Goal: Task Accomplishment & Management: Manage account settings

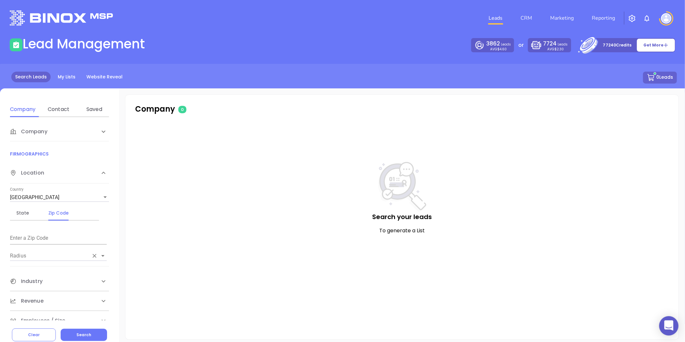
scroll to position [10, 0]
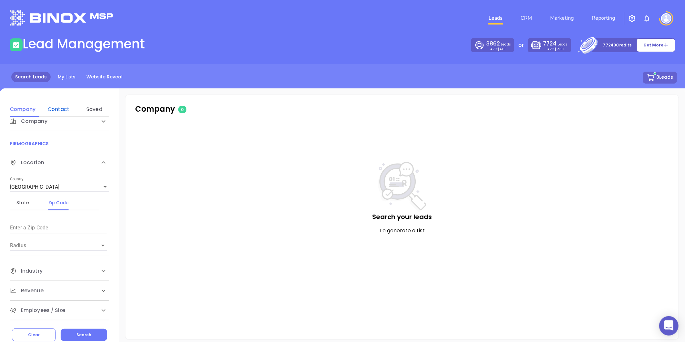
click at [56, 112] on div "Contact" at bounding box center [58, 109] width 25 height 8
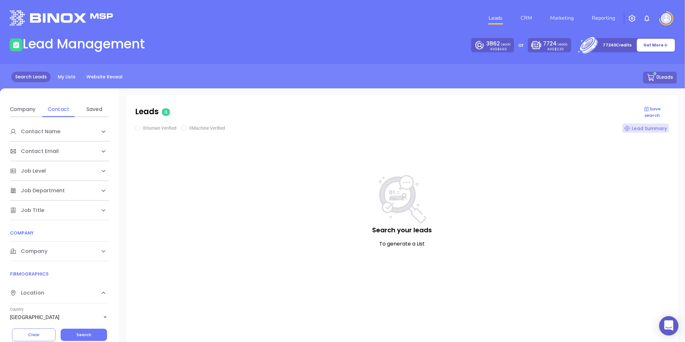
scroll to position [72, 0]
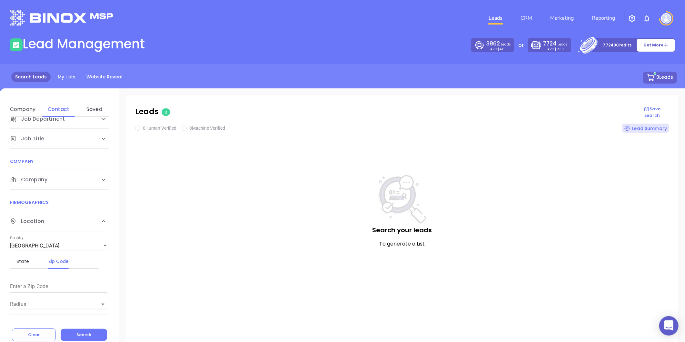
click at [34, 70] on div "Company" at bounding box center [59, 59] width 99 height 19
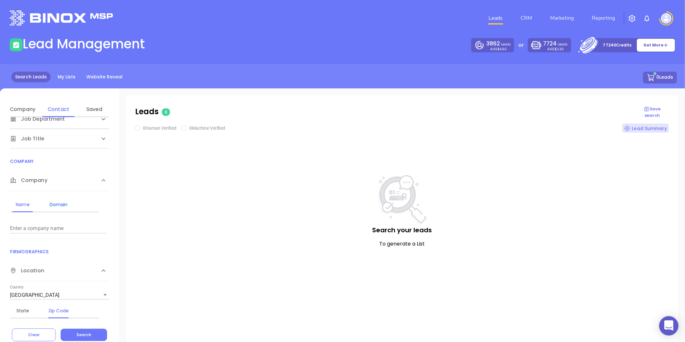
click at [49, 201] on div "Domain" at bounding box center [58, 205] width 25 height 8
click at [20, 233] on input "Enter a company name" at bounding box center [58, 228] width 97 height 10
paste input "[DOMAIN_NAME]"
type input "[DOMAIN_NAME]"
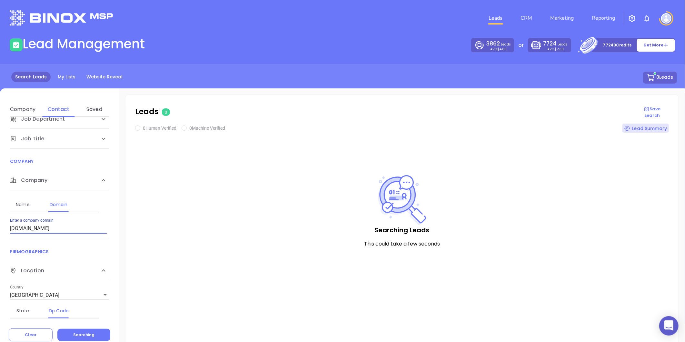
checkbox input "true"
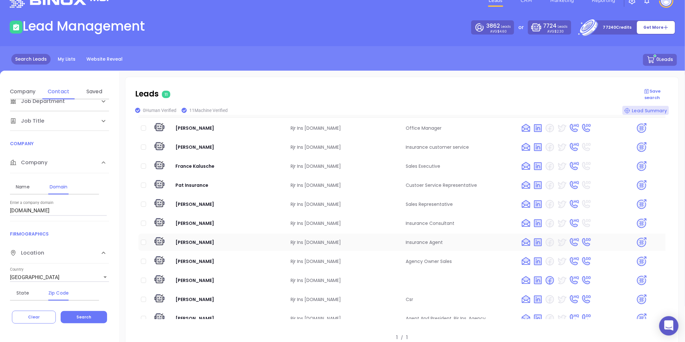
scroll to position [33, 0]
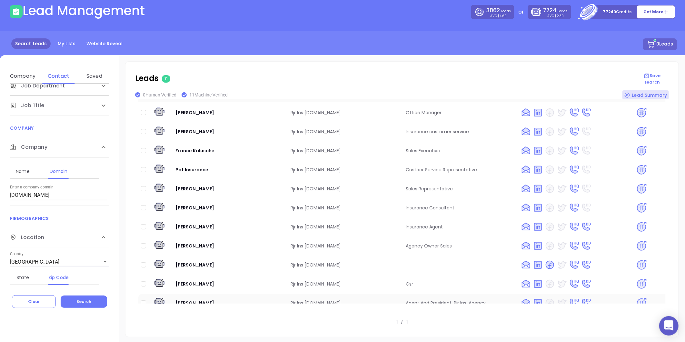
click at [637, 297] on img at bounding box center [641, 302] width 11 height 11
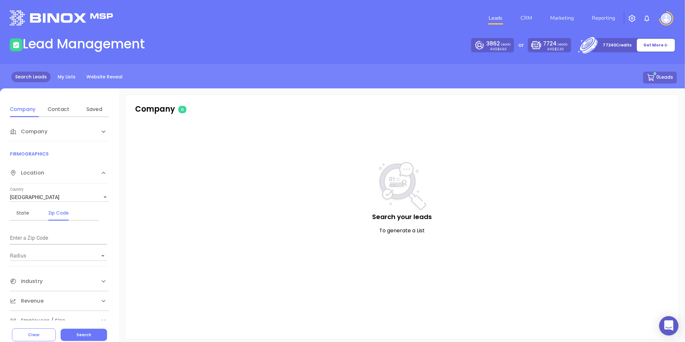
click at [77, 79] on div "Search Leads My Lists Website Reveal 0 Leads" at bounding box center [342, 78] width 676 height 13
click at [68, 81] on link "My Lists" at bounding box center [66, 77] width 25 height 11
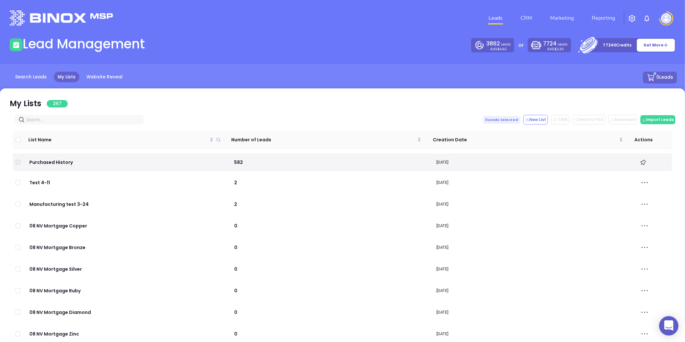
click at [92, 117] on input "text" at bounding box center [80, 119] width 109 height 7
paste input "tillmaninsadv.com"
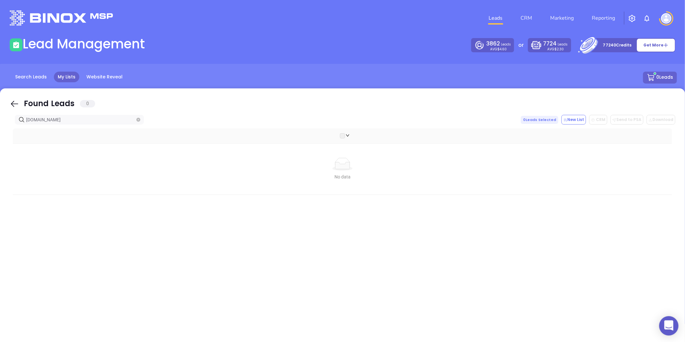
type input "tillmaninsadv.com"
click at [137, 118] on icon "close-circle" at bounding box center [138, 120] width 4 height 4
paste input "rjrinsuranceagency.com"
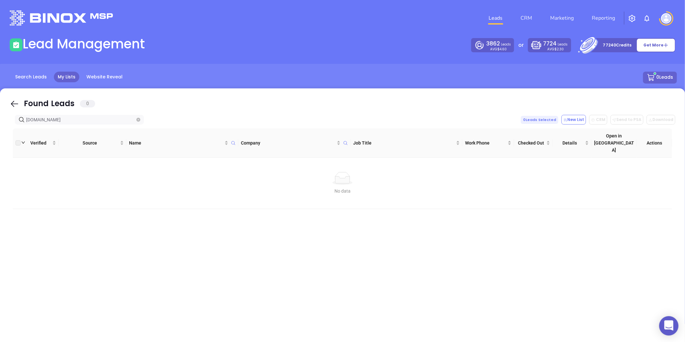
type input "rjrinsuranceagency.com"
click at [137, 121] on icon "close-circle" at bounding box center [138, 120] width 4 height 4
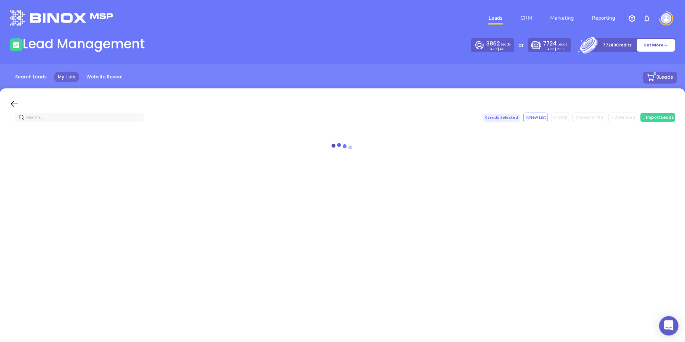
paste input "thecapteam.com"
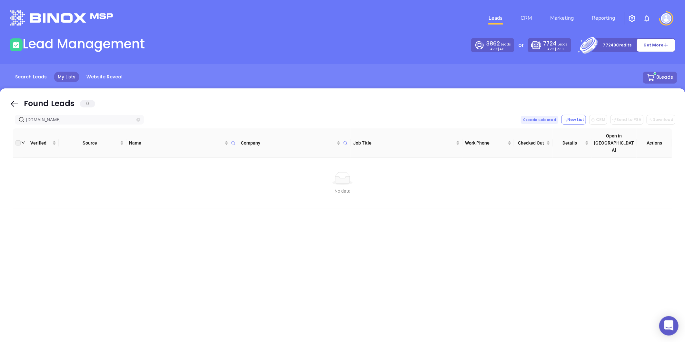
type input "thecapteam.com"
click at [138, 120] on icon "close-circle" at bounding box center [138, 120] width 4 height 4
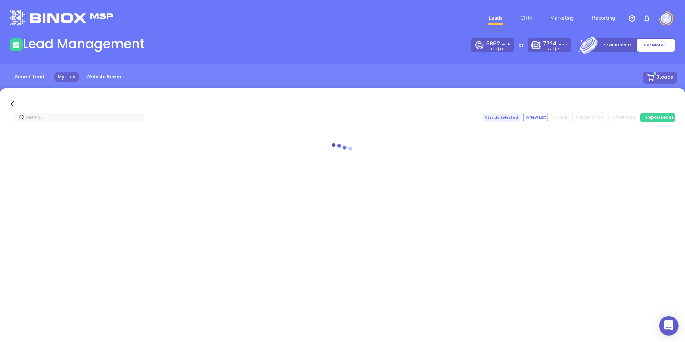
paste input "thehoffmanagency.biz"
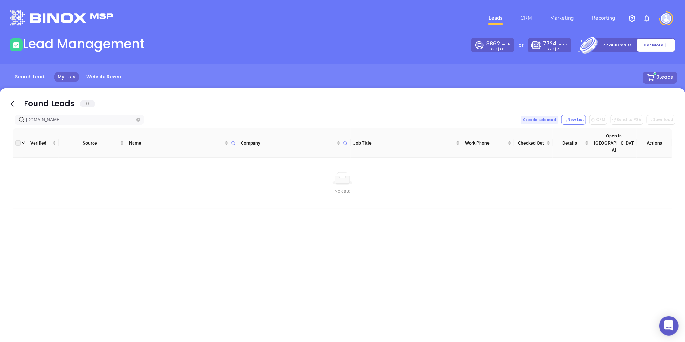
type input "thehoffmanagency.biz"
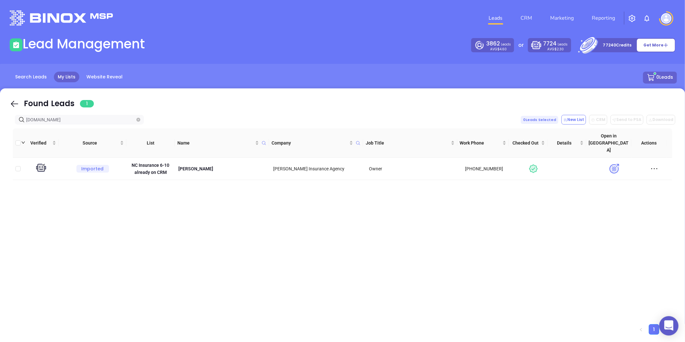
click at [138, 118] on icon "close-circle" at bounding box center [138, 120] width 4 height 4
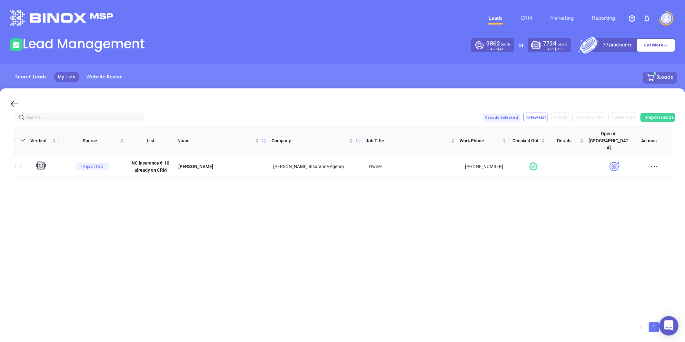
paste input "[DOMAIN_NAME]"
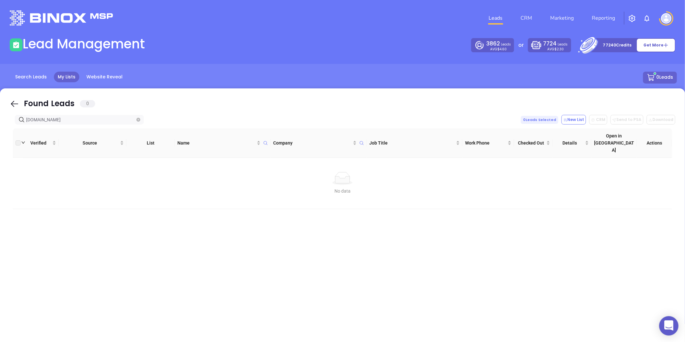
type input "[DOMAIN_NAME]"
click at [138, 121] on icon "close-circle" at bounding box center [138, 120] width 4 height 4
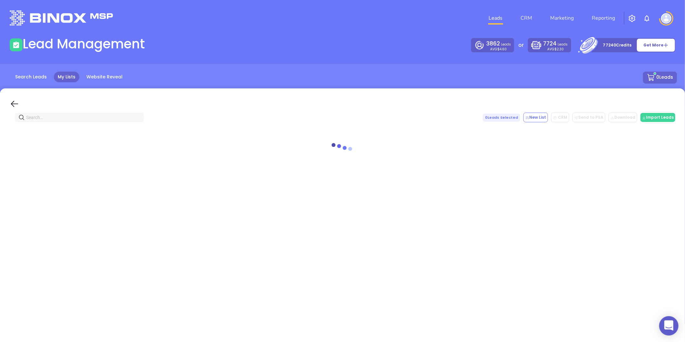
paste input "[DOMAIN_NAME]"
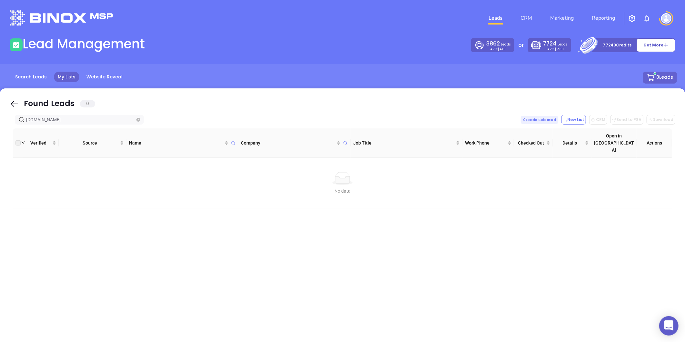
type input "[DOMAIN_NAME]"
click at [138, 120] on icon "close-circle" at bounding box center [138, 120] width 4 height 4
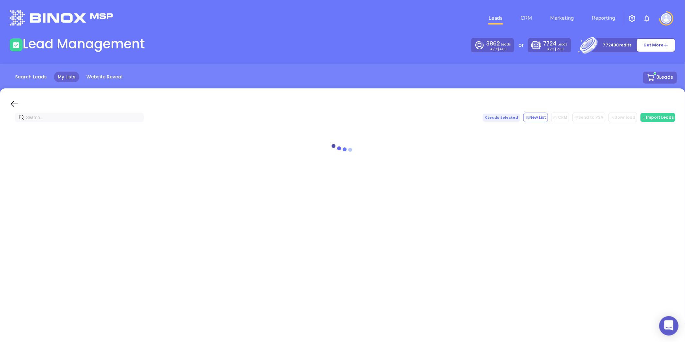
paste input "[DOMAIN_NAME]"
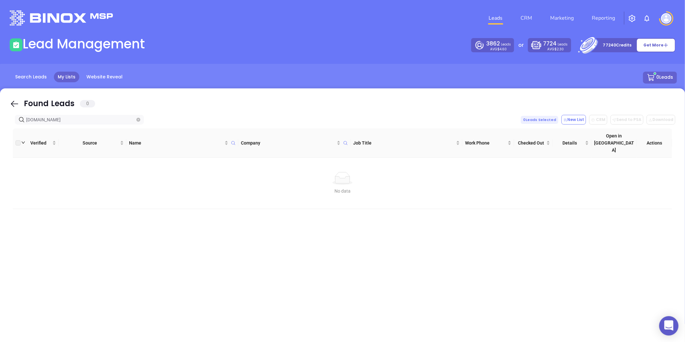
type input "[DOMAIN_NAME]"
click at [140, 120] on icon "close-circle" at bounding box center [138, 120] width 4 height 4
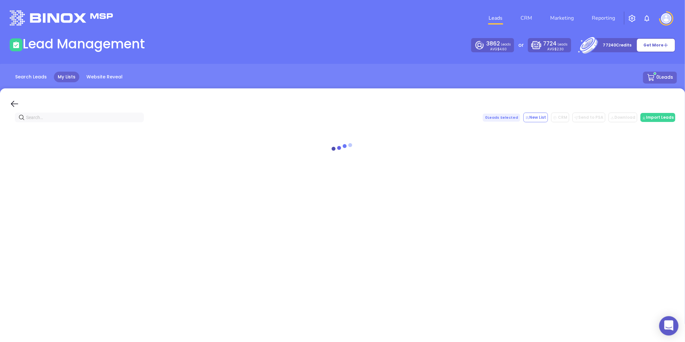
paste input "[DOMAIN_NAME]"
type input "[DOMAIN_NAME]"
click at [523, 17] on link "CRM" at bounding box center [526, 18] width 17 height 13
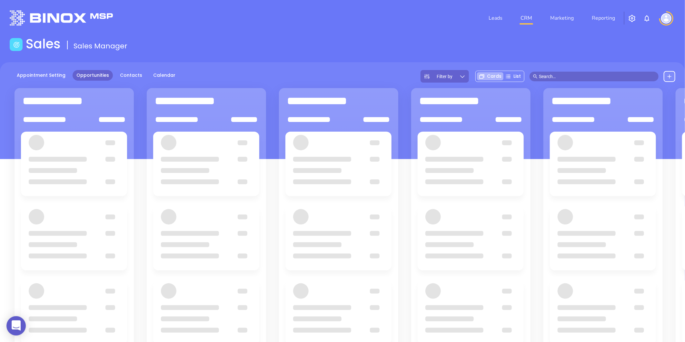
click at [128, 81] on div "Appointment Setting Opportunities Contacts Calendar" at bounding box center [95, 76] width 170 height 13
click at [129, 73] on link "Contacts" at bounding box center [131, 75] width 30 height 11
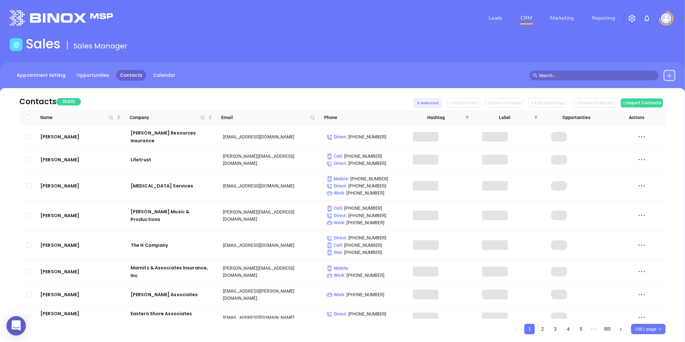
click at [313, 117] on icon at bounding box center [312, 117] width 5 height 5
paste input "hello@tillmaninsadv.com"
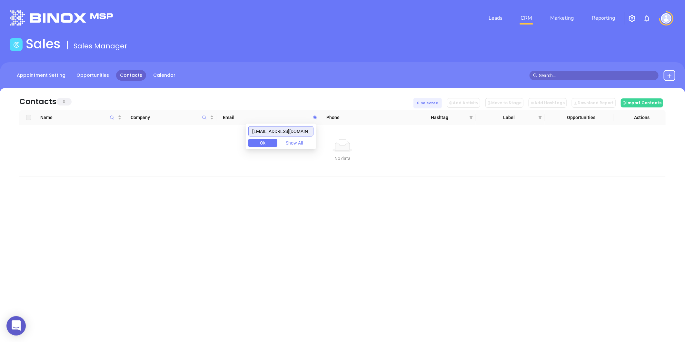
click at [272, 133] on input "hello@tillmaninsadv.com" at bounding box center [280, 131] width 65 height 10
drag, startPoint x: 270, startPoint y: 132, endPoint x: 202, endPoint y: 146, distance: 69.1
click at [204, 145] on body "0 Leads CRM Marketing Reporting Financial Leads Leads Sales Sales Manager Appoi…" at bounding box center [342, 171] width 685 height 342
drag, startPoint x: 304, startPoint y: 133, endPoint x: 211, endPoint y: 147, distance: 93.6
click at [212, 147] on body "0 Leads CRM Marketing Reporting Financial Leads Leads Sales Sales Manager Appoi…" at bounding box center [342, 171] width 685 height 342
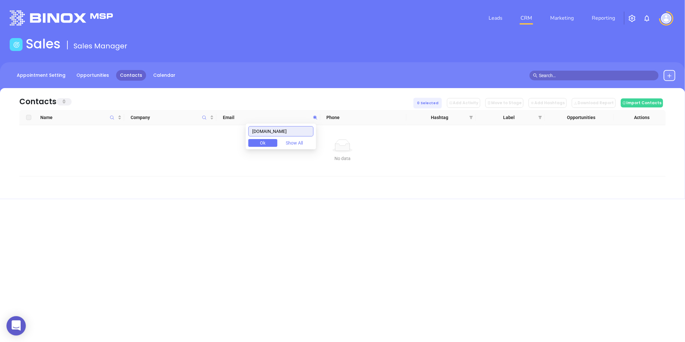
type input "tillmaninsadv.com"
paste input "tillmaninsuranceadvisors.com"
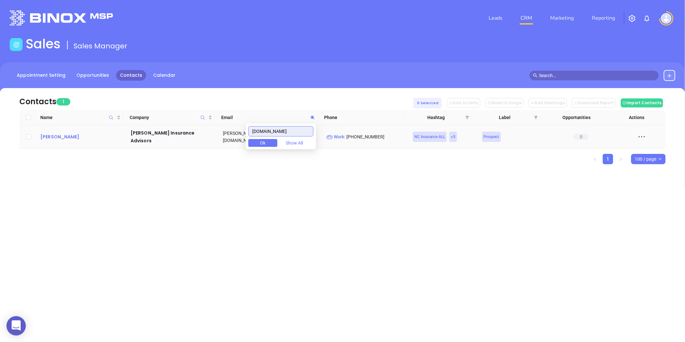
type input "tillmaninsuranceadvisors.com"
click at [67, 130] on td "Raquel Tillman" at bounding box center [81, 137] width 86 height 24
click at [49, 139] on td "Raquel Tillman" at bounding box center [81, 137] width 86 height 24
click at [51, 137] on div "Raquel Tillman" at bounding box center [80, 137] width 81 height 8
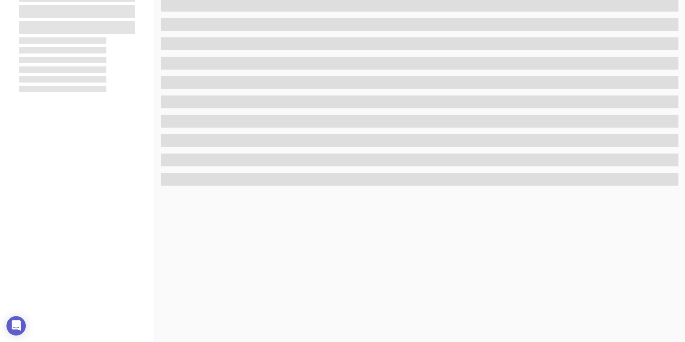
scroll to position [198, 0]
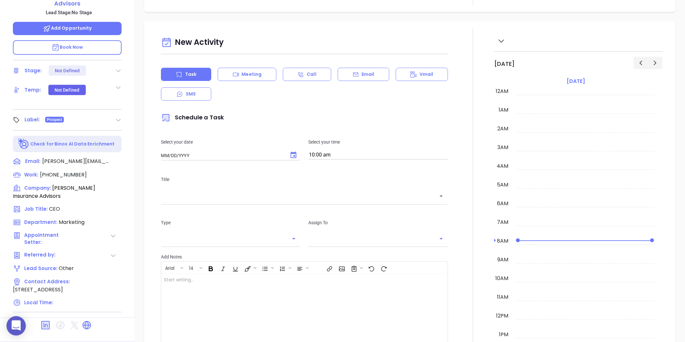
type input "10:00 am"
type input "[DATE]"
type input "[PERSON_NAME]"
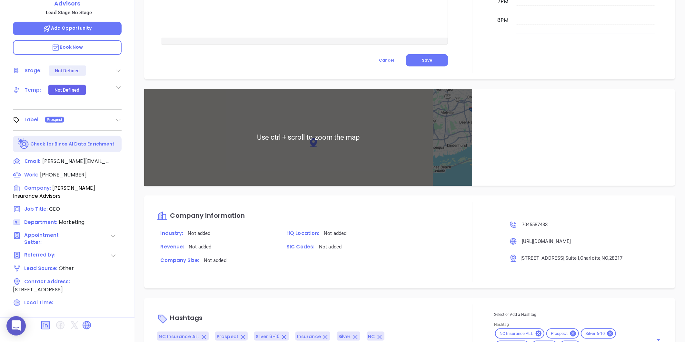
scroll to position [310, 0]
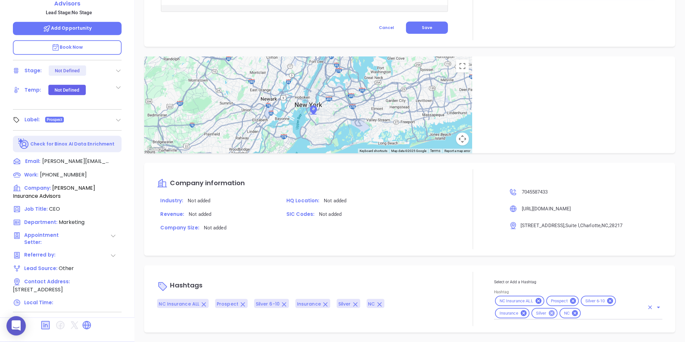
click at [549, 314] on icon at bounding box center [552, 313] width 6 height 6
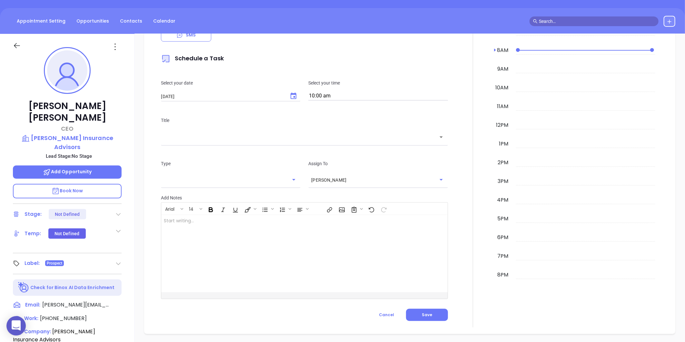
scroll to position [0, 0]
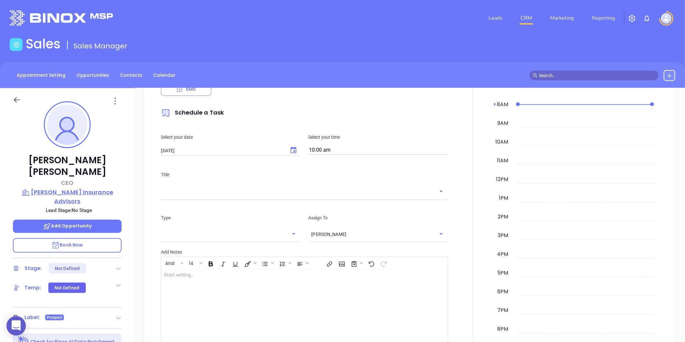
click at [61, 188] on p "Tillman Insurance Advisors" at bounding box center [67, 197] width 109 height 18
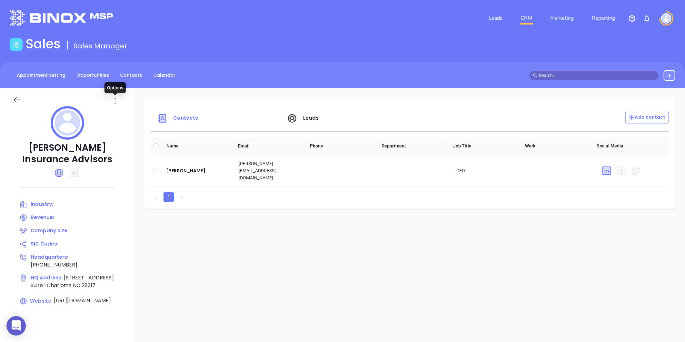
click at [115, 104] on icon at bounding box center [115, 101] width 10 height 10
click at [139, 111] on div "Edit" at bounding box center [147, 113] width 58 height 7
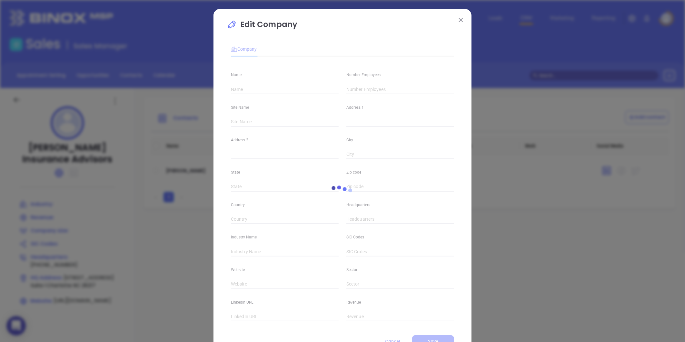
type input "Tillman Insurance Advisors"
type input "(704) 558-7433"
type input "https://tillmaninsuranceadvisors.com/"
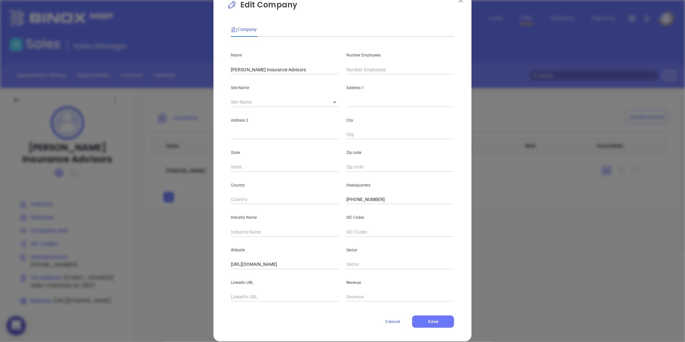
scroll to position [28, 0]
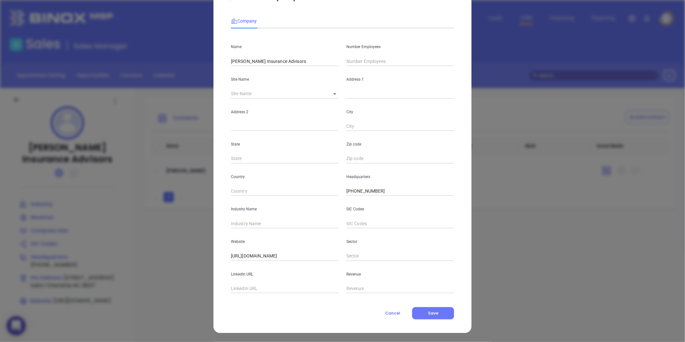
click at [361, 55] on div "Number Employees" at bounding box center [399, 50] width 115 height 33
drag, startPoint x: 361, startPoint y: 60, endPoint x: 384, endPoint y: 25, distance: 42.5
click at [361, 60] on input "text" at bounding box center [400, 61] width 108 height 10
type input "3"
click at [267, 218] on div "Industry Name" at bounding box center [284, 212] width 115 height 33
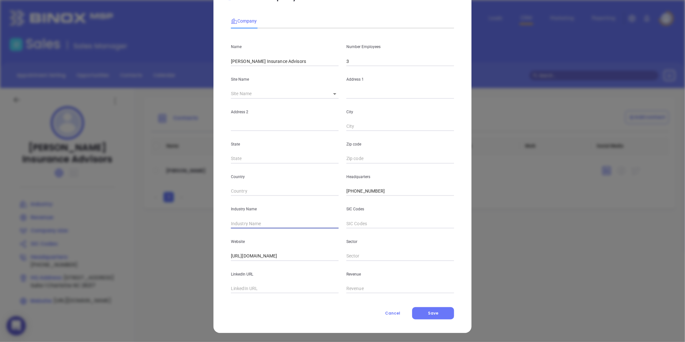
click at [262, 221] on input "text" at bounding box center [285, 224] width 108 height 10
type input "Insurance"
drag, startPoint x: 211, startPoint y: 166, endPoint x: 258, endPoint y: 216, distance: 68.6
click at [213, 166] on div "Edit Company Company Name Tillman Insurance Advisors Number Employees 3 Site Na…" at bounding box center [342, 157] width 258 height 352
click at [429, 313] on span "Save" at bounding box center [433, 312] width 10 height 5
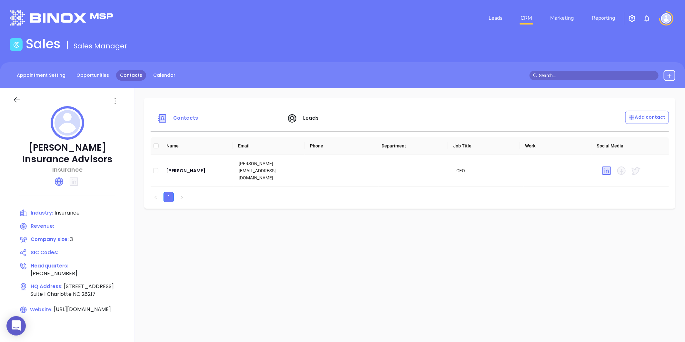
click at [123, 75] on link "Contacts" at bounding box center [131, 75] width 30 height 11
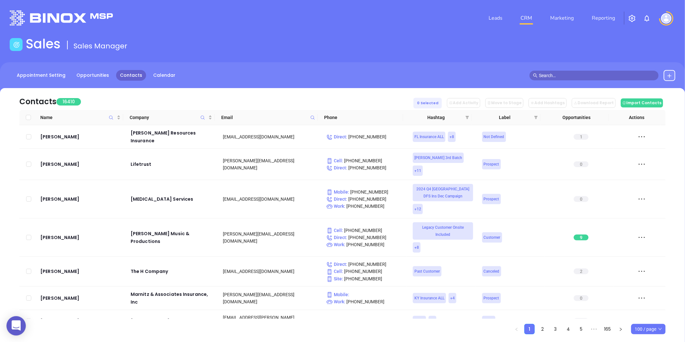
click at [310, 119] on span at bounding box center [312, 118] width 7 height 10
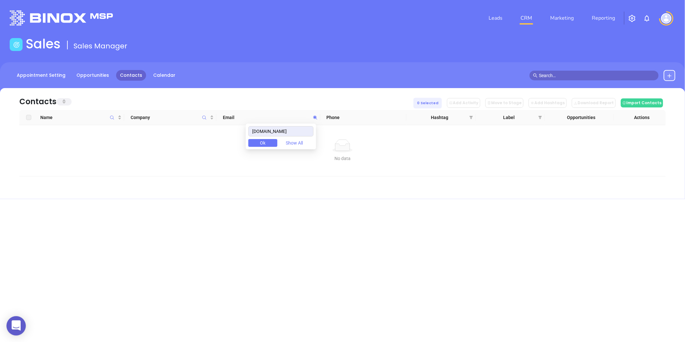
type input "rjrinsuranceagency.com"
drag, startPoint x: 309, startPoint y: 134, endPoint x: 234, endPoint y: 147, distance: 75.6
click at [235, 147] on body "0 Leads CRM Marketing Reporting Financial Leads Leads Sales Sales Manager Appoi…" at bounding box center [342, 171] width 685 height 342
paste input "beachinsurancellc.com"
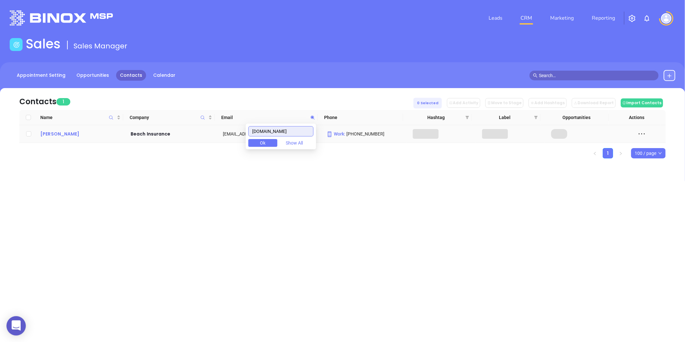
type input "beachinsurancellc.com"
click at [49, 133] on div "Chance Perry" at bounding box center [80, 134] width 81 height 8
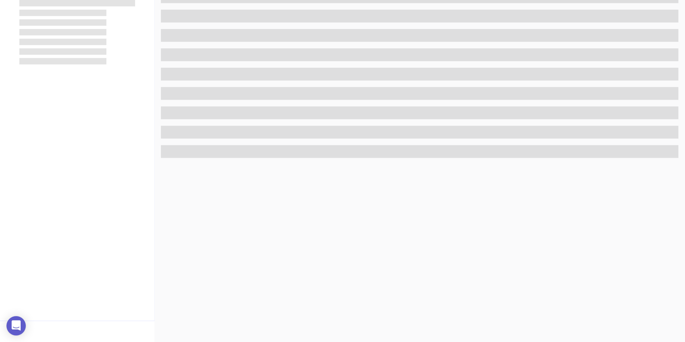
scroll to position [198, 0]
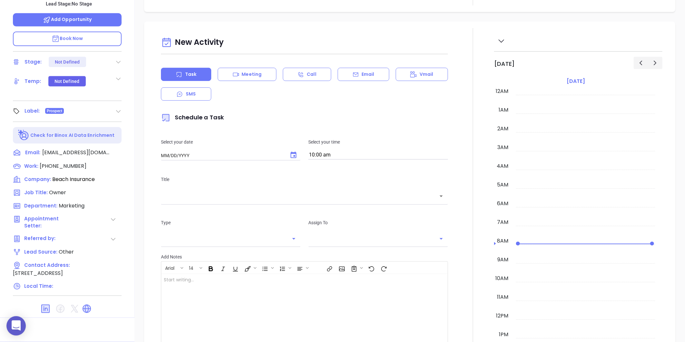
type input "[DATE]"
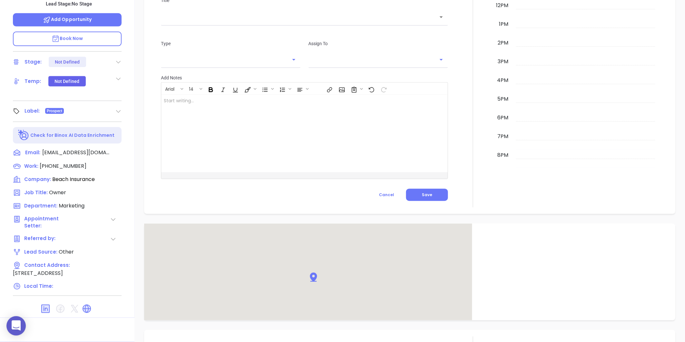
scroll to position [346, 0]
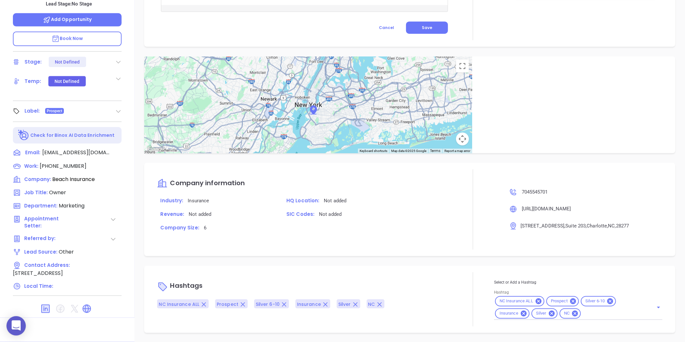
type input "[PERSON_NAME]"
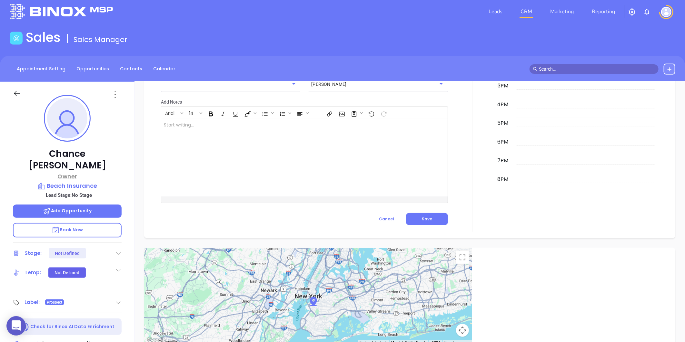
scroll to position [0, 0]
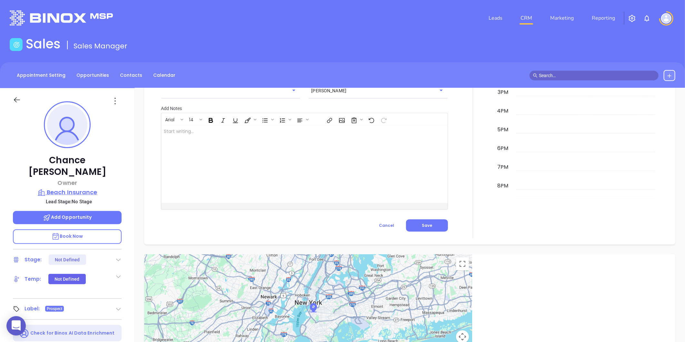
click at [65, 188] on p "Beach Insurance" at bounding box center [67, 192] width 109 height 9
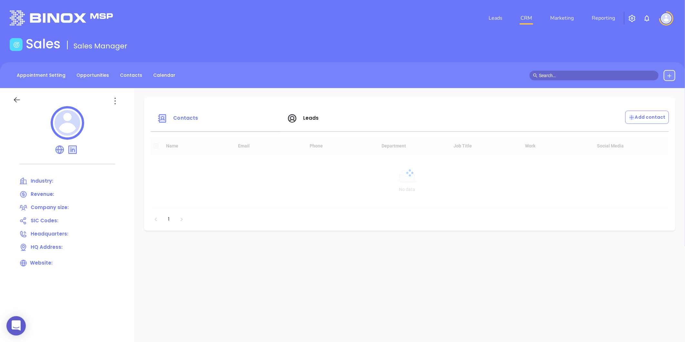
click at [111, 102] on icon at bounding box center [115, 101] width 10 height 10
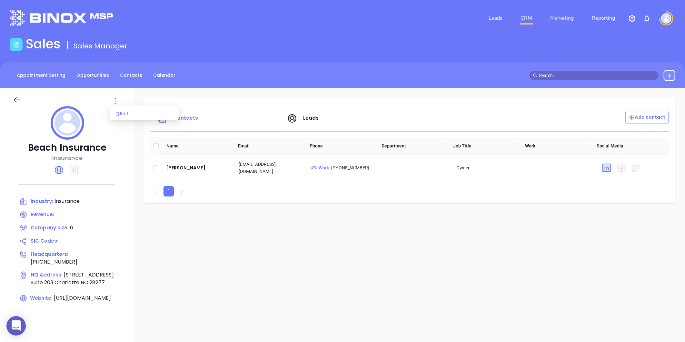
click at [120, 114] on div "Edit" at bounding box center [144, 113] width 58 height 7
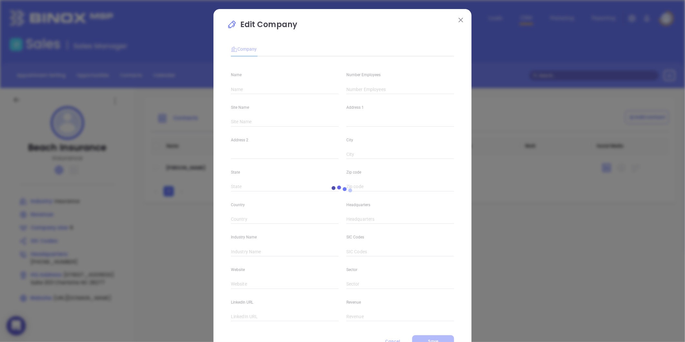
type input "Beach Insurance"
type input "6"
type input "(704) 554-5701"
type input "Insurance"
type input "https://beachinsurancellc.com/"
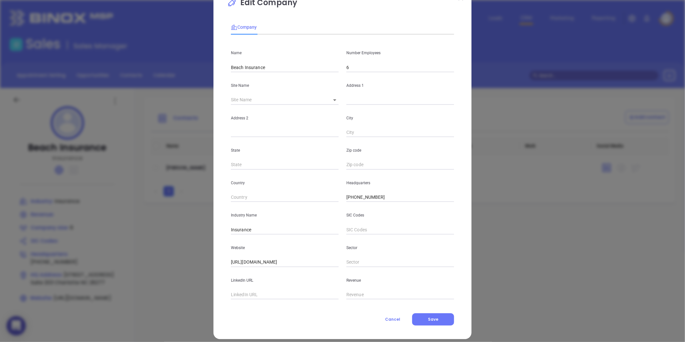
scroll to position [28, 0]
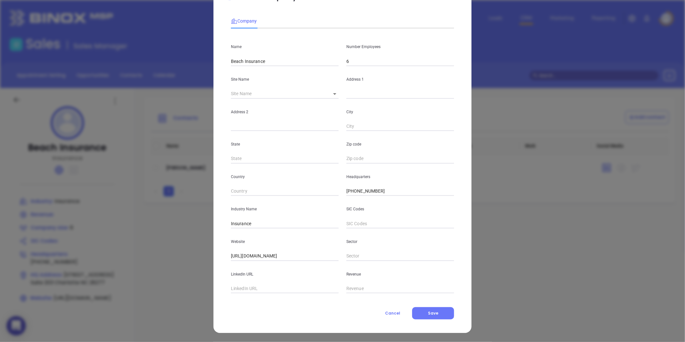
click at [347, 64] on input "6" at bounding box center [400, 61] width 108 height 10
type input "14"
click at [425, 308] on button "Save" at bounding box center [433, 313] width 42 height 12
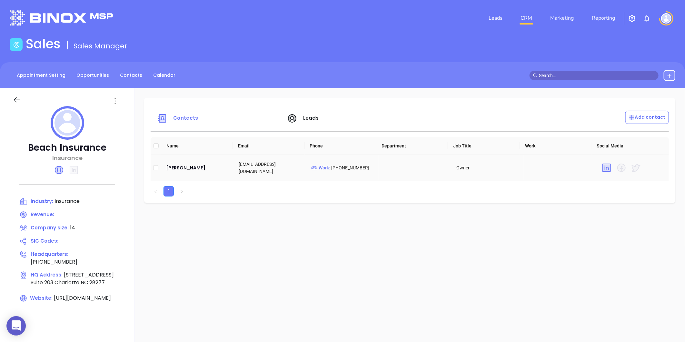
click at [181, 175] on td "Chance Perry" at bounding box center [197, 168] width 73 height 26
click at [181, 172] on td "Chance Perry" at bounding box center [197, 168] width 73 height 26
click at [180, 169] on div "Chance Perry" at bounding box center [197, 168] width 62 height 8
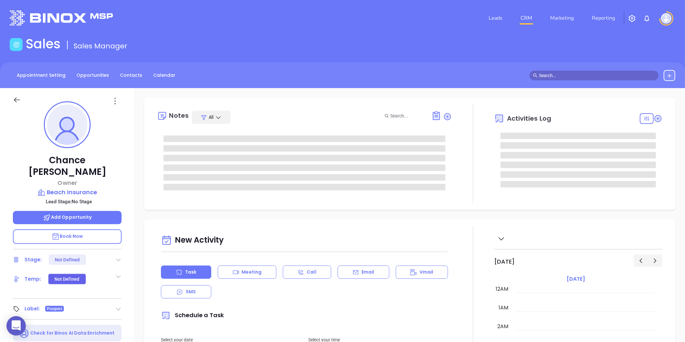
scroll to position [131, 0]
type input "[PERSON_NAME]"
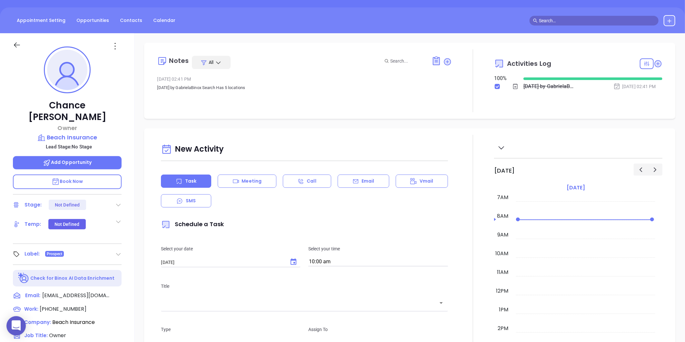
scroll to position [0, 0]
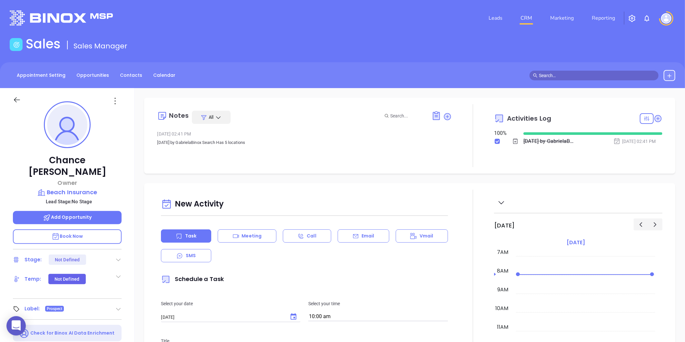
click at [116, 104] on icon at bounding box center [115, 101] width 10 height 10
click at [123, 167] on div "Edit" at bounding box center [146, 169] width 63 height 7
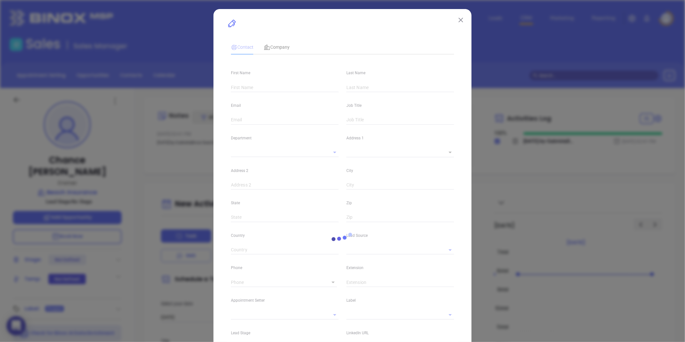
type input "Chance"
type input "Perry"
type input "chance@beachinsurancellc.com"
type input "Owner"
type input "1"
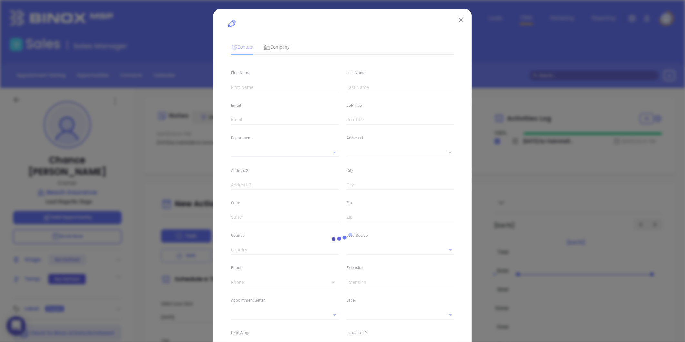
type input "www.linkedin.com/in/chance-perry-3a226b13"
type input "Marketing"
type input "Other"
type input "undefined undefined"
type input "(704) 554-5701"
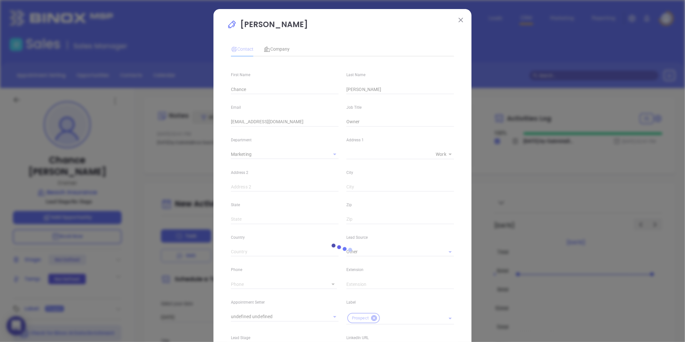
type input "1"
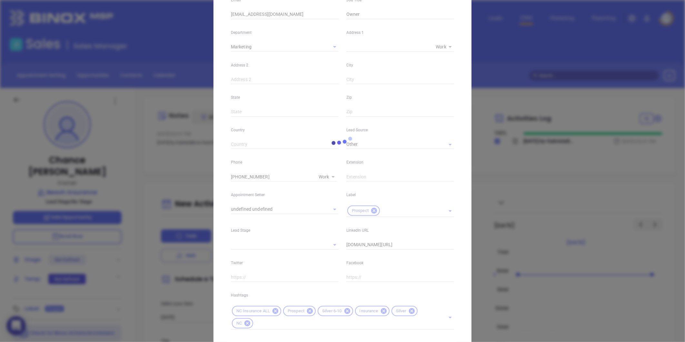
scroll to position [144, 0]
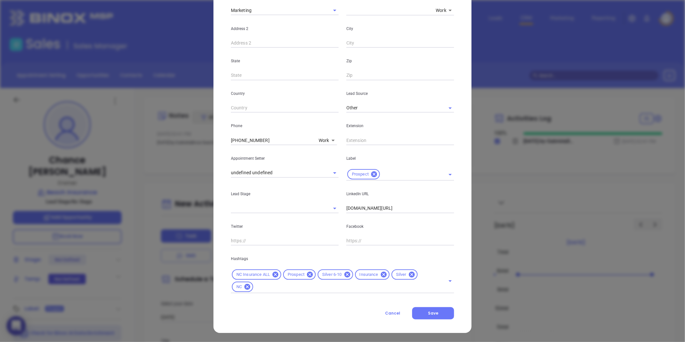
click at [344, 275] on icon at bounding box center [347, 274] width 6 height 6
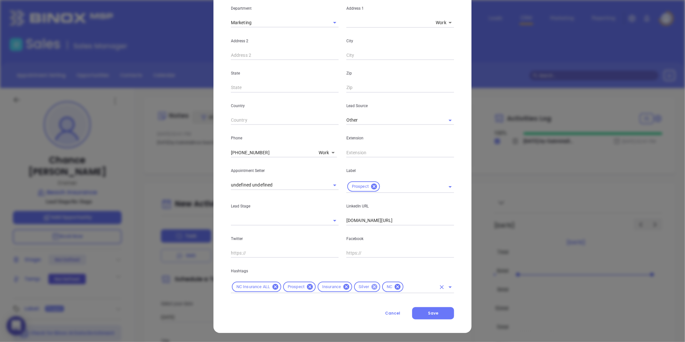
click at [371, 287] on icon at bounding box center [374, 287] width 6 height 6
click at [398, 290] on input "text" at bounding box center [406, 287] width 59 height 8
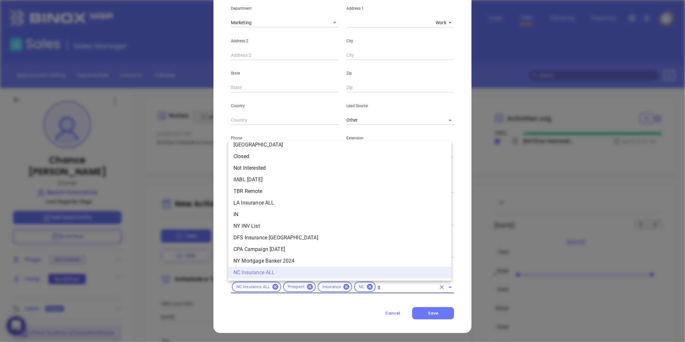
scroll to position [0, 0]
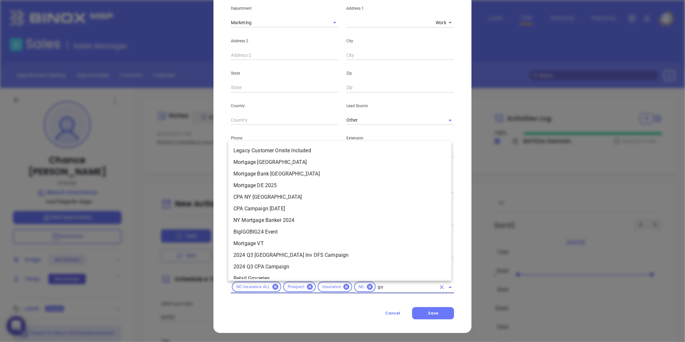
type input "gol"
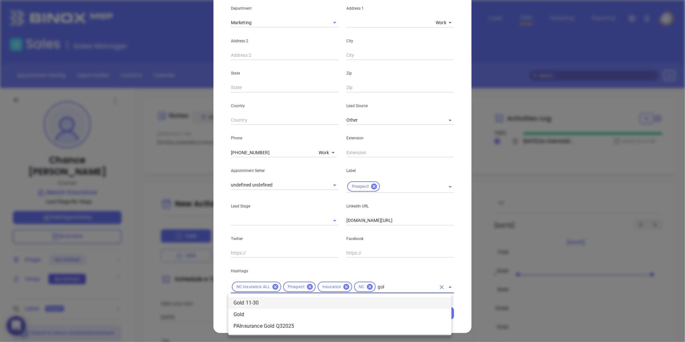
click at [389, 299] on li "Gold 11-30" at bounding box center [339, 303] width 223 height 12
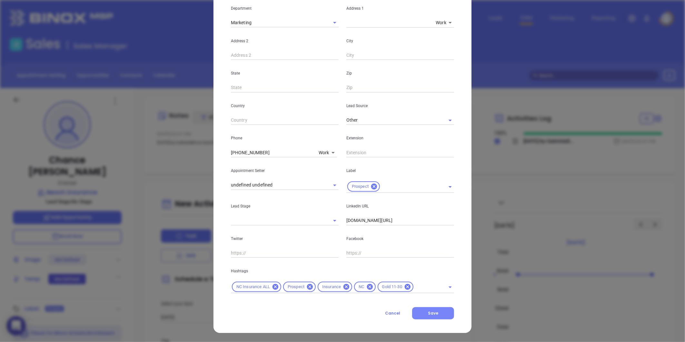
click at [418, 311] on button "Save" at bounding box center [433, 313] width 42 height 12
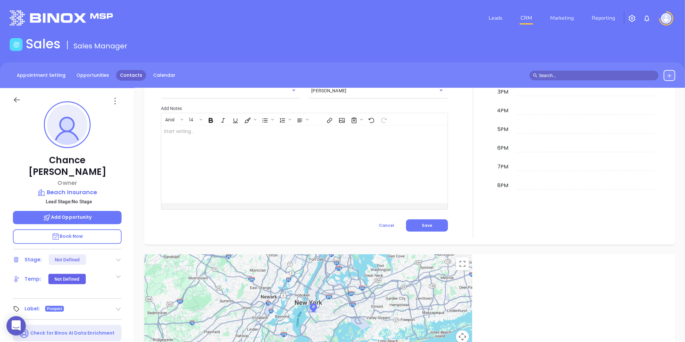
click at [127, 75] on link "Contacts" at bounding box center [131, 75] width 30 height 11
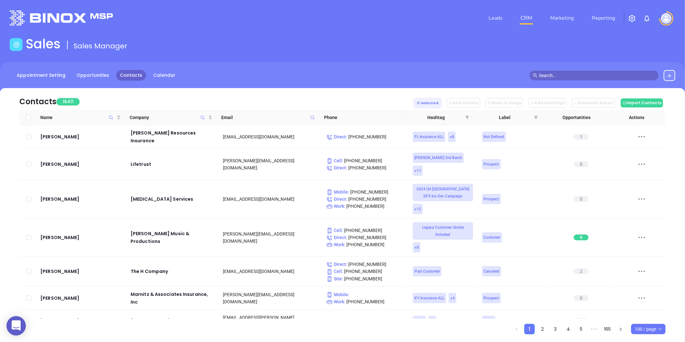
click at [310, 119] on icon at bounding box center [312, 117] width 5 height 5
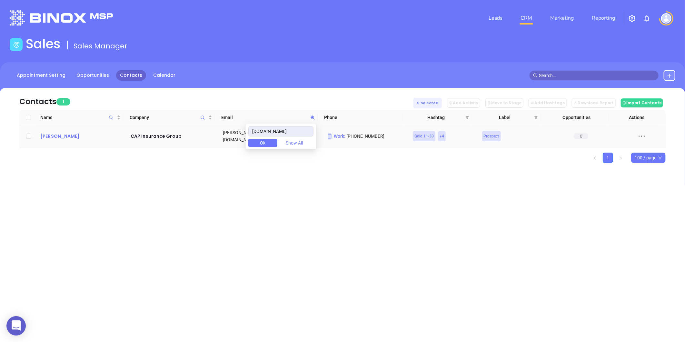
type input "thecapteam.com"
click at [66, 134] on div "Charlie Sternberg" at bounding box center [80, 136] width 81 height 8
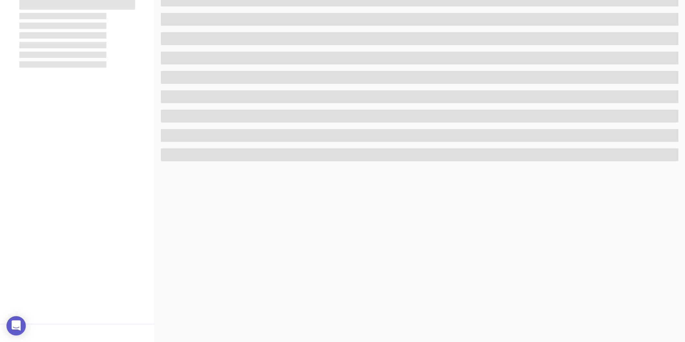
scroll to position [198, 0]
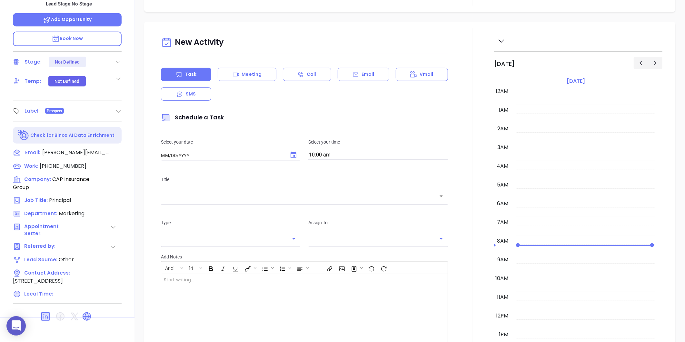
type input "[DATE]"
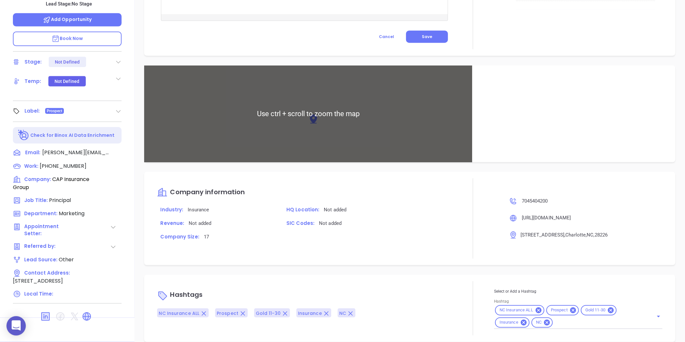
scroll to position [346, 0]
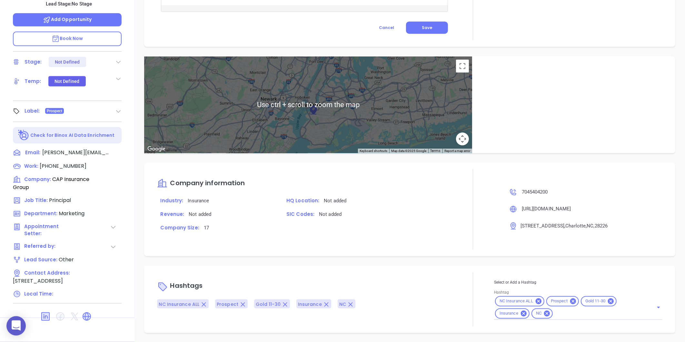
type input "[PERSON_NAME]"
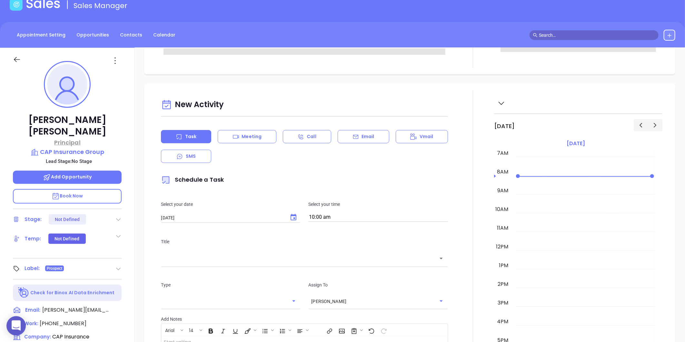
scroll to position [0, 0]
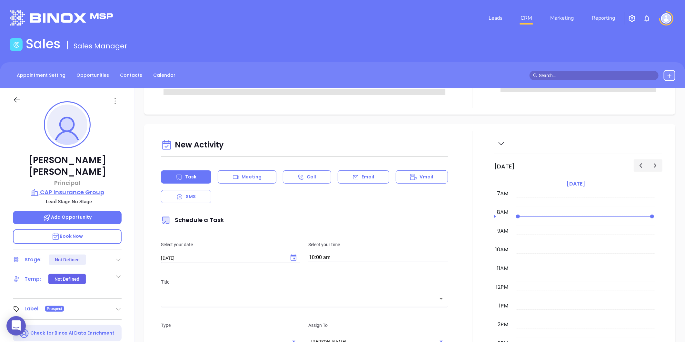
click at [78, 188] on p "CAP Insurance Group" at bounding box center [67, 192] width 109 height 9
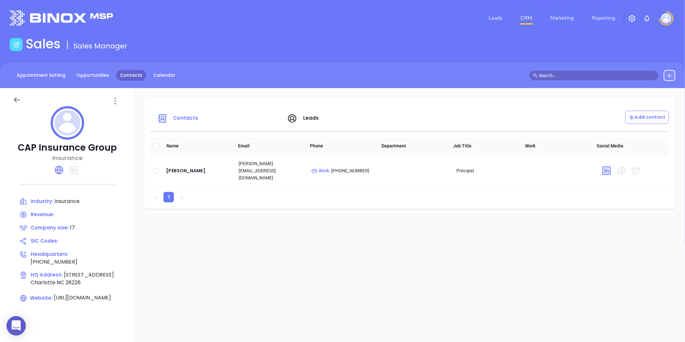
click at [126, 72] on link "Contacts" at bounding box center [131, 75] width 30 height 11
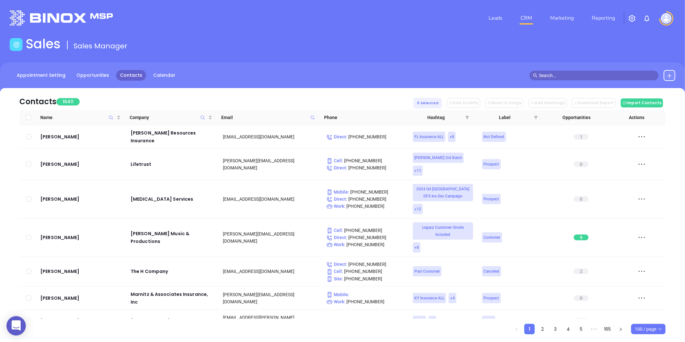
click at [315, 116] on span at bounding box center [312, 118] width 7 height 10
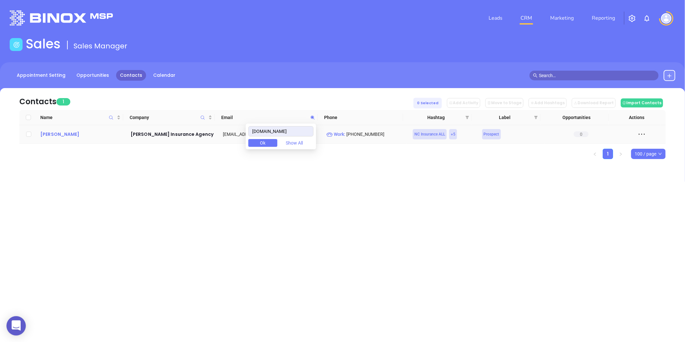
type input "thehoffmanagency.biz"
click at [69, 133] on div "Timothy Hoffman" at bounding box center [80, 134] width 81 height 8
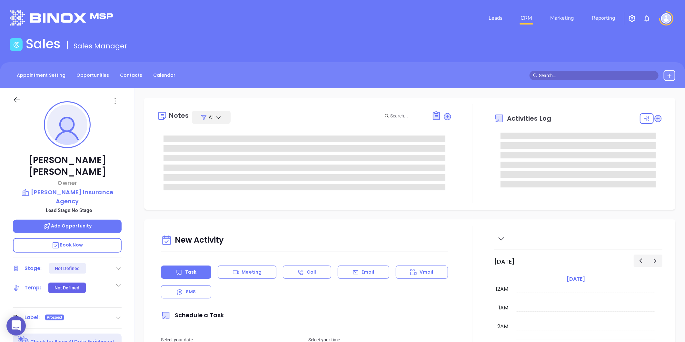
type input "[DATE]"
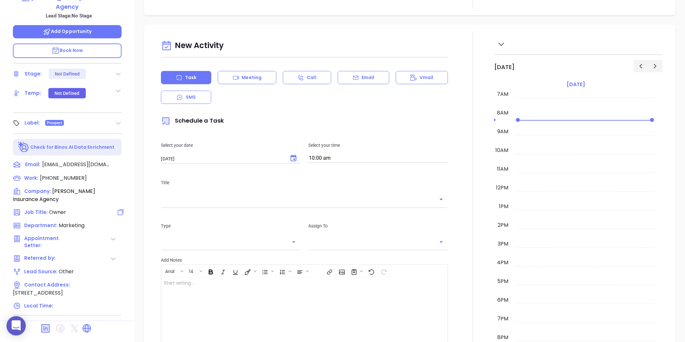
type input "[PERSON_NAME]"
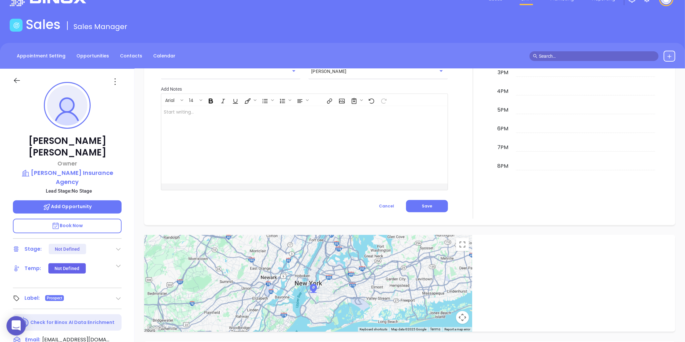
scroll to position [18, 0]
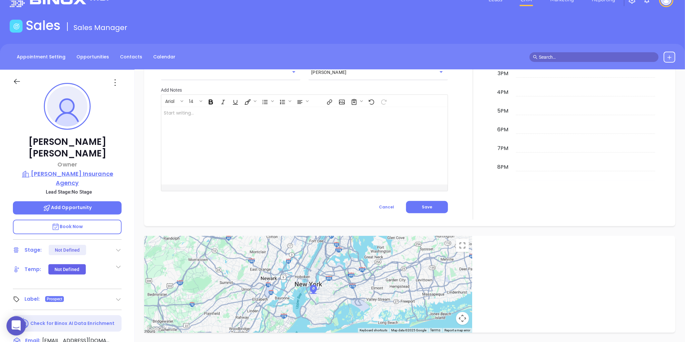
click at [78, 169] on p "Hoffman Insurance Agency" at bounding box center [67, 178] width 109 height 18
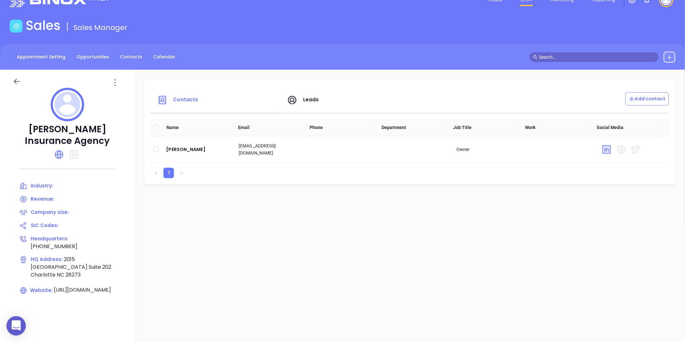
click at [115, 82] on icon at bounding box center [115, 82] width 10 height 10
click at [121, 91] on li "Edit" at bounding box center [144, 95] width 66 height 14
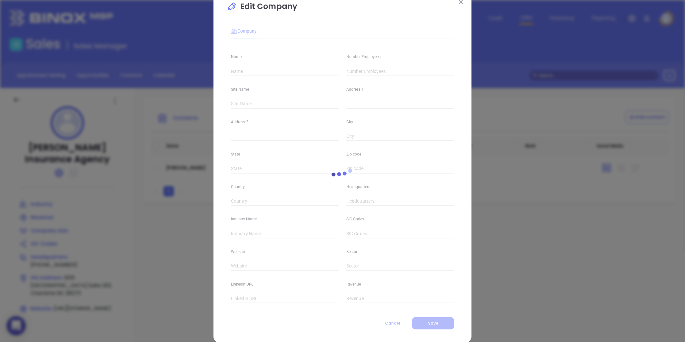
scroll to position [28, 0]
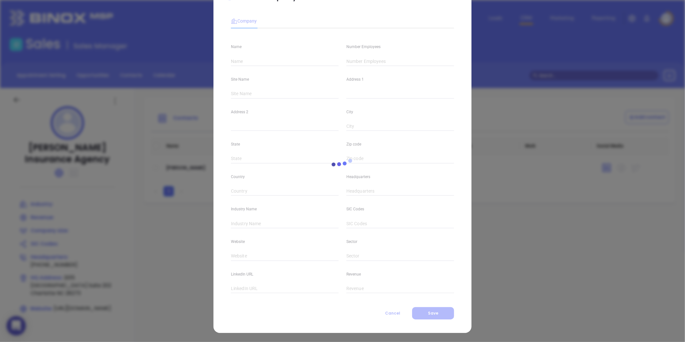
type input "Hoffman Insurance Agency"
type input "(866) 306-8586"
type input "https://thehoffmanagency.biz/"
click at [355, 54] on div "Number Employees" at bounding box center [399, 50] width 115 height 33
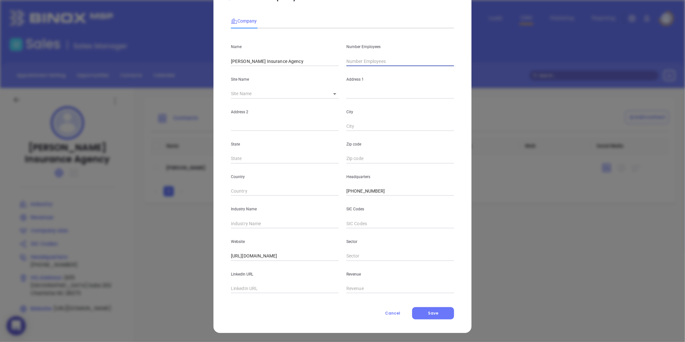
click at [354, 57] on input "text" at bounding box center [400, 61] width 108 height 10
type input "6"
click at [238, 231] on div "Website https://thehoffmanagency.biz/" at bounding box center [284, 244] width 115 height 33
click at [241, 226] on input "text" at bounding box center [285, 224] width 108 height 10
type input "Insurance"
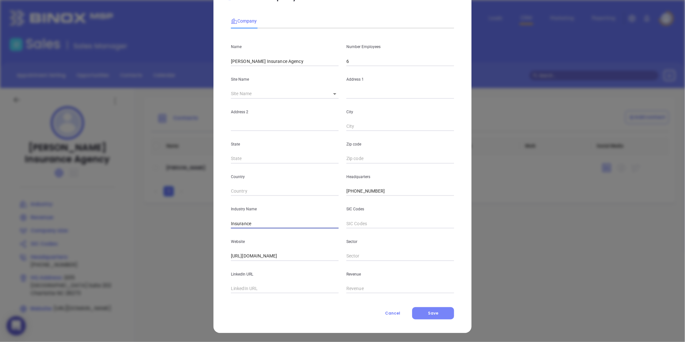
click at [418, 318] on button "Save" at bounding box center [433, 313] width 42 height 12
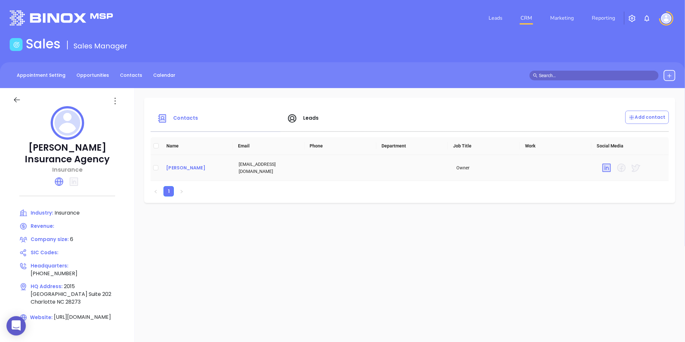
click at [197, 170] on div "Timothy Hoffman" at bounding box center [197, 168] width 62 height 8
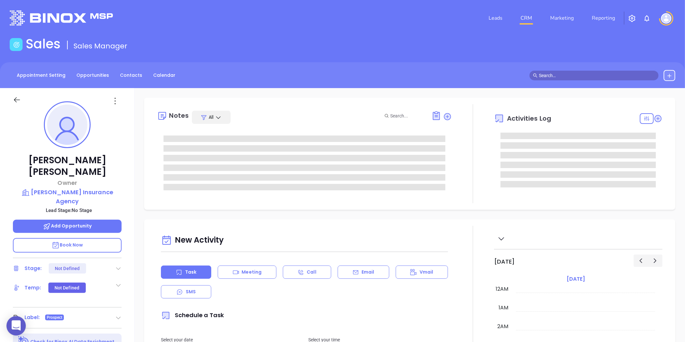
scroll to position [131, 0]
type input "[PERSON_NAME]"
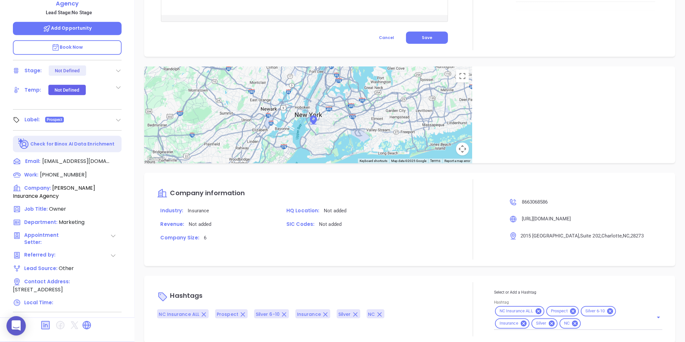
scroll to position [346, 0]
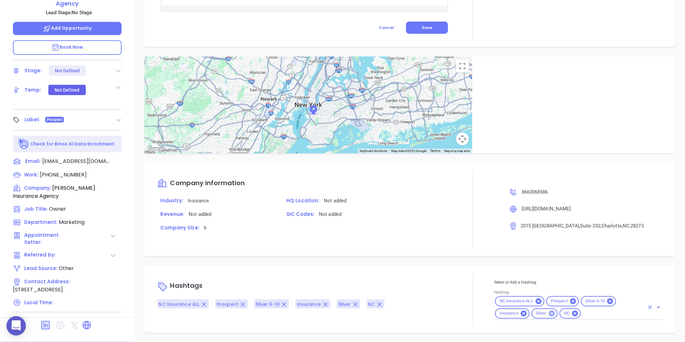
click at [549, 314] on icon at bounding box center [552, 313] width 6 height 6
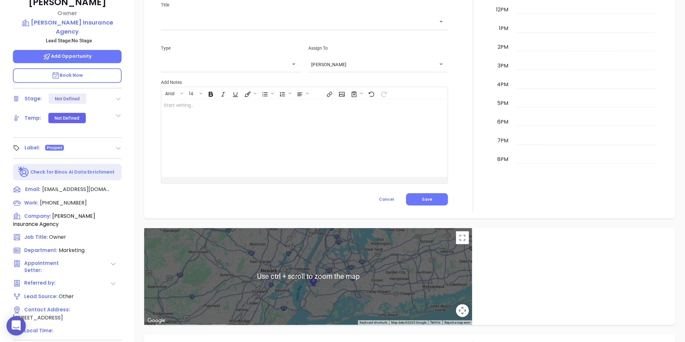
scroll to position [162, 0]
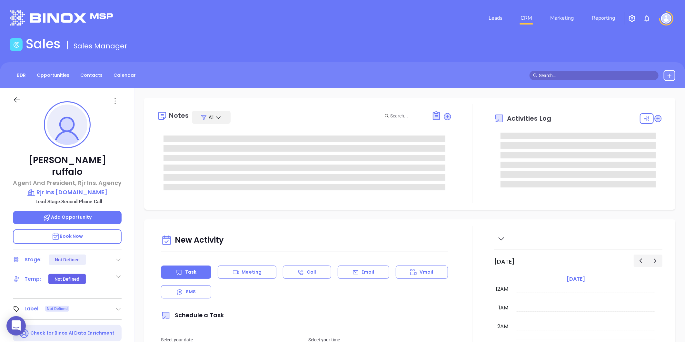
type input "[DATE]"
type input "[PERSON_NAME]"
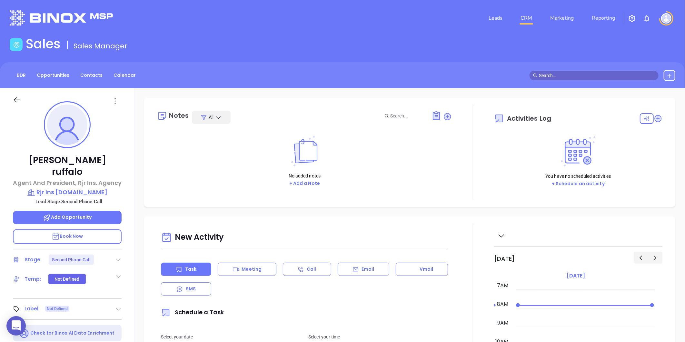
click at [117, 256] on icon at bounding box center [118, 259] width 6 height 6
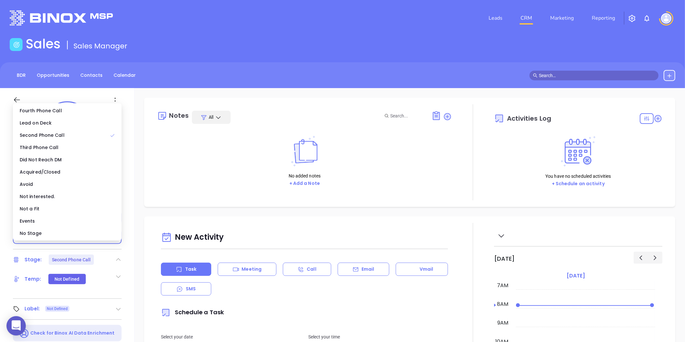
click at [47, 236] on div "No Stage" at bounding box center [67, 233] width 106 height 12
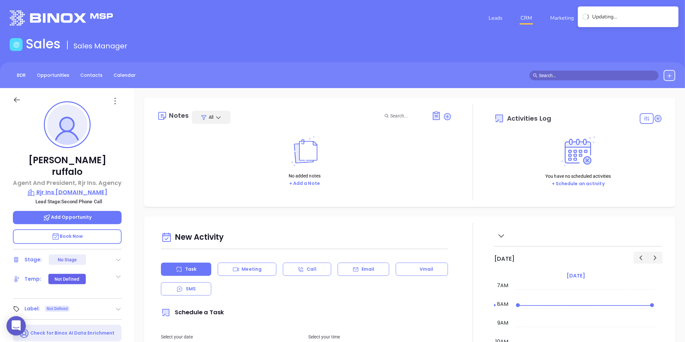
click at [91, 188] on p "Rjr Ins Agency.inc" at bounding box center [67, 192] width 109 height 9
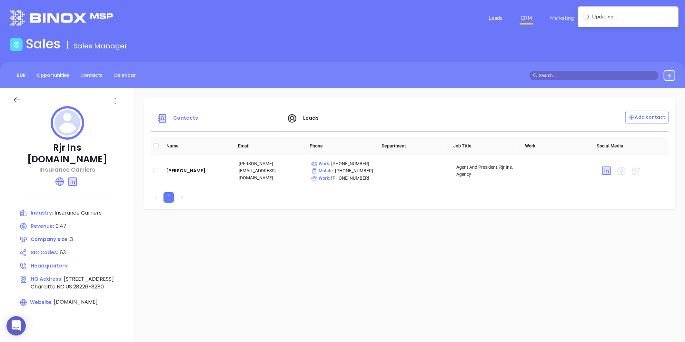
click at [113, 100] on icon at bounding box center [115, 101] width 10 height 10
click at [120, 113] on div "Edit" at bounding box center [144, 113] width 58 height 7
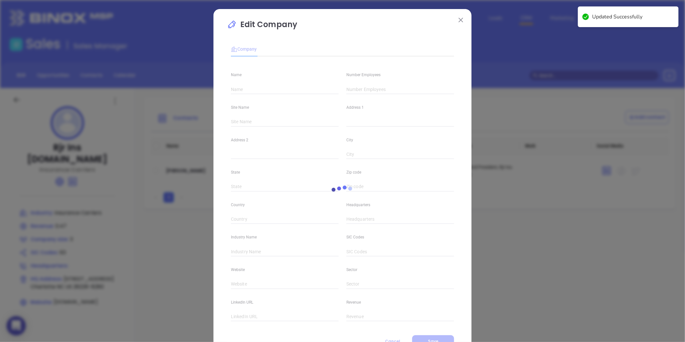
type input "Rjr Ins Agency.inc"
type input "3"
type input "Insurance Carriers"
type input "63"
type input "rjrinsuranceagency.com"
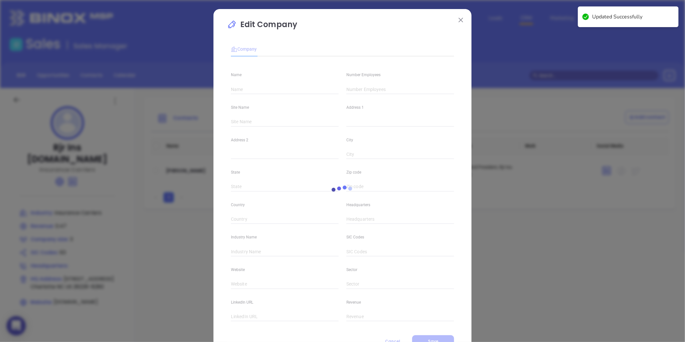
type input "Finance and Insurance"
type input "linkedin.com/company/rjr-ins-agency-inc"
type input "0.47"
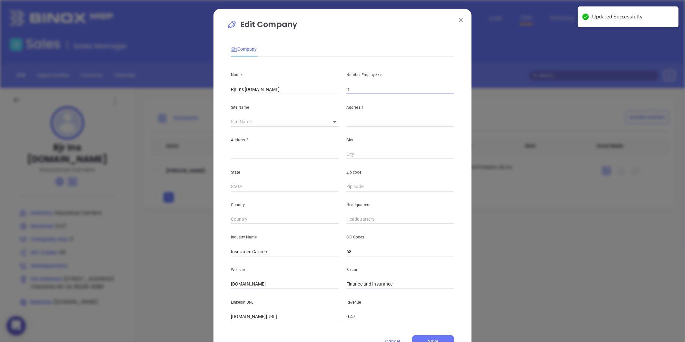
click at [358, 93] on input "3" at bounding box center [400, 89] width 108 height 10
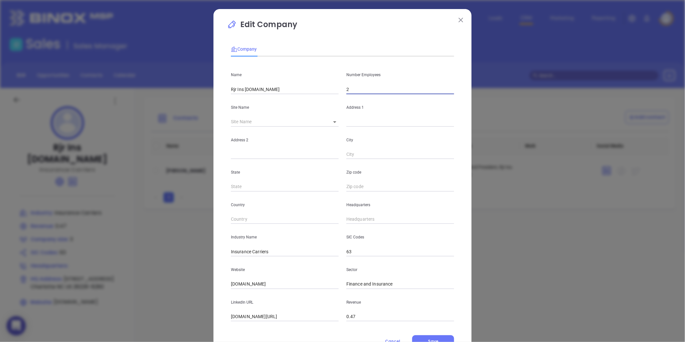
type input "2"
drag, startPoint x: 272, startPoint y: 89, endPoint x: 221, endPoint y: 104, distance: 53.6
click at [221, 104] on div "Edit Company Company Name Rjr Ins Agency.inc Number Employees 2 Site Name ​ Add…" at bounding box center [342, 185] width 258 height 352
paste input "RJR Insurance Agency"
type input "RJR Insurance Agency"
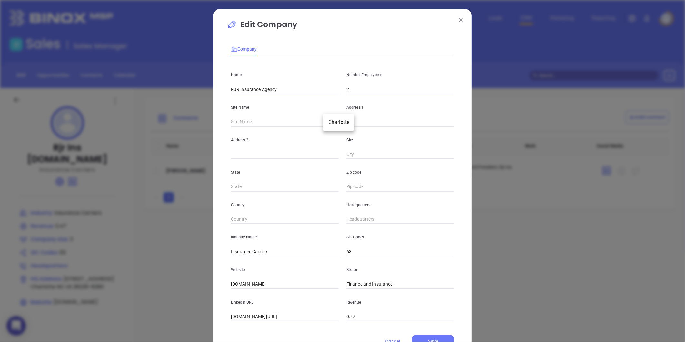
click at [328, 120] on body "0 Leads CRM Marketing Reporting Financial Leads Leads Sales Sales Manager BDR O…" at bounding box center [342, 171] width 685 height 342
click at [332, 123] on li "Charlotte" at bounding box center [338, 122] width 31 height 12
type input "Charlotte"
type input "6400 Carmel Rd Ste 100"
type input "Charlotte"
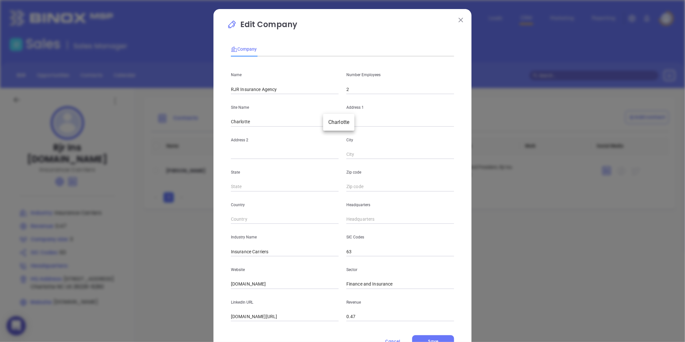
type input "NC"
type input "28226-8280"
type input "US"
type input "124969"
drag, startPoint x: 394, startPoint y: 121, endPoint x: 321, endPoint y: 137, distance: 74.4
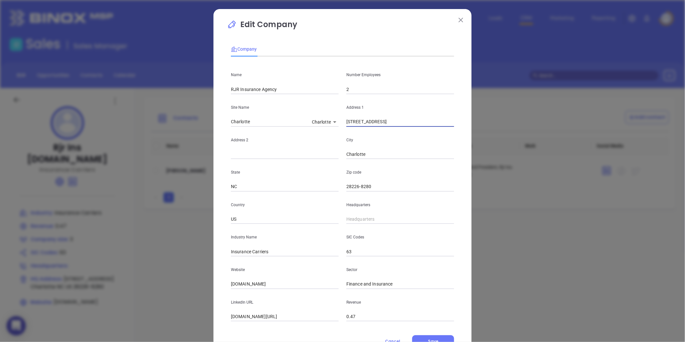
click at [321, 137] on div "Name RJR Insurance Agency Number Employees 2 Site Name Charlotte Charlotte 1249…" at bounding box center [342, 192] width 223 height 260
paste input "11220 Elm Lane Suite 200 Charlotte , NC 28277"
drag, startPoint x: 428, startPoint y: 123, endPoint x: 449, endPoint y: 122, distance: 21.7
click at [449, 122] on input "11220 Elm Lane Suite 200 Charlotte , NC 28277" at bounding box center [400, 122] width 108 height 10
type input "11220 Elm Lane Suite 200 Charlotte , NC 28277"
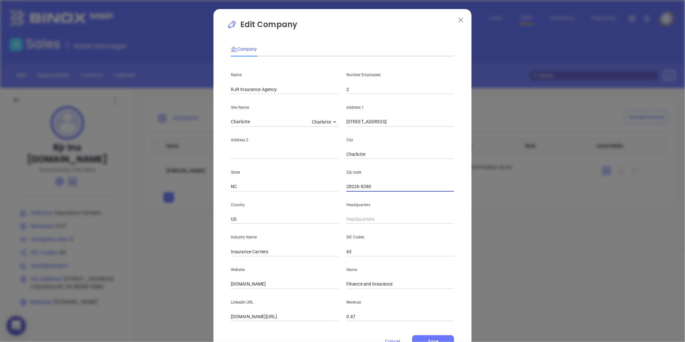
drag, startPoint x: 378, startPoint y: 186, endPoint x: 308, endPoint y: 204, distance: 72.2
click at [310, 203] on div "Name RJR Insurance Agency Number Employees 2 Site Name Charlotte Charlotte 1249…" at bounding box center [342, 192] width 223 height 260
paste input "28277"
type input "28277"
drag, startPoint x: 378, startPoint y: 122, endPoint x: 397, endPoint y: 125, distance: 19.6
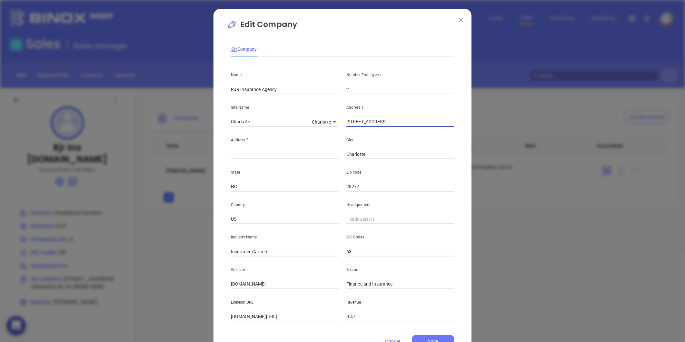
click at [397, 125] on input "11220 Elm Lane Suite 200 Charlotte , NC 28277" at bounding box center [400, 122] width 108 height 10
click at [308, 149] on div "Address 2" at bounding box center [284, 143] width 115 height 33
click at [306, 150] on input "text" at bounding box center [285, 155] width 108 height 10
paste input "Suite 200"
type input "Suite 200"
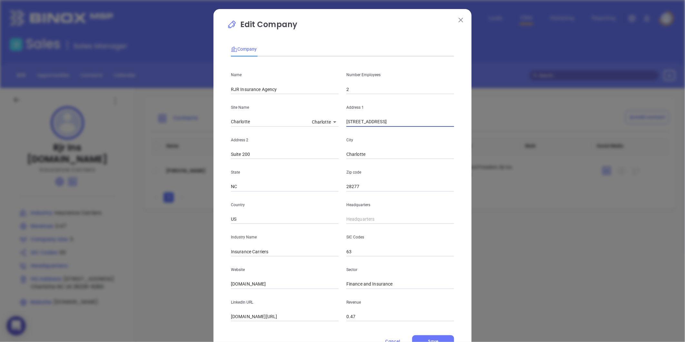
drag, startPoint x: 378, startPoint y: 124, endPoint x: 443, endPoint y: 140, distance: 67.1
click at [443, 140] on div "Name RJR Insurance Agency Number Employees 2 Site Name Charlotte Charlotte 1249…" at bounding box center [342, 192] width 223 height 260
type input "11220 Elm Lane"
drag, startPoint x: 271, startPoint y: 252, endPoint x: 249, endPoint y: 263, distance: 23.9
click at [249, 263] on div "Name RJR Insurance Agency Number Employees 2 Site Name Charlotte Charlotte 1249…" at bounding box center [342, 192] width 223 height 260
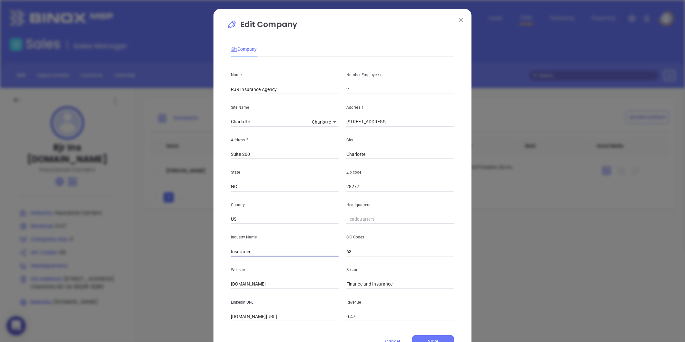
type input "Insurance"
drag, startPoint x: 291, startPoint y: 284, endPoint x: 178, endPoint y: 301, distance: 115.1
click at [180, 302] on div "Edit Company Company Name RJR Insurance Agency Number Employees 2 Site Name Cha…" at bounding box center [342, 171] width 685 height 342
paste input "https://www.rjrinsuranceagency.com/"
type input "https://www.rjrinsuranceagency.com/"
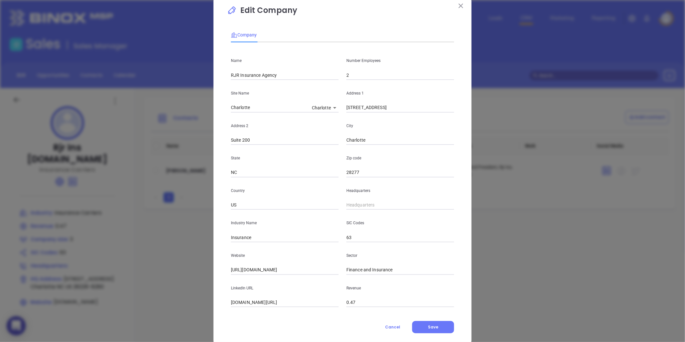
scroll to position [28, 0]
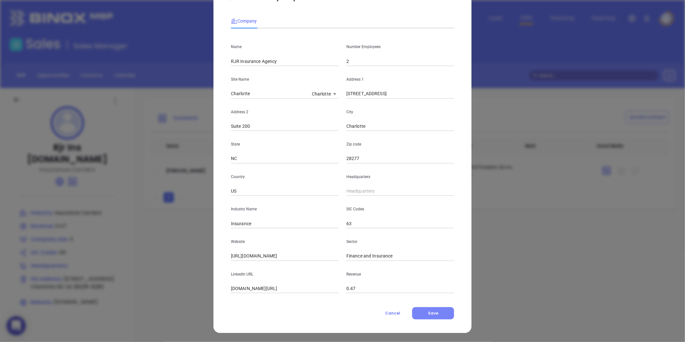
click at [423, 309] on button "Save" at bounding box center [433, 313] width 42 height 12
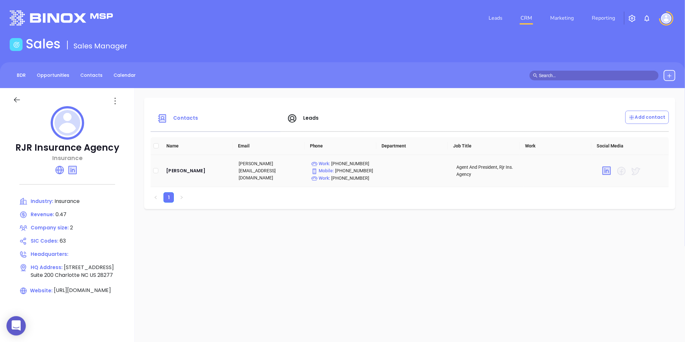
click at [181, 178] on td "robert ruffalo" at bounding box center [197, 171] width 73 height 32
click at [184, 172] on div "robert ruffalo" at bounding box center [197, 171] width 62 height 8
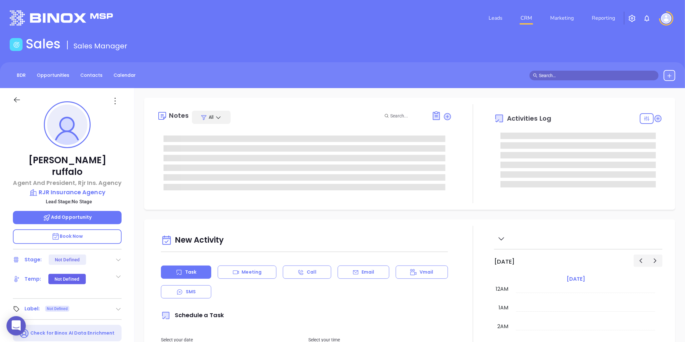
scroll to position [131, 0]
click at [112, 96] on icon at bounding box center [115, 101] width 10 height 10
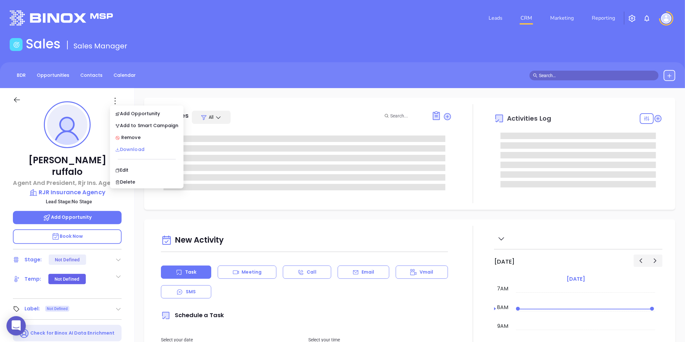
type input "[PERSON_NAME]"
click at [126, 169] on div "Edit" at bounding box center [146, 169] width 63 height 7
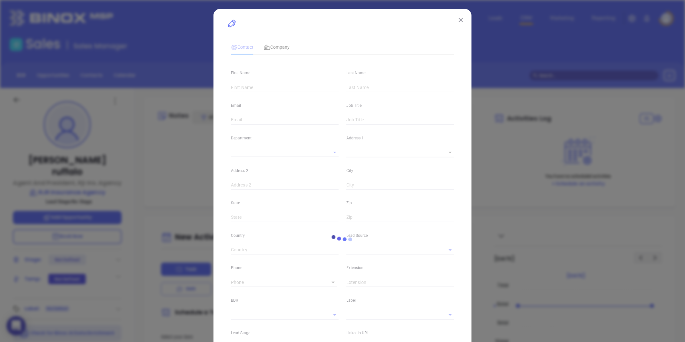
type input "robert"
type input "ruffalo"
type input "ruff@rjrinsuranceagency.com"
type input "Agent And President, Rjr Ins. Agency"
type input "1"
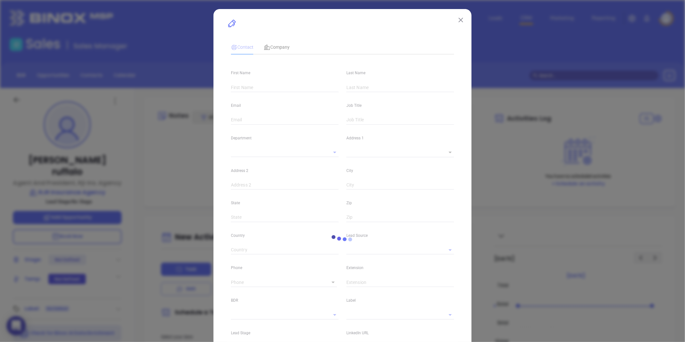
type input "linkedin.com/in/robert-ruffalo-9b079517"
type input "Marketing"
type input "Website Reveal"
type input "undefined undefined"
type input "(704) 543-2704"
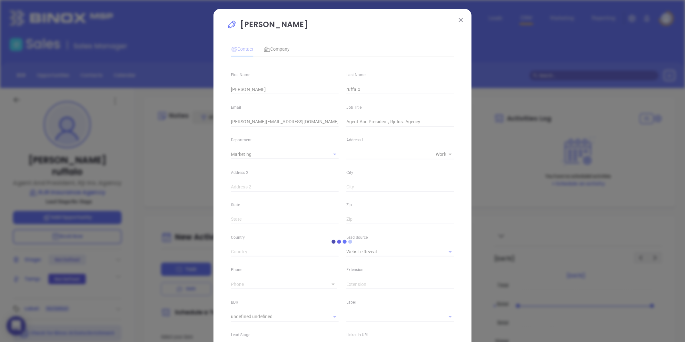
type input "1"
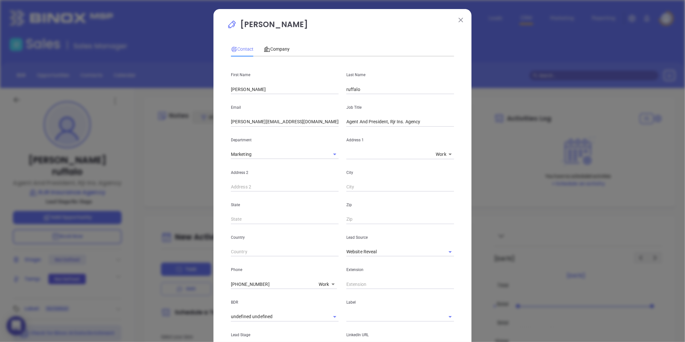
click at [231, 89] on input "robert" at bounding box center [285, 89] width 108 height 10
type input "Robert"
click at [346, 89] on input "ruffalo" at bounding box center [400, 89] width 108 height 10
type input "Ruffalo"
drag, startPoint x: 424, startPoint y: 123, endPoint x: 311, endPoint y: 136, distance: 114.0
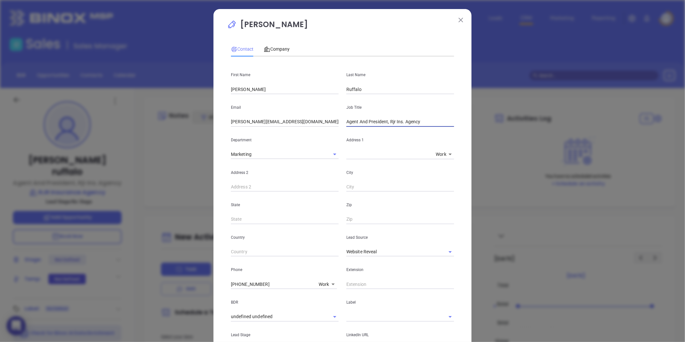
click at [311, 136] on div "First Name Robert Last Name Ruffalo Email ruff@rjrinsuranceagency.com Job Title…" at bounding box center [342, 240] width 223 height 357
type input "President"
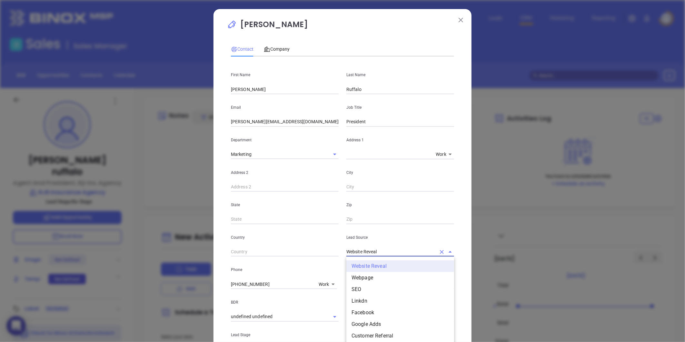
drag, startPoint x: 388, startPoint y: 252, endPoint x: 290, endPoint y: 259, distance: 98.2
click at [291, 259] on div "First Name Robert Last Name Ruffalo Email ruff@rjrinsuranceagency.com Job Title…" at bounding box center [342, 240] width 223 height 357
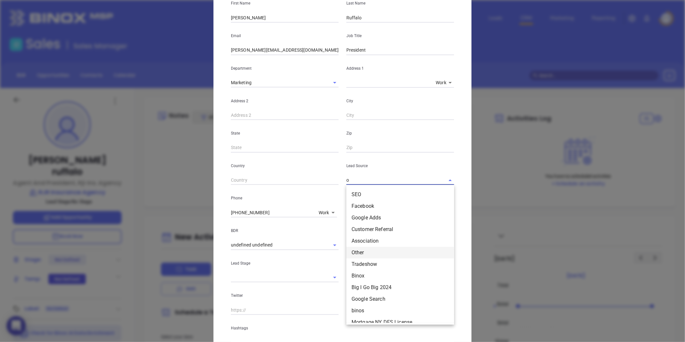
click at [357, 249] on li "Other" at bounding box center [400, 253] width 108 height 12
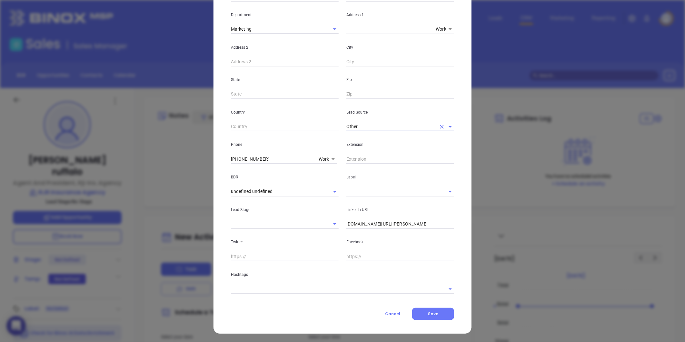
scroll to position [126, 0]
type input "Other"
click at [346, 224] on input "linkedin.com/in/robert-ruffalo-9b079517" at bounding box center [400, 224] width 108 height 10
type input "www.linkedin.com/in/robert-ruffalo-9b079517"
click at [238, 287] on input "text" at bounding box center [333, 287] width 205 height 9
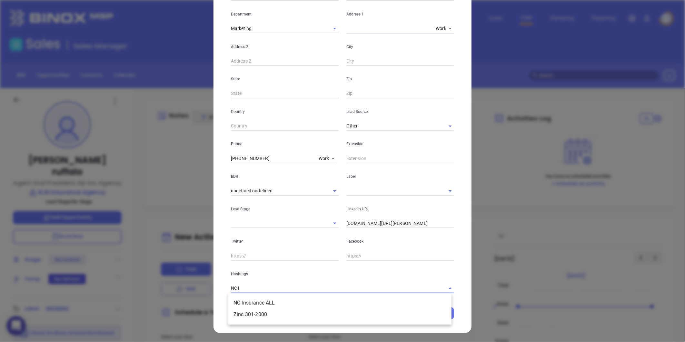
type input "NC in"
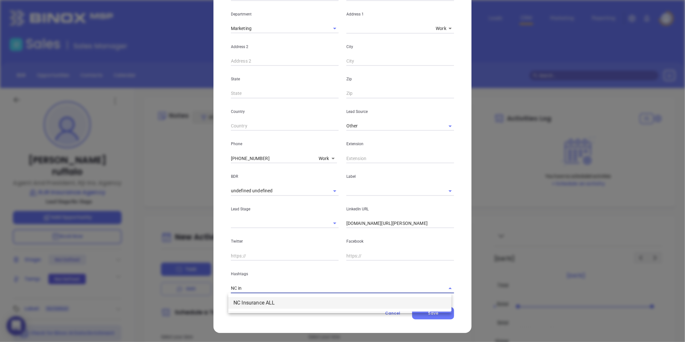
click at [246, 297] on li "NC Insurance ALL" at bounding box center [339, 303] width 223 height 12
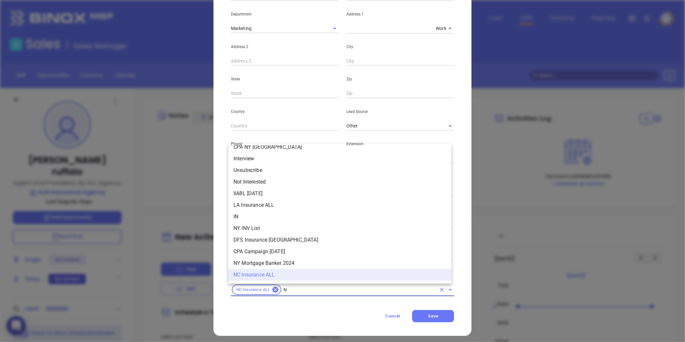
type input "NC"
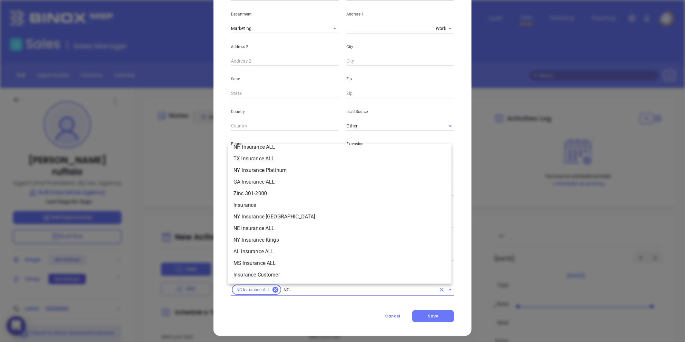
scroll to position [108, 0]
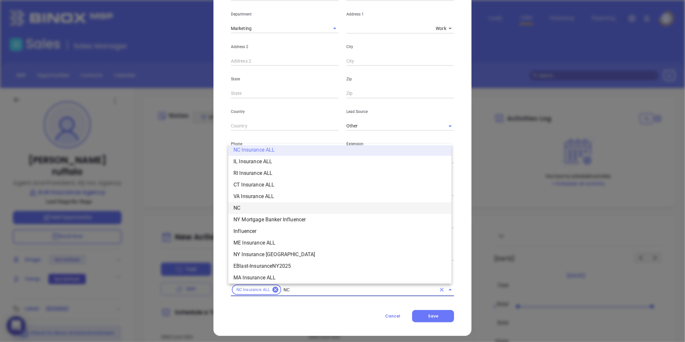
click at [243, 208] on li "NC" at bounding box center [339, 208] width 223 height 12
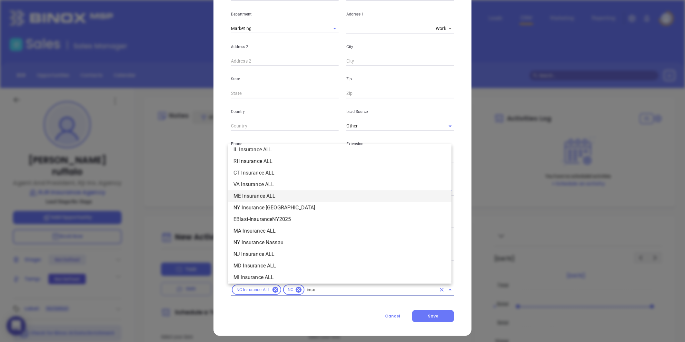
scroll to position [73, 0]
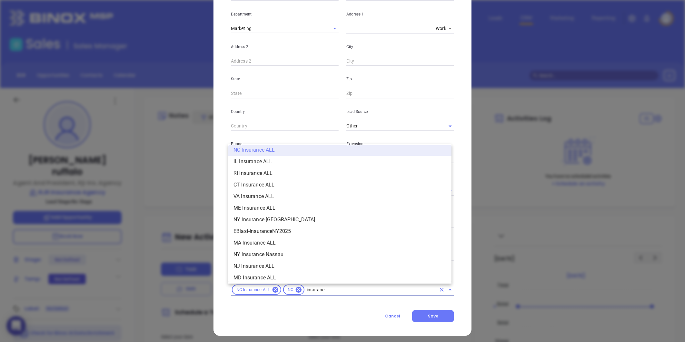
type input "insurance"
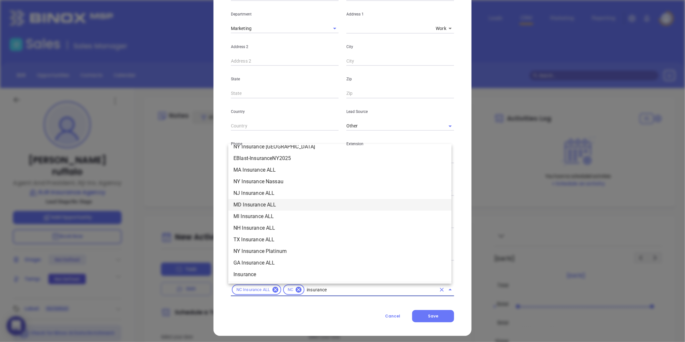
scroll to position [217, 0]
click at [261, 198] on li "Insurance" at bounding box center [339, 204] width 223 height 12
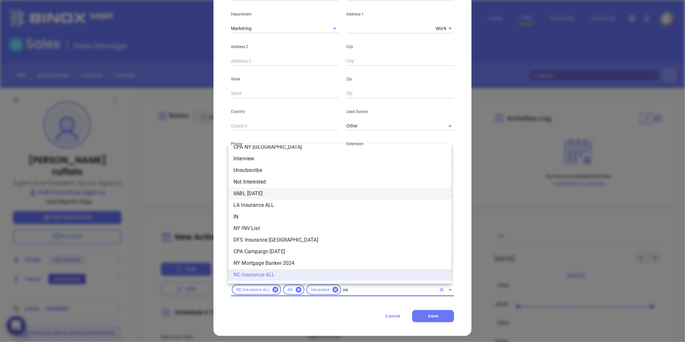
scroll to position [0, 0]
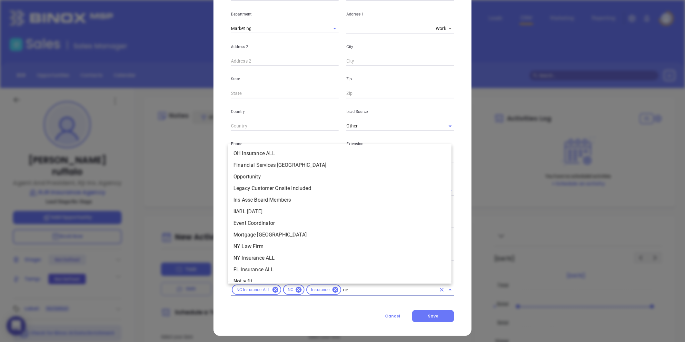
type input "new"
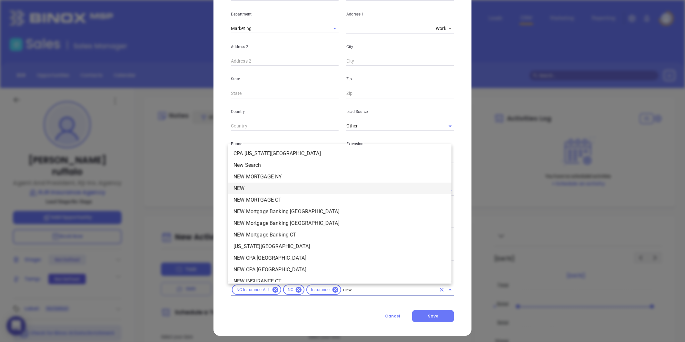
click at [244, 186] on li "NEW" at bounding box center [339, 188] width 223 height 12
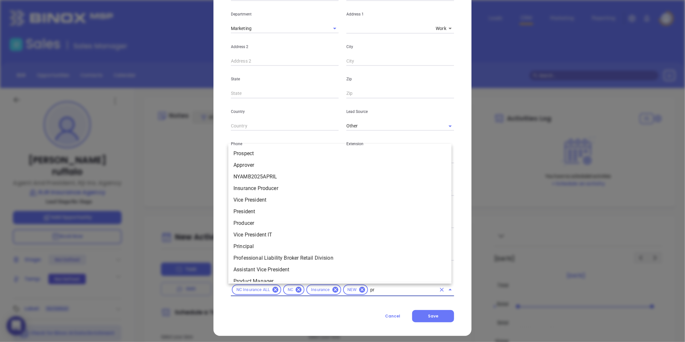
type input "pro"
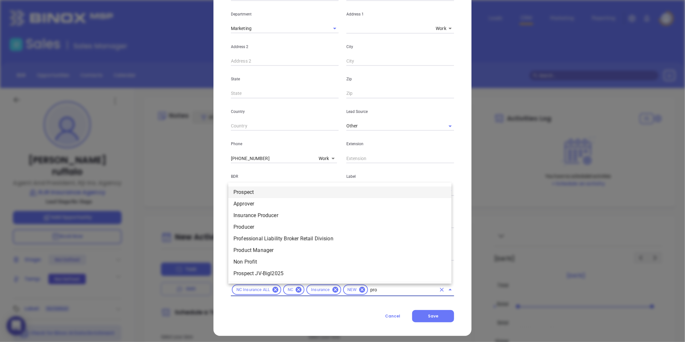
click at [244, 187] on li "Prospect" at bounding box center [339, 192] width 223 height 12
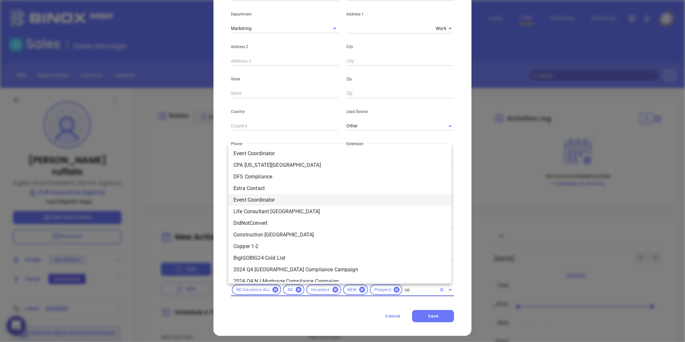
type input "cop"
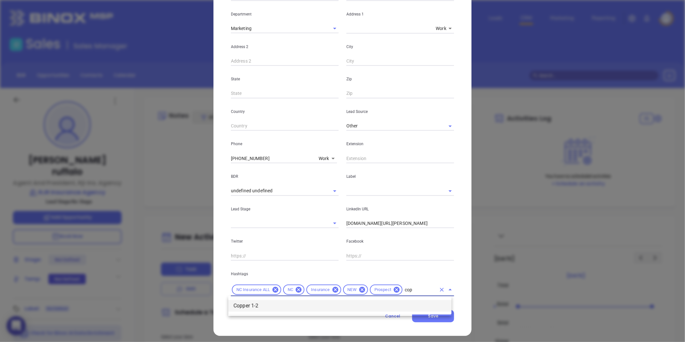
click at [255, 300] on li "Copper 1-2" at bounding box center [339, 306] width 223 height 12
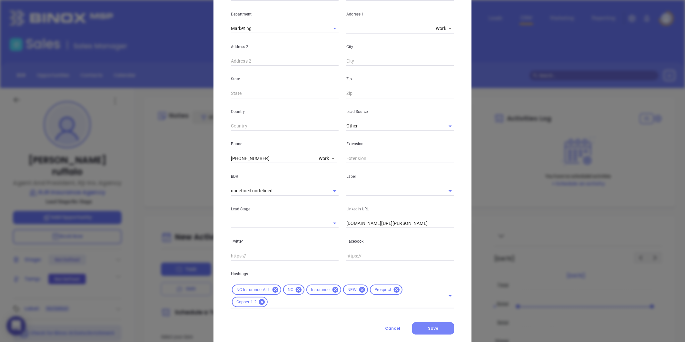
click at [446, 323] on button "Save" at bounding box center [433, 328] width 42 height 12
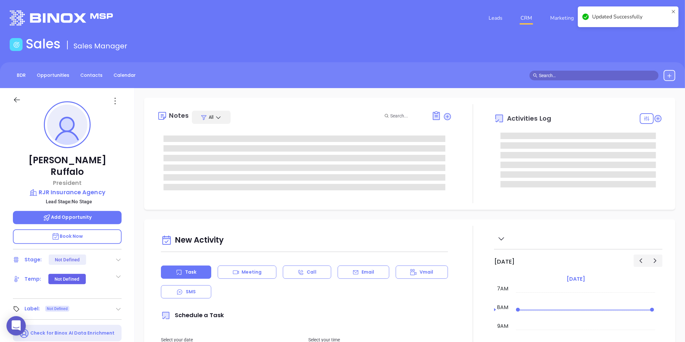
click at [117, 306] on icon at bounding box center [118, 309] width 6 height 6
click at [90, 322] on div "Prospect" at bounding box center [90, 327] width 19 height 10
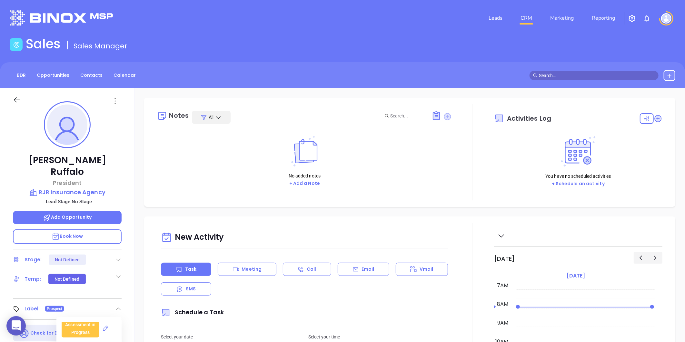
click at [444, 117] on icon at bounding box center [447, 116] width 7 height 7
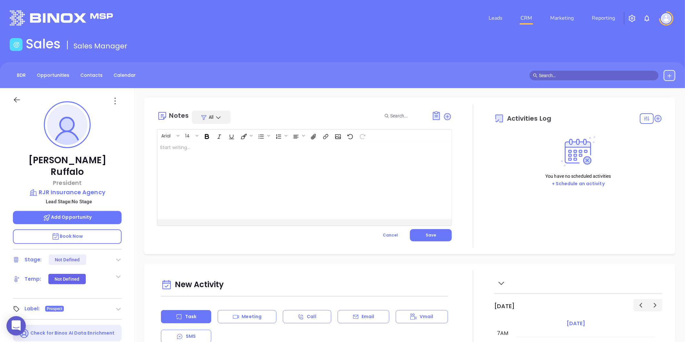
click at [300, 184] on div at bounding box center [293, 180] width 273 height 77
click at [420, 233] on button "Save" at bounding box center [431, 235] width 42 height 12
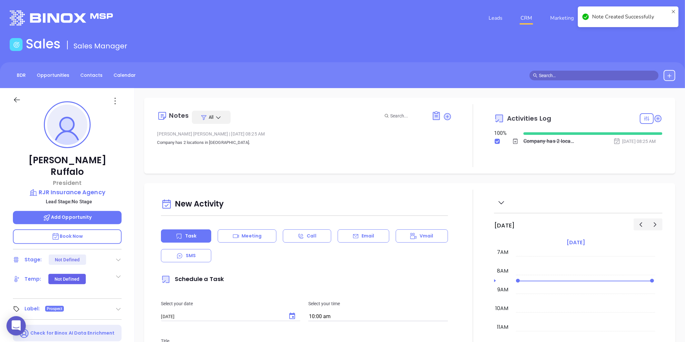
scroll to position [131, 0]
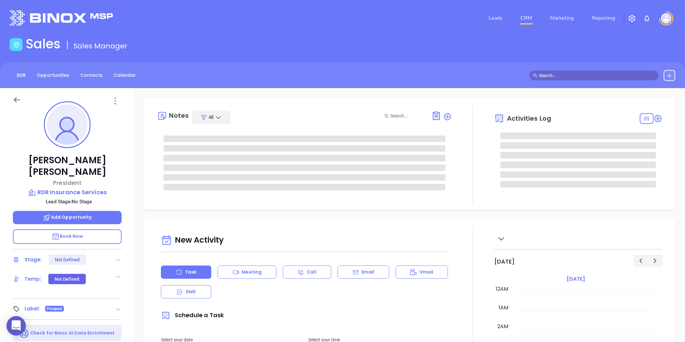
type input "[DATE]"
type input "[PERSON_NAME]"
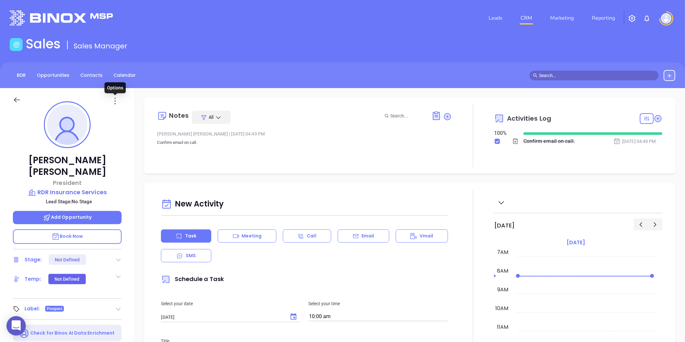
click at [114, 100] on icon at bounding box center [115, 101] width 10 height 10
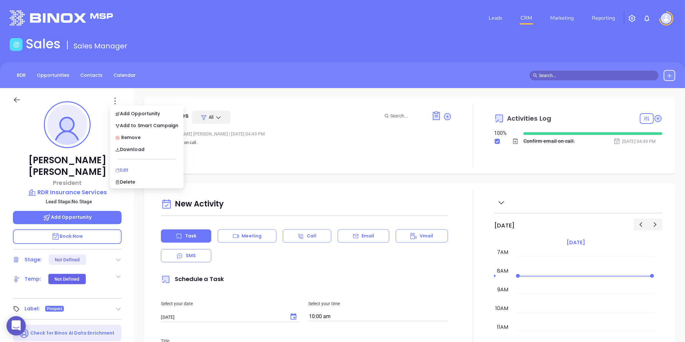
click at [126, 170] on div "Edit" at bounding box center [146, 169] width 63 height 7
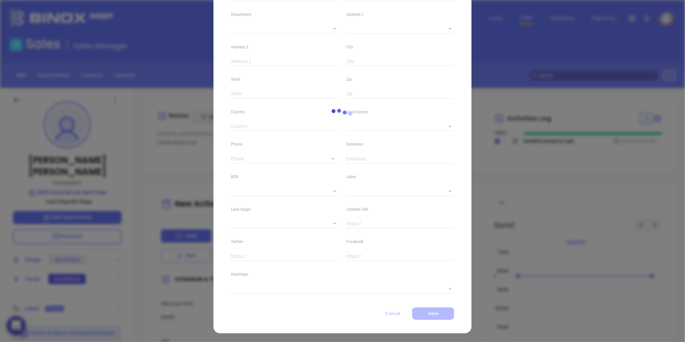
type input "[PERSON_NAME]"
type input "[EMAIL_ADDRESS][DOMAIN_NAME]"
type input "President"
type textarea "[STREET_ADDRESS]"
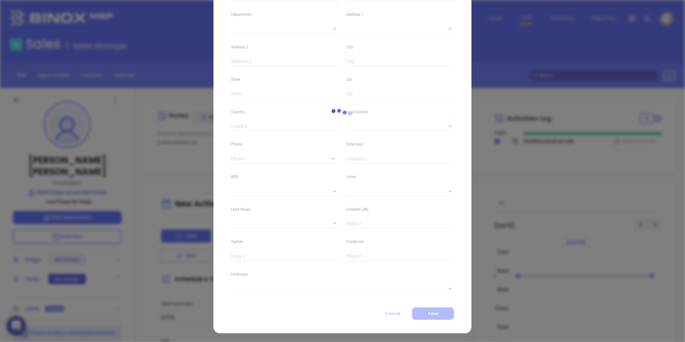
type input "1"
type input "Suite 425"
type input "Charlotte"
type input "NC"
type input "28277"
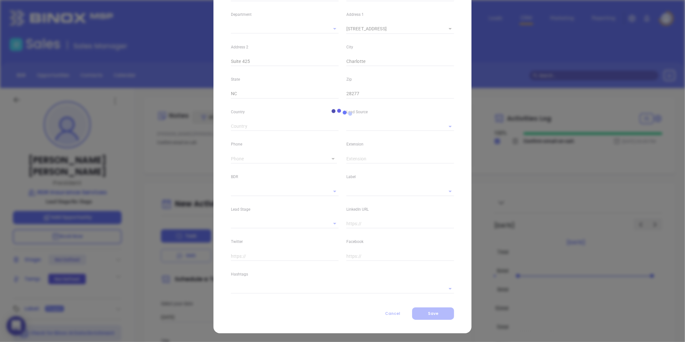
type input "Other"
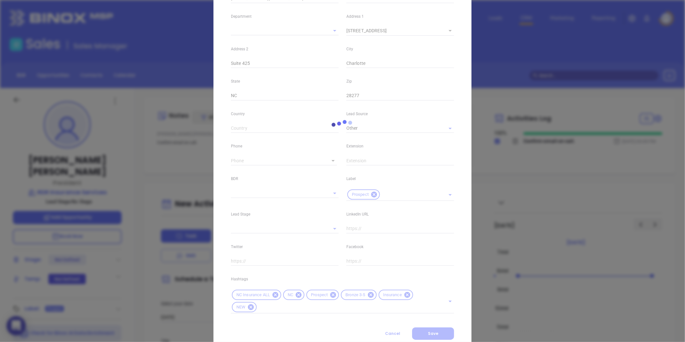
scroll to position [125, 0]
type input "[PHONE_NUMBER]"
type input "1"
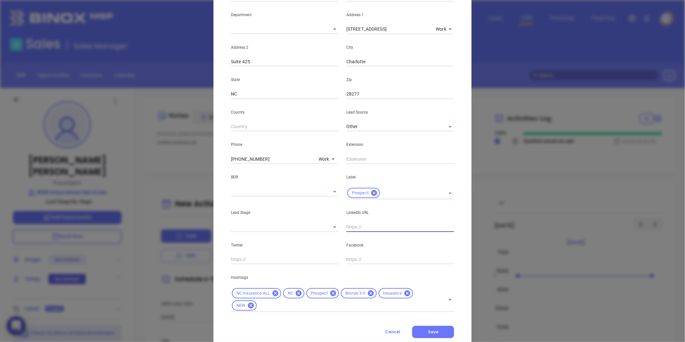
click at [367, 223] on input "text" at bounding box center [400, 227] width 108 height 10
paste input "[DOMAIN_NAME][URL]"
drag, startPoint x: 451, startPoint y: 227, endPoint x: 286, endPoint y: 251, distance: 166.7
click at [286, 251] on div "First Name [PERSON_NAME] Last Name [PERSON_NAME] Email [EMAIL_ADDRESS][DOMAIN_N…" at bounding box center [342, 123] width 223 height 375
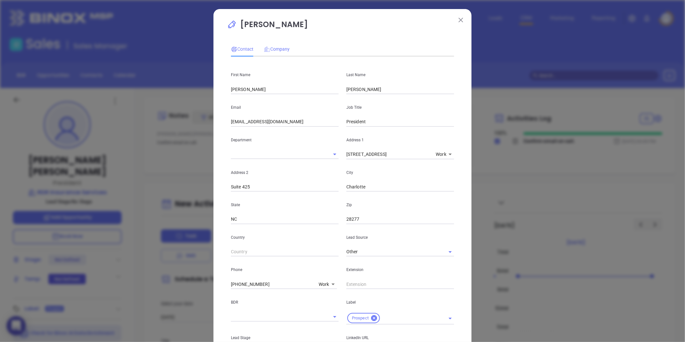
type input "[DOMAIN_NAME][URL]"
click at [264, 47] on icon at bounding box center [267, 49] width 6 height 6
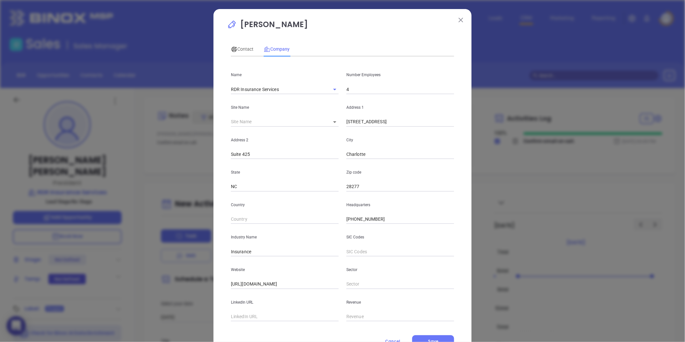
click at [258, 311] on div "LinkedIn URL" at bounding box center [284, 305] width 115 height 33
click at [258, 312] on input "text" at bounding box center [285, 317] width 108 height 10
paste input "[URL][DOMAIN_NAME]"
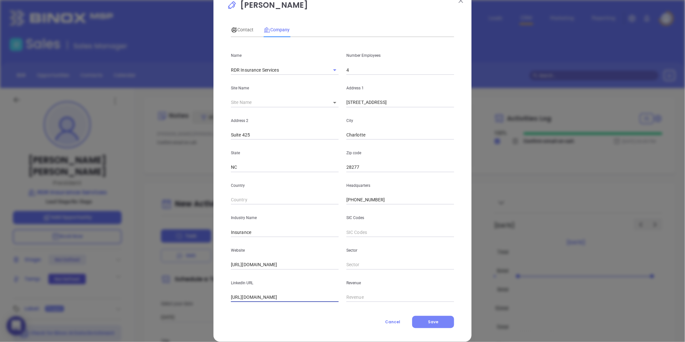
scroll to position [28, 0]
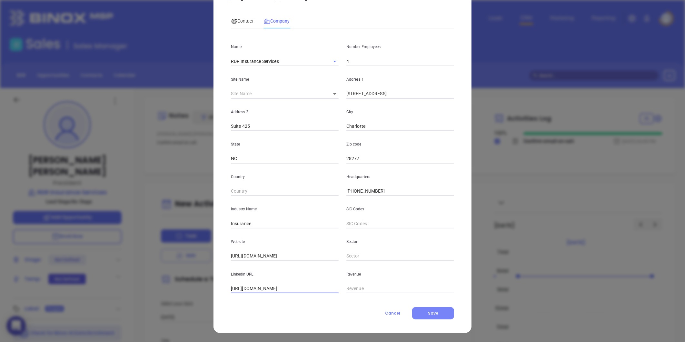
type input "[URL][DOMAIN_NAME]"
click at [432, 311] on span "Save" at bounding box center [433, 312] width 10 height 5
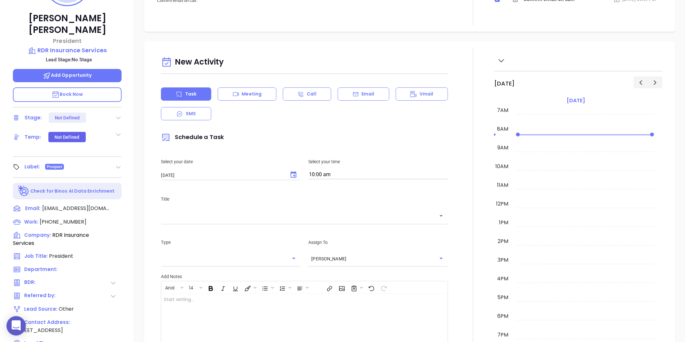
scroll to position [90, 0]
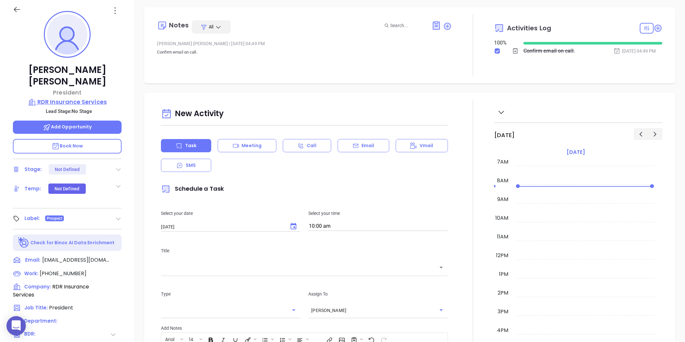
click at [69, 97] on p "RDR Insurance Services" at bounding box center [67, 101] width 109 height 9
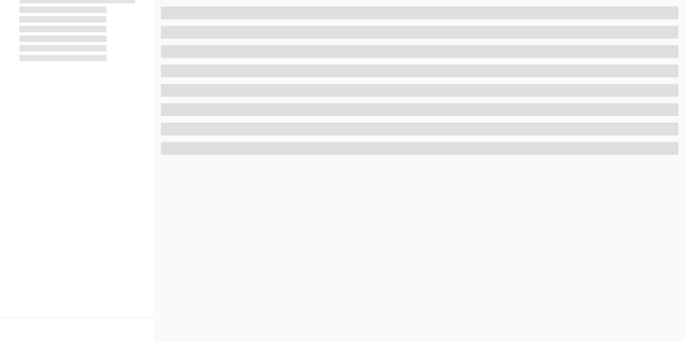
scroll to position [198, 0]
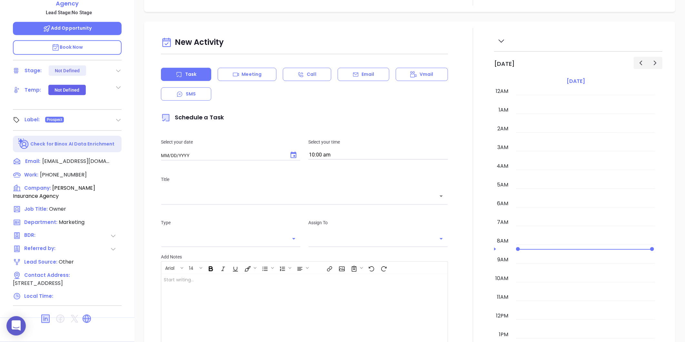
type input "[DATE]"
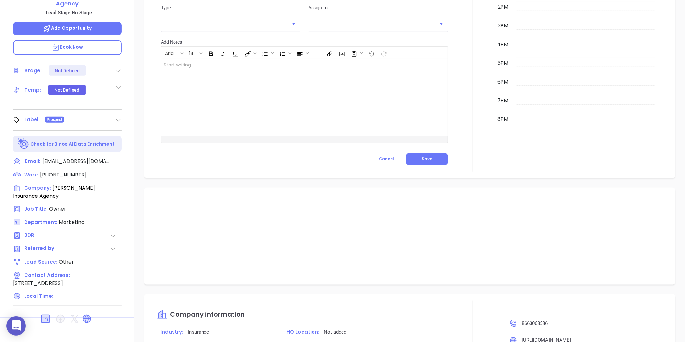
type input "[PERSON_NAME]"
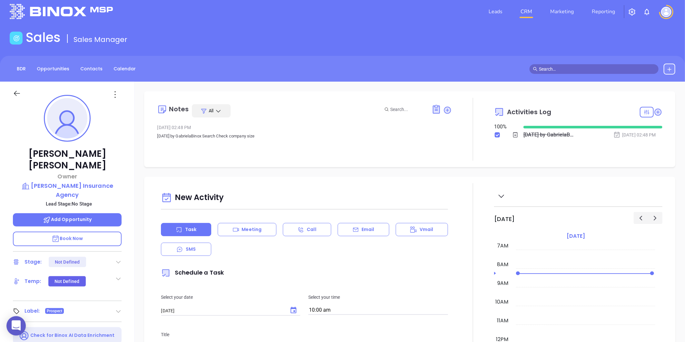
scroll to position [0, 0]
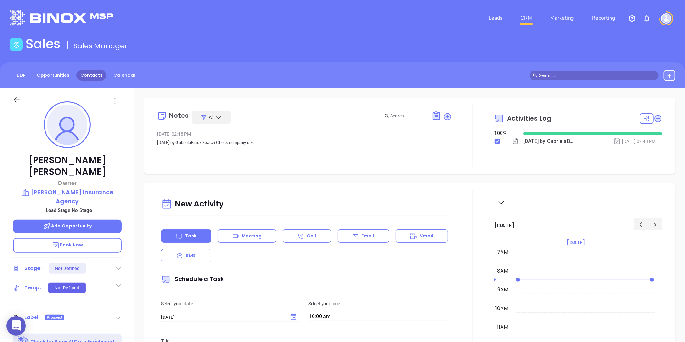
click at [92, 79] on link "Contacts" at bounding box center [91, 75] width 30 height 11
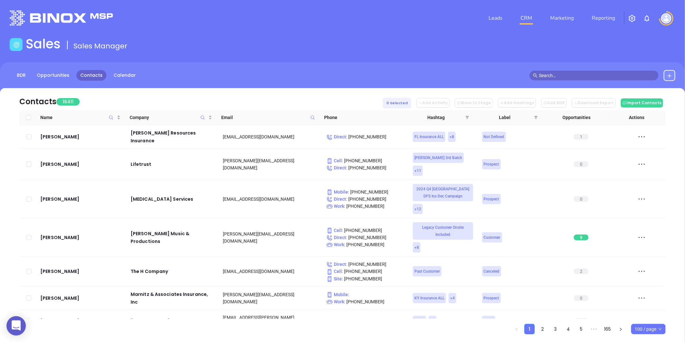
click at [314, 115] on icon at bounding box center [312, 117] width 5 height 5
paste input "windinsgroup.com"
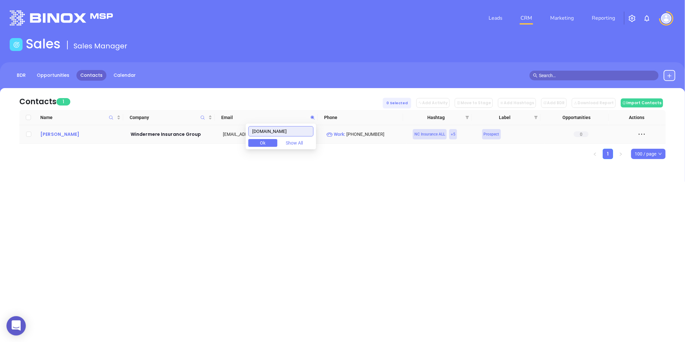
type input "windinsgroup.com"
click at [69, 133] on div "Danielle Hoversten" at bounding box center [80, 134] width 81 height 8
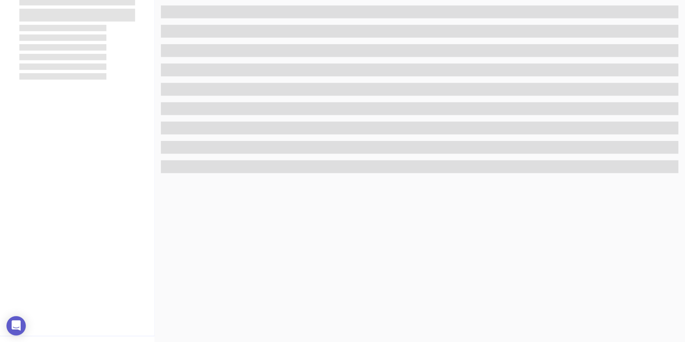
scroll to position [198, 0]
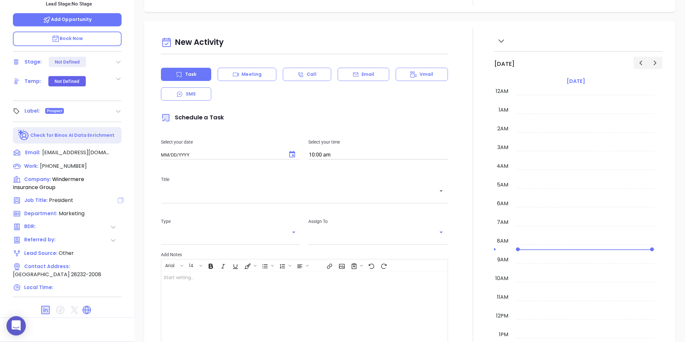
type input "[DATE]"
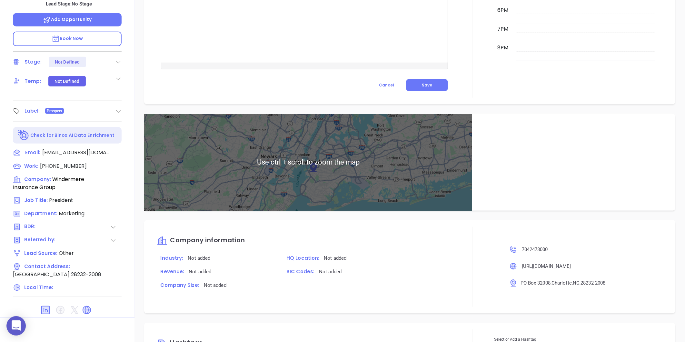
scroll to position [343, 0]
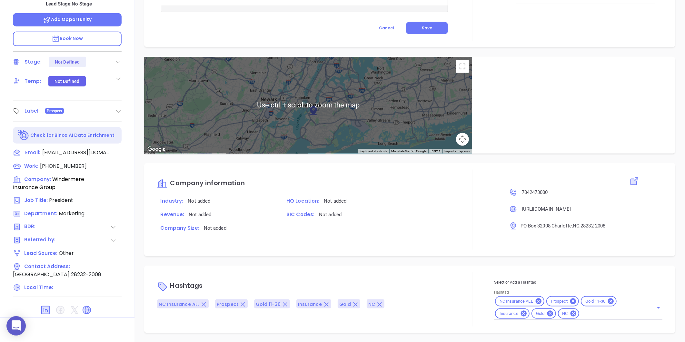
type input "[PERSON_NAME]"
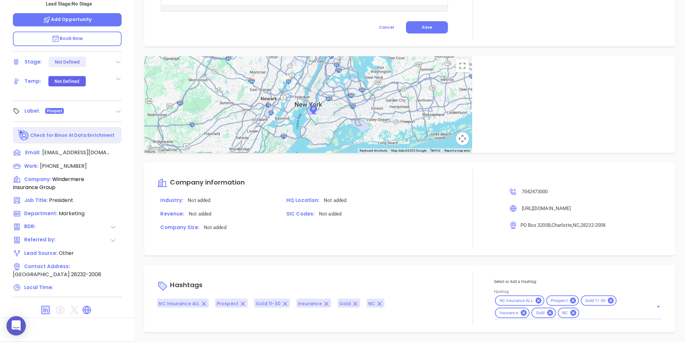
scroll to position [307, 0]
click at [547, 313] on icon at bounding box center [550, 313] width 6 height 6
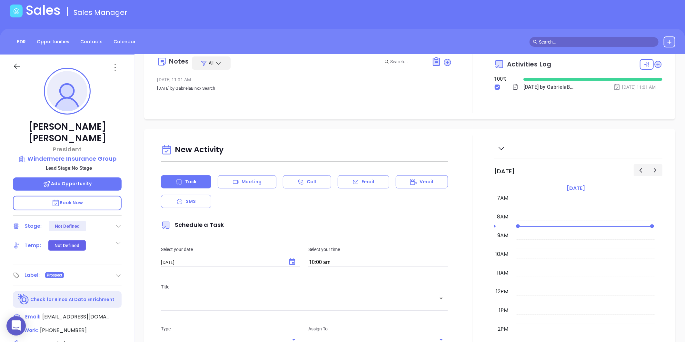
scroll to position [0, 0]
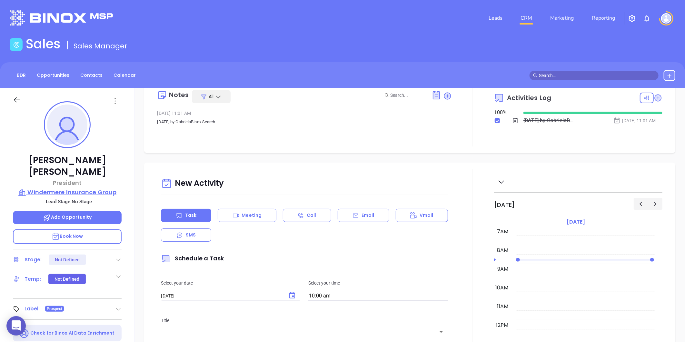
click at [71, 188] on p "Windermere Insurance Group" at bounding box center [67, 192] width 109 height 9
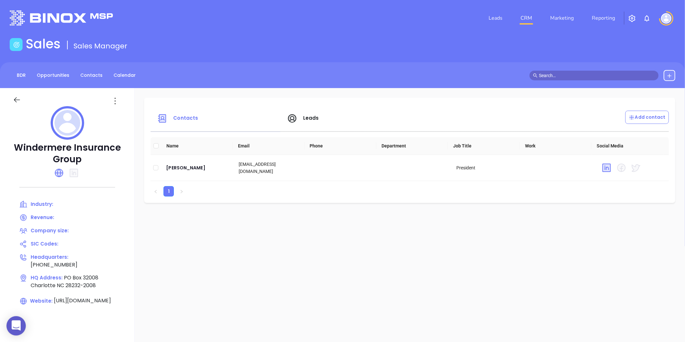
click at [110, 95] on div at bounding box center [67, 97] width 116 height 18
click at [113, 103] on icon at bounding box center [115, 101] width 10 height 10
click at [122, 113] on div "Edit" at bounding box center [144, 113] width 58 height 7
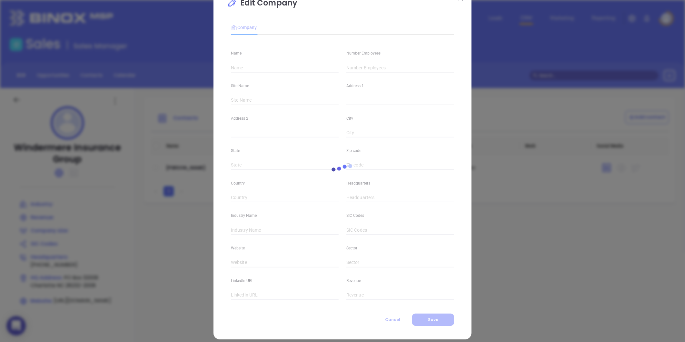
scroll to position [28, 0]
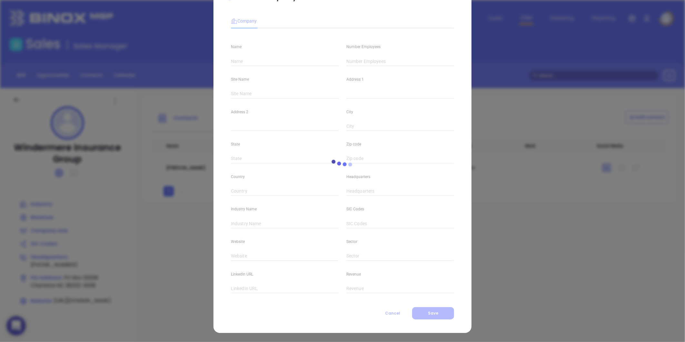
type input "Windermere Insurance Group"
type input "(704) 247-3000"
type input "https://windinsgroup.com/"
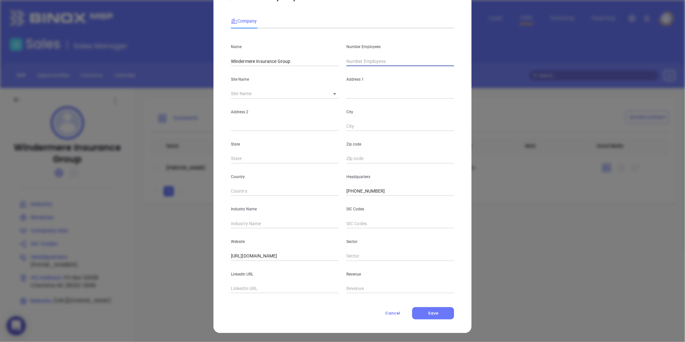
click at [367, 58] on input "text" at bounding box center [400, 61] width 108 height 10
type input "50"
click at [256, 224] on input "text" at bounding box center [285, 224] width 108 height 10
type input "Insurance"
drag, startPoint x: 410, startPoint y: 311, endPoint x: 418, endPoint y: 313, distance: 8.3
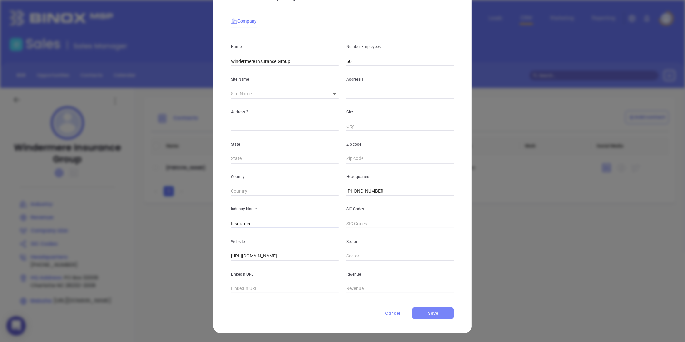
click at [412, 311] on button "Save" at bounding box center [433, 313] width 42 height 12
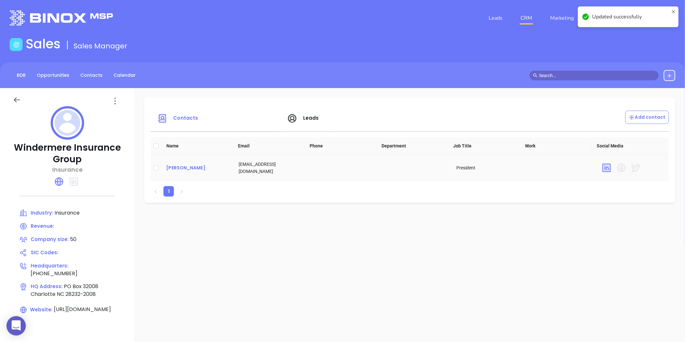
click at [182, 165] on div "Danielle Hoversten" at bounding box center [197, 168] width 62 height 8
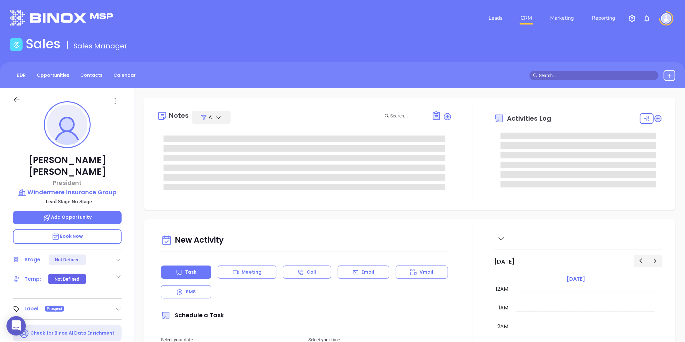
type input "[DATE]"
click at [120, 101] on div at bounding box center [115, 101] width 19 height 10
click at [118, 101] on icon at bounding box center [115, 101] width 10 height 10
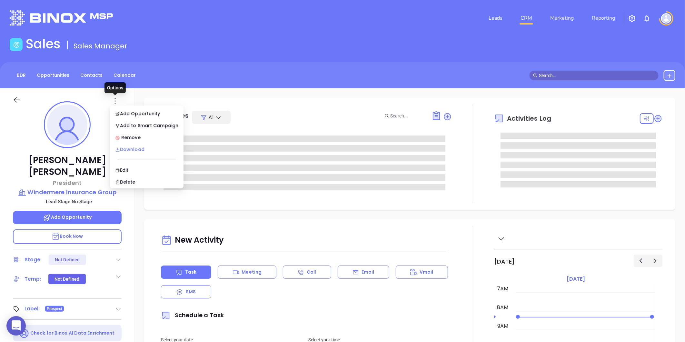
type input "[PERSON_NAME]"
click at [124, 167] on div "Edit" at bounding box center [146, 169] width 63 height 7
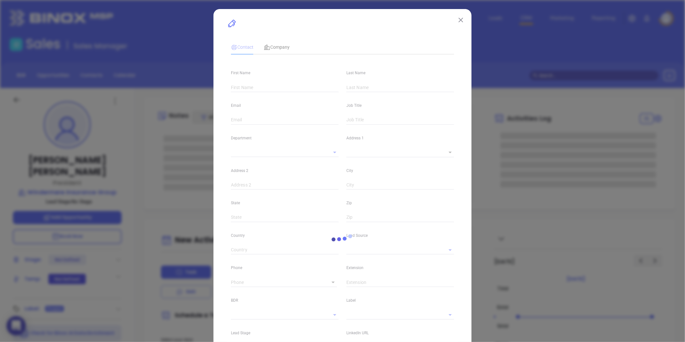
type input "Danielle"
type input "Hoversten"
type input "dhoversten@windinsgroup.com"
type input "President"
type input "1"
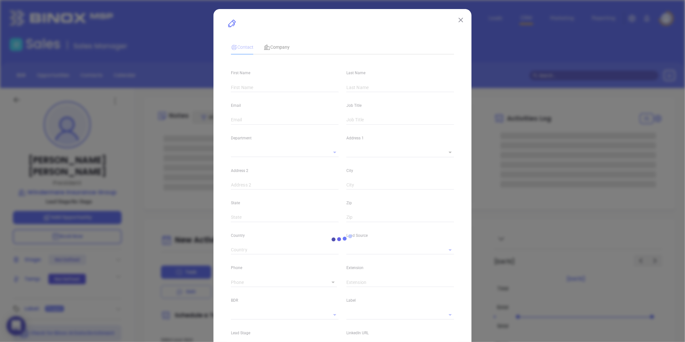
type input "www.linkedin.com/in/danielle-hoversten-464b2811"
type input "Marketing"
type input "Other"
type input "undefined undefined"
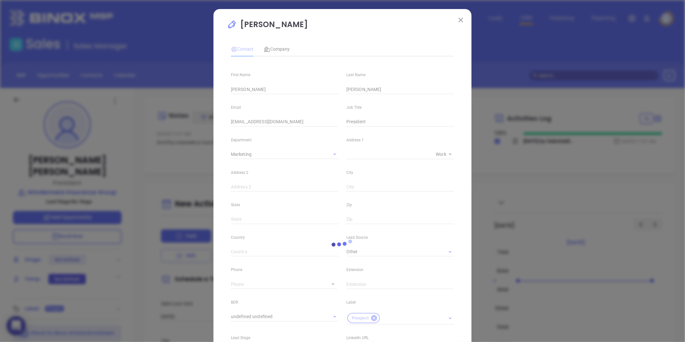
type input "(704) 247-3000"
type input "1"
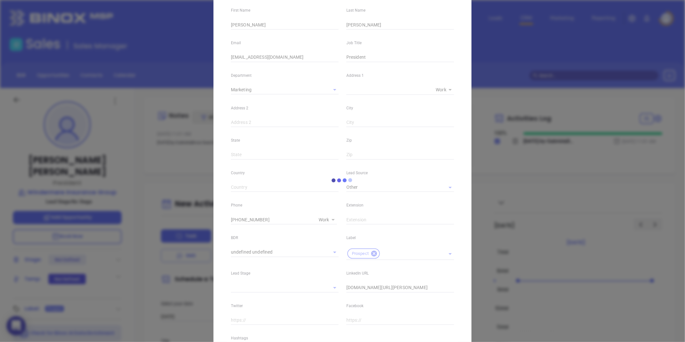
scroll to position [132, 0]
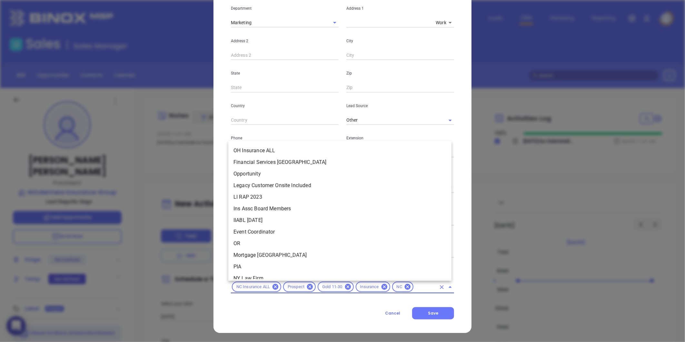
click at [414, 290] on input "text" at bounding box center [425, 287] width 22 height 8
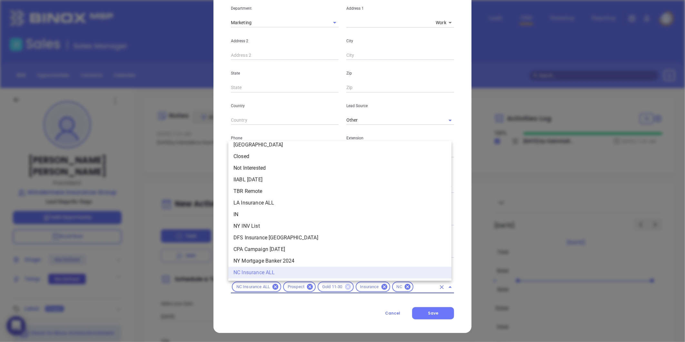
click at [345, 285] on icon at bounding box center [348, 287] width 6 height 6
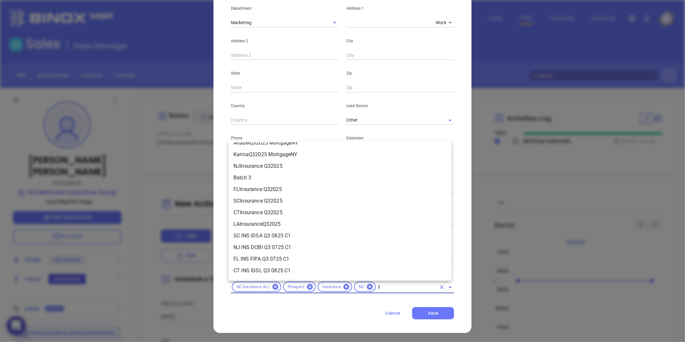
scroll to position [0, 0]
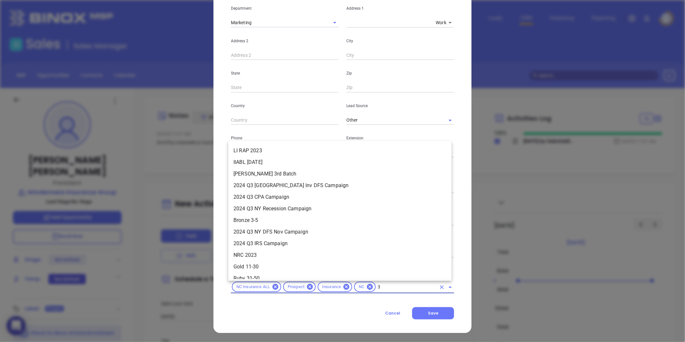
type input "31"
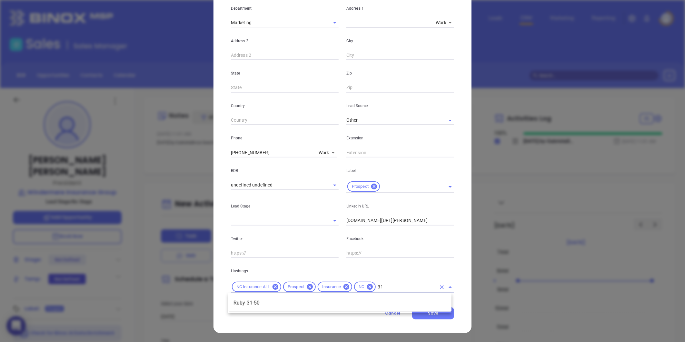
drag, startPoint x: 295, startPoint y: 295, endPoint x: 287, endPoint y: 301, distance: 9.7
click at [294, 297] on ul "Ruby 31-50" at bounding box center [339, 302] width 223 height 17
click at [287, 302] on li "Ruby 31-50" at bounding box center [339, 303] width 223 height 12
click at [422, 308] on button "Save" at bounding box center [433, 313] width 42 height 12
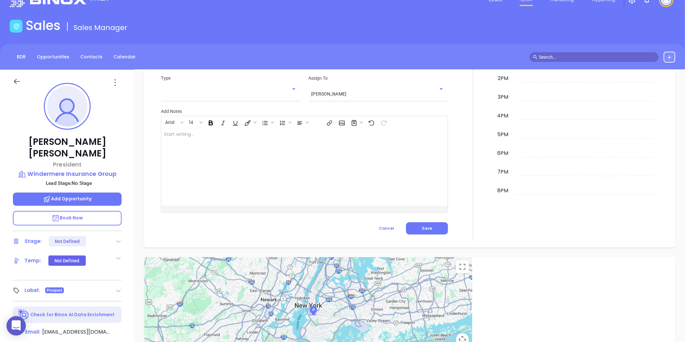
scroll to position [143, 0]
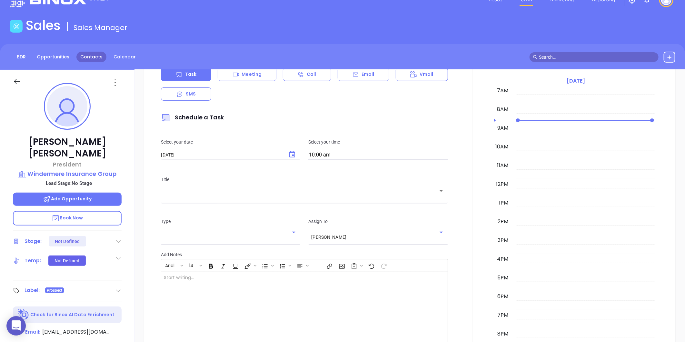
click at [89, 59] on link "Contacts" at bounding box center [91, 57] width 30 height 11
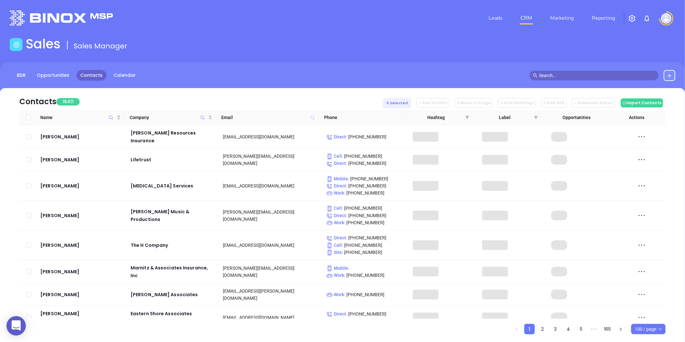
click at [312, 118] on icon at bounding box center [312, 117] width 4 height 4
paste input "[DOMAIN_NAME]"
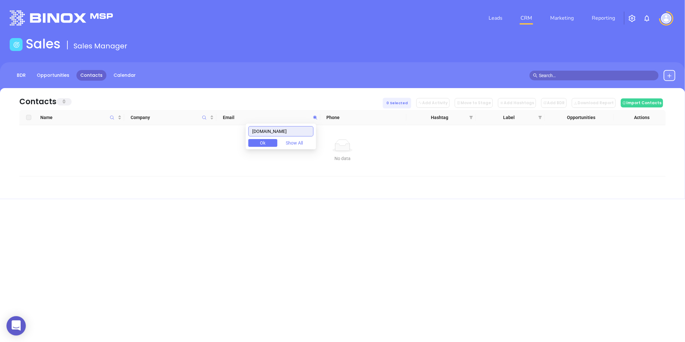
drag, startPoint x: 312, startPoint y: 129, endPoint x: 216, endPoint y: 147, distance: 97.1
click at [216, 147] on body "0 Leads CRM Marketing Reporting Financial Leads Leads Sales Sales Manager BDR O…" at bounding box center [342, 171] width 685 height 342
type input "[DOMAIN_NAME]"
paste input "[DOMAIN_NAME]"
type input "[DOMAIN_NAME]"
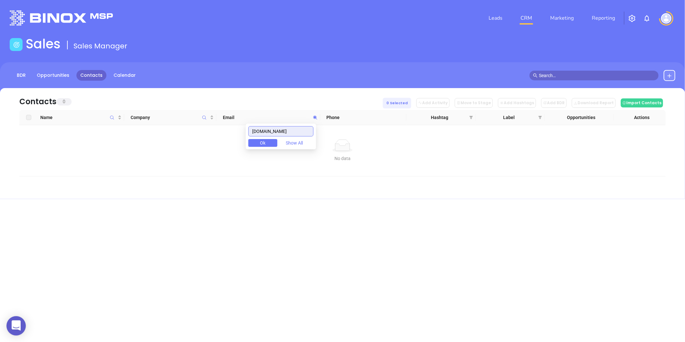
drag, startPoint x: 311, startPoint y: 132, endPoint x: 202, endPoint y: 159, distance: 112.0
click at [202, 159] on body "0 Leads CRM Marketing Reporting Financial Leads Leads Sales Sales Manager BDR O…" at bounding box center [342, 171] width 685 height 342
paste input "orrellco.com"
type input "orrellco.com"
drag, startPoint x: 289, startPoint y: 133, endPoint x: 240, endPoint y: 145, distance: 50.3
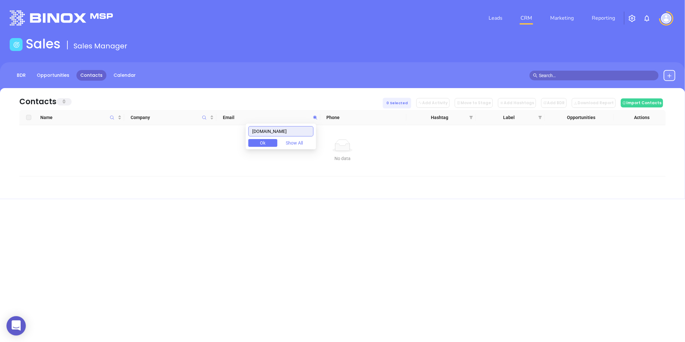
click at [240, 145] on body "0 Leads CRM Marketing Reporting Financial Leads Leads Sales Sales Manager BDR O…" at bounding box center [342, 171] width 685 height 342
paste input "lowryassoc.com"
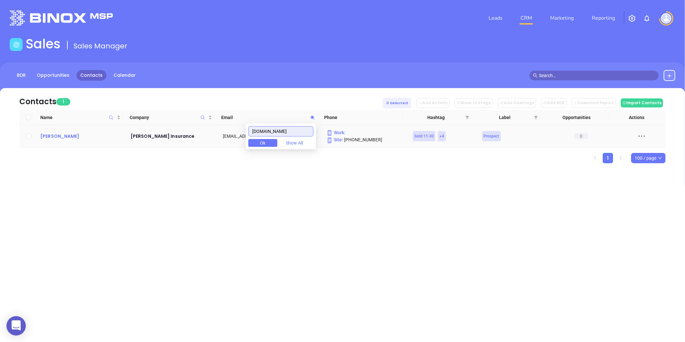
type input "lowryassoc.com"
click at [50, 137] on div "Victor P. Cope" at bounding box center [80, 136] width 81 height 8
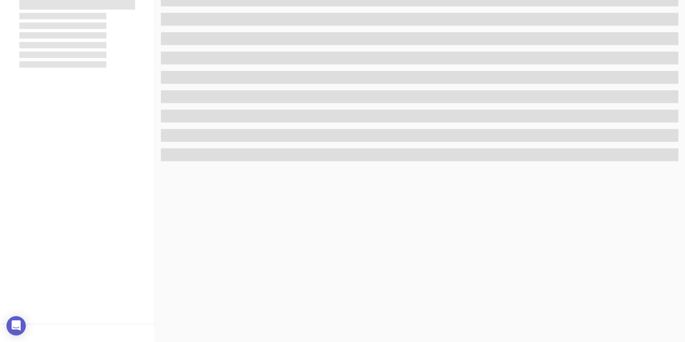
scroll to position [198, 0]
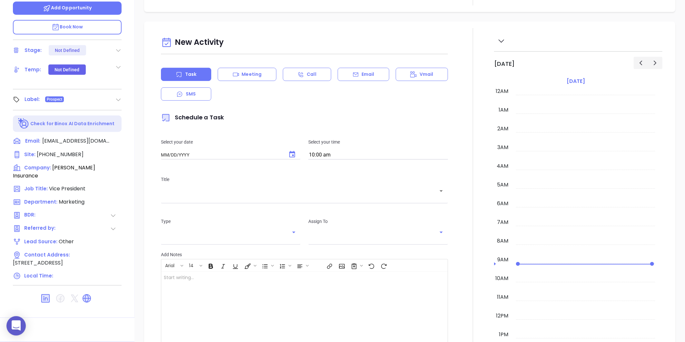
type input "[DATE]"
type input "[PERSON_NAME]"
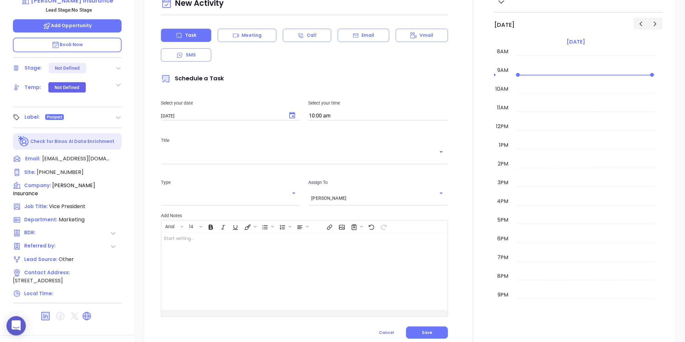
scroll to position [198, 0]
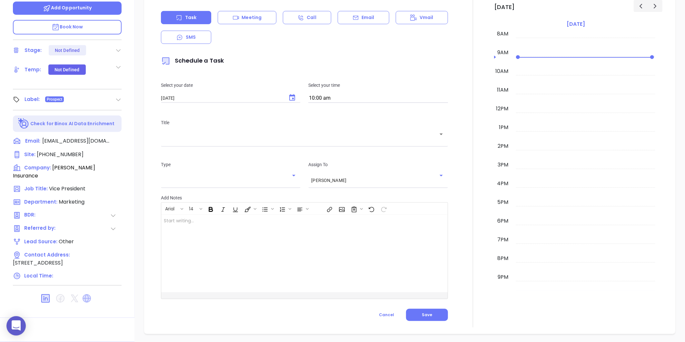
click at [88, 294] on icon at bounding box center [87, 298] width 8 height 8
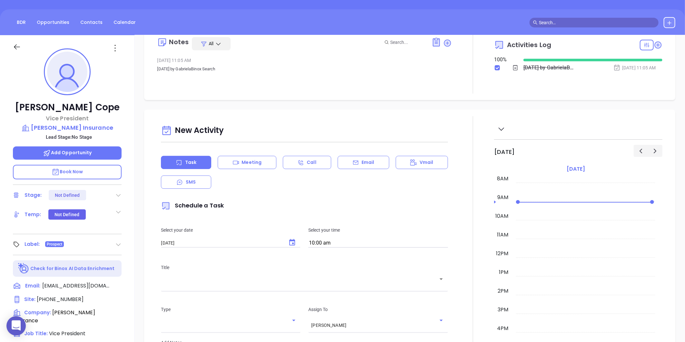
scroll to position [18, 0]
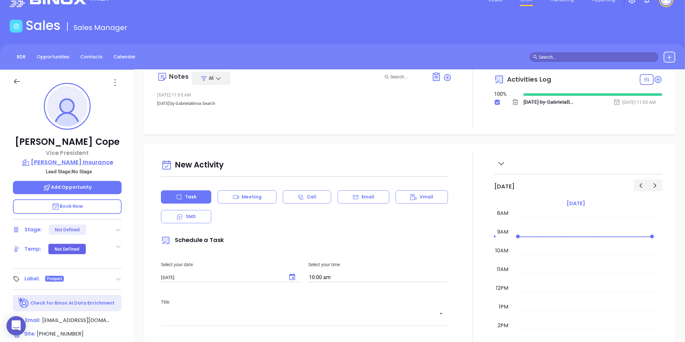
click at [62, 160] on p "Lowry Insurance" at bounding box center [67, 162] width 109 height 9
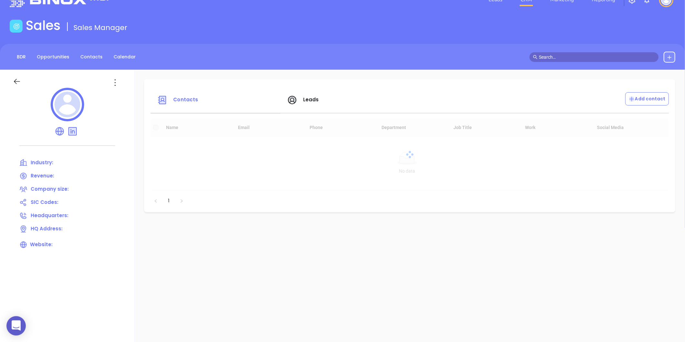
click at [109, 79] on div at bounding box center [115, 82] width 19 height 10
click at [111, 80] on icon at bounding box center [115, 82] width 10 height 10
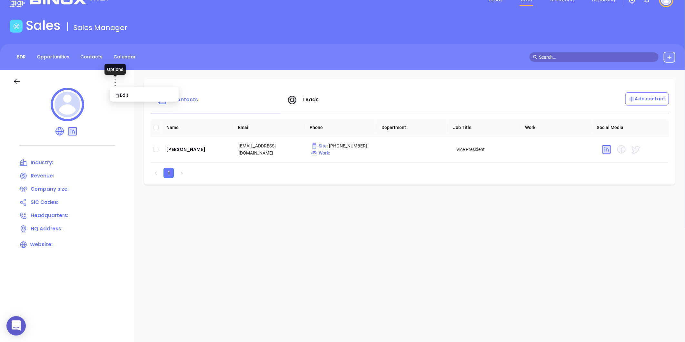
click at [118, 85] on icon at bounding box center [115, 82] width 10 height 10
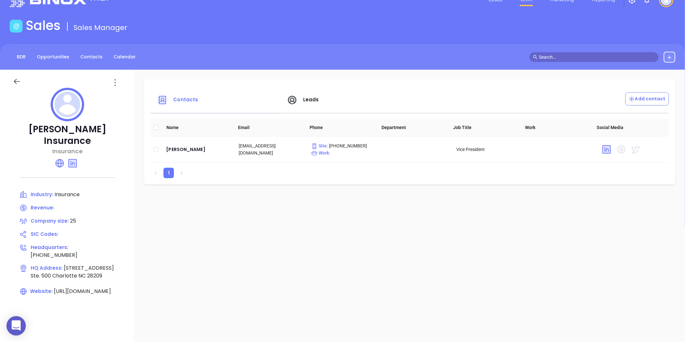
click at [119, 88] on div at bounding box center [67, 106] width 109 height 36
click at [116, 82] on icon at bounding box center [115, 82] width 10 height 10
click at [121, 96] on div "Edit" at bounding box center [144, 95] width 58 height 7
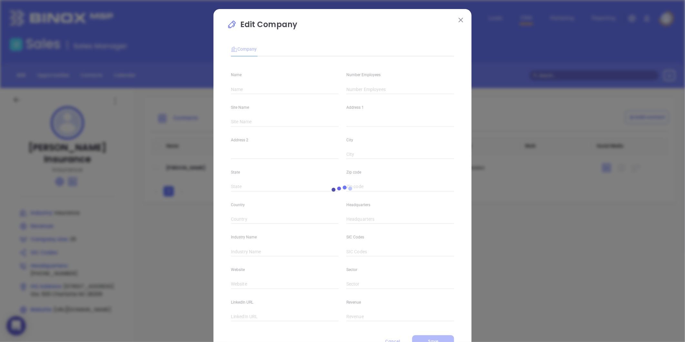
type input "Lowry Insurance"
type input "25"
type input "(704) 332-8871"
type input "Insurance"
type input "https://lowryassoc.com/"
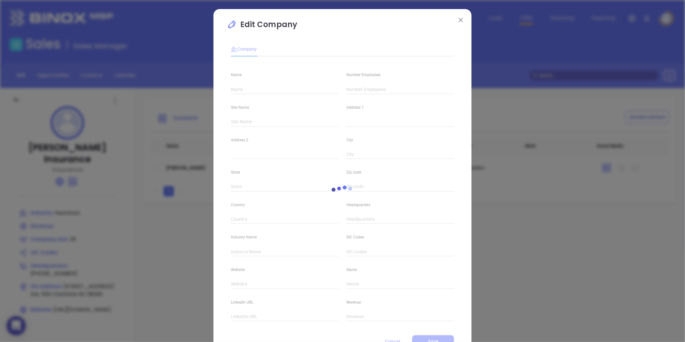
type input "https://www.linkedin.com/company/lowryassoc/"
click at [355, 92] on input "25" at bounding box center [400, 89] width 108 height 10
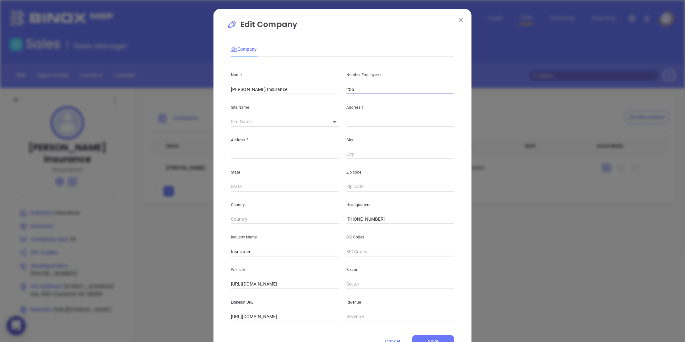
click at [346, 90] on input "235" at bounding box center [400, 89] width 108 height 10
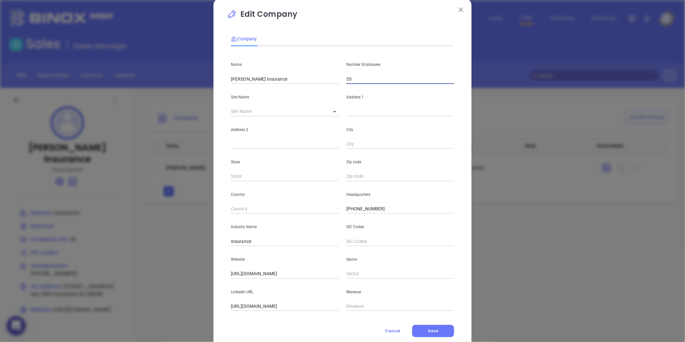
scroll to position [28, 0]
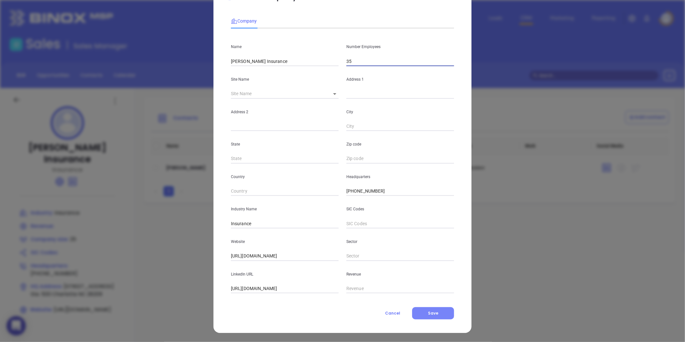
type input "35"
click at [423, 307] on button "Save" at bounding box center [433, 313] width 42 height 12
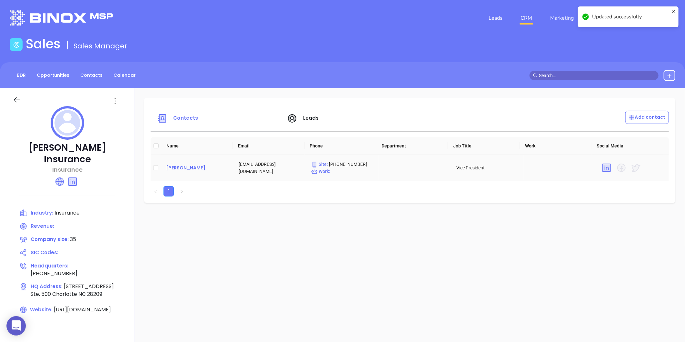
click at [175, 167] on div "Victor P. Cope" at bounding box center [197, 168] width 62 height 8
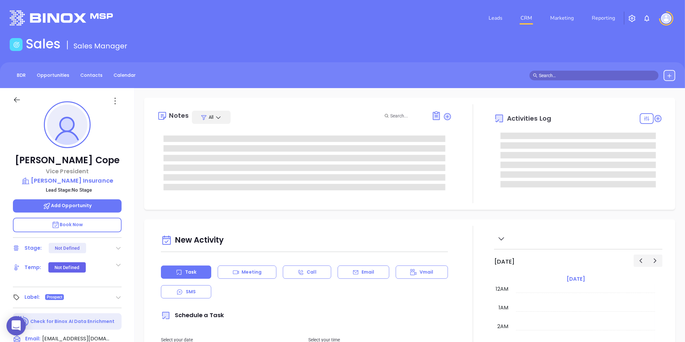
type input "[DATE]"
click at [113, 104] on icon at bounding box center [115, 101] width 10 height 10
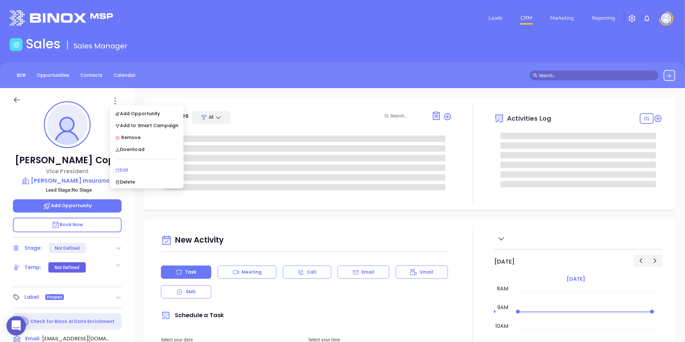
click at [123, 166] on div "Edit" at bounding box center [146, 169] width 63 height 7
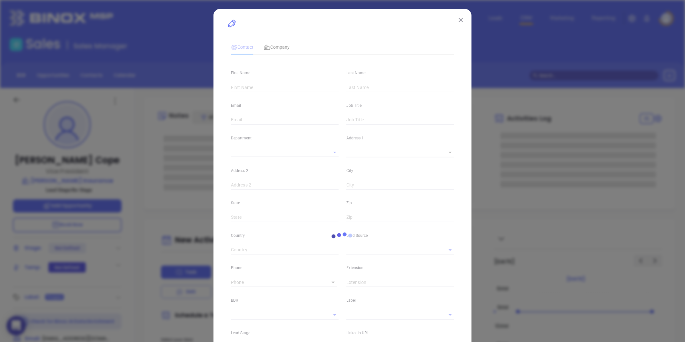
type input "[PERSON_NAME]"
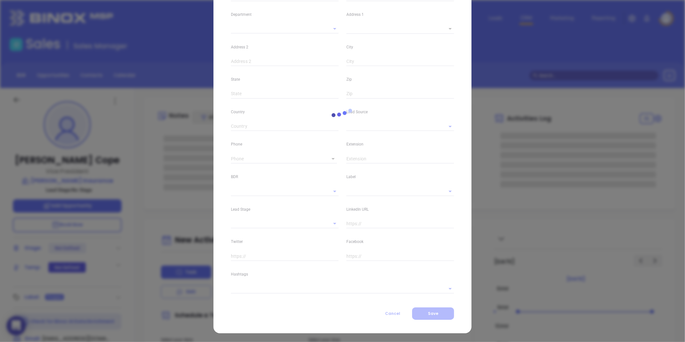
type input "Victor P."
type input "Cope"
type input "vcope@lowryassoc.com"
type input "Vice President"
type textarea "6101 Carnegie Blvd"
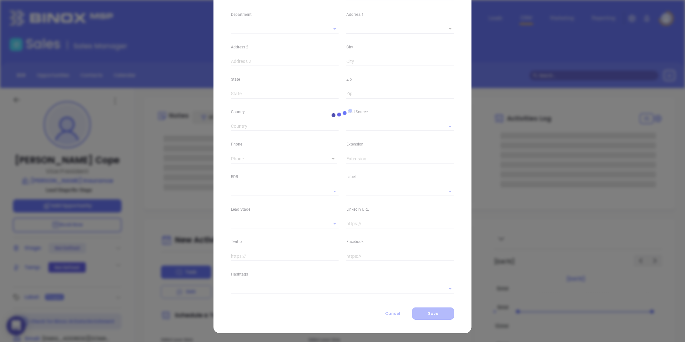
type input "1"
type input "Ste. 500"
type input "Charlotte"
type input "NC"
type input "28209"
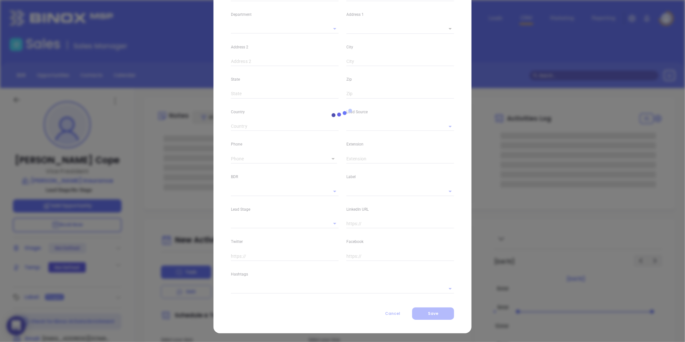
type input "www.linkedin.com/in/victor-p-cope-cic-29b65a13"
type input "Marketing"
type input "Other"
type input "undefined undefined"
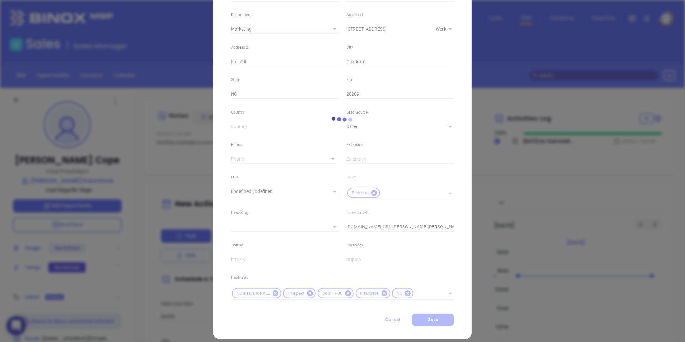
type input "1"
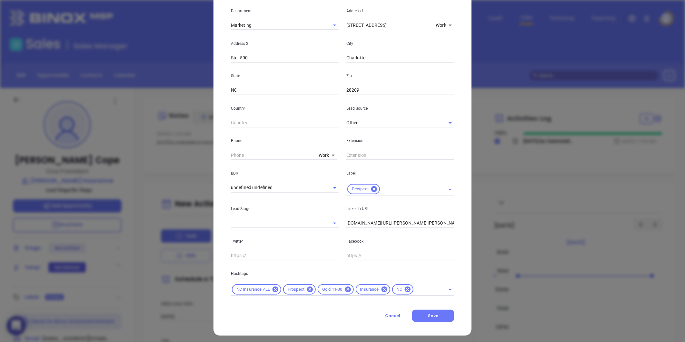
scroll to position [132, 0]
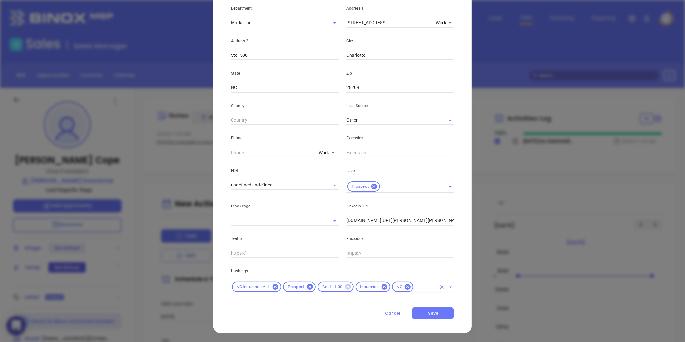
click at [347, 286] on icon at bounding box center [348, 287] width 6 height 6
click at [368, 286] on icon at bounding box center [370, 287] width 6 height 6
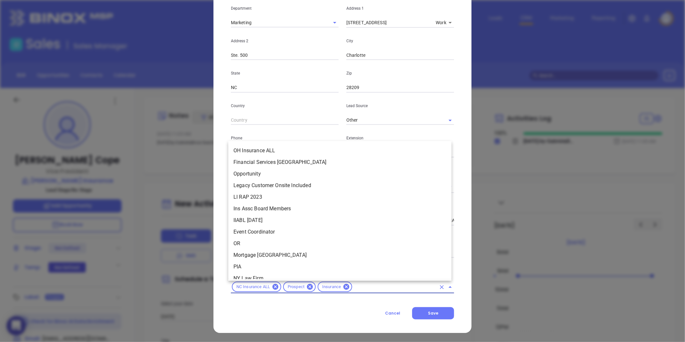
click at [368, 289] on input "text" at bounding box center [394, 287] width 83 height 8
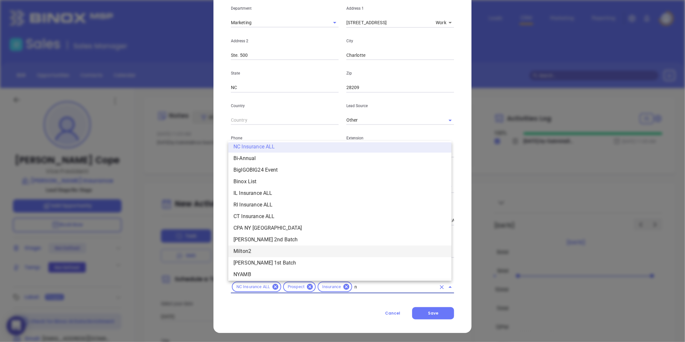
type input "nc"
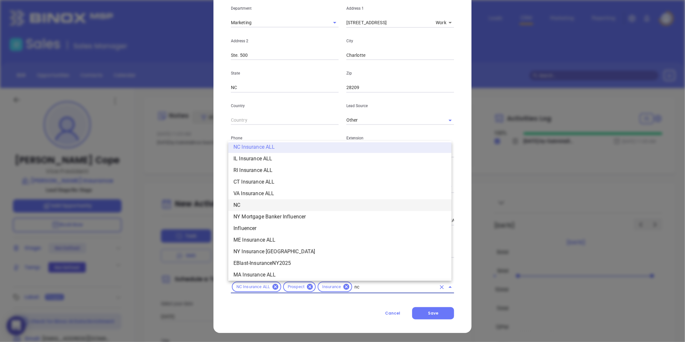
click at [246, 205] on li "NC" at bounding box center [339, 205] width 223 height 12
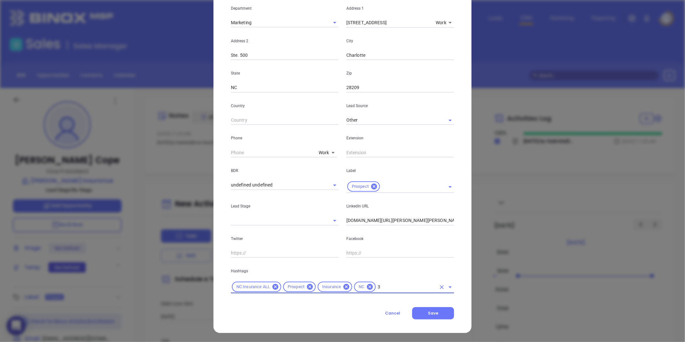
type input "31"
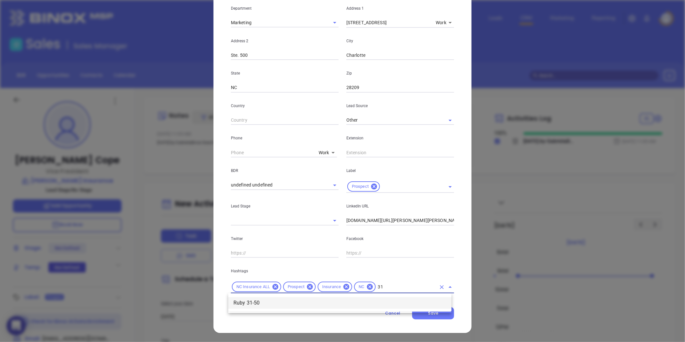
click at [285, 305] on li "Ruby 31-50" at bounding box center [339, 303] width 223 height 12
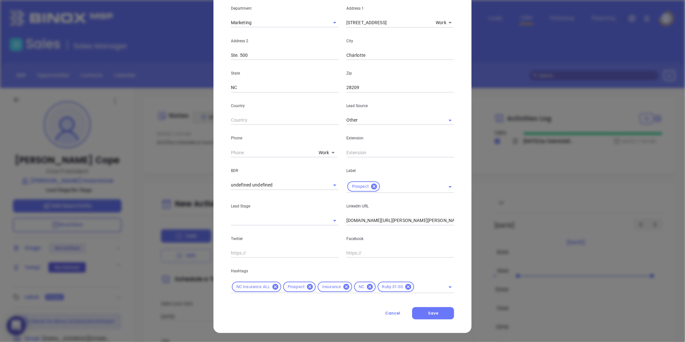
click at [434, 320] on div "Victor P. Cope Contact Company First Name Victor P. Last Name Cope Email vcope@…" at bounding box center [342, 104] width 258 height 455
click at [435, 315] on button "Save" at bounding box center [433, 313] width 42 height 12
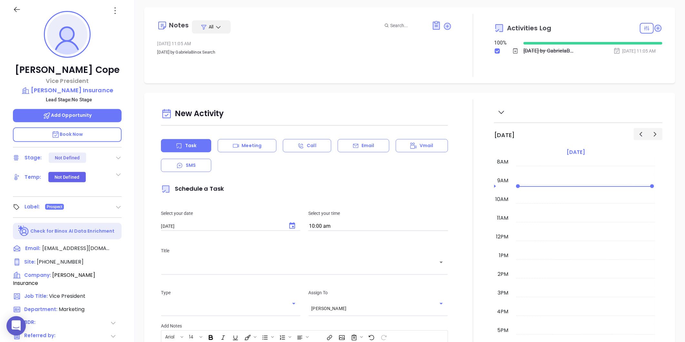
scroll to position [0, 0]
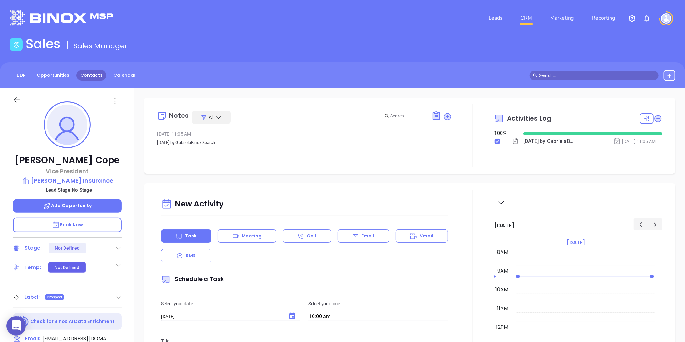
click at [96, 76] on link "Contacts" at bounding box center [91, 75] width 30 height 11
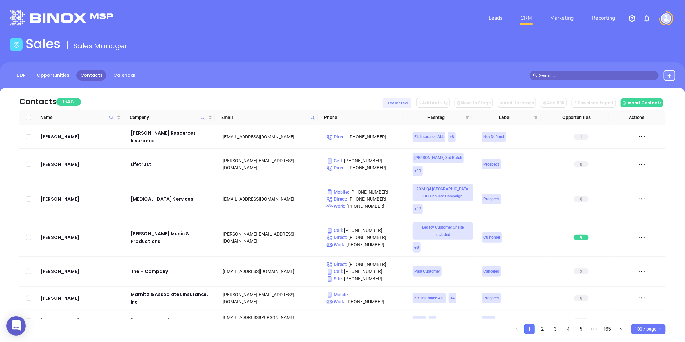
click at [313, 113] on span at bounding box center [312, 118] width 7 height 10
type input "v"
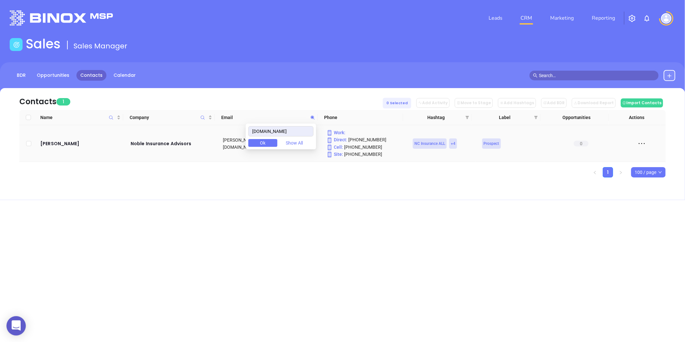
type input "nobleia.com"
click at [60, 148] on td "Bill Bobbitt" at bounding box center [81, 143] width 86 height 37
click at [60, 146] on div "Bill Bobbitt" at bounding box center [80, 144] width 81 height 8
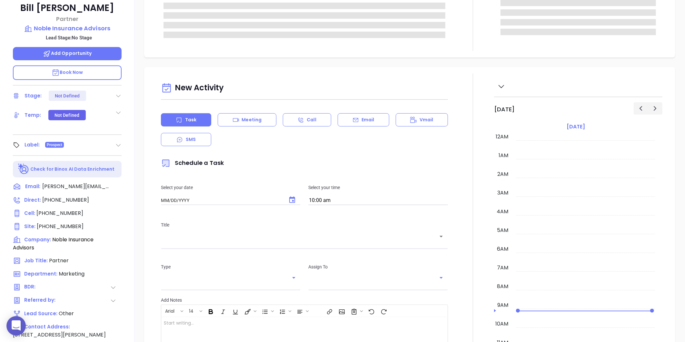
type input "[DATE]"
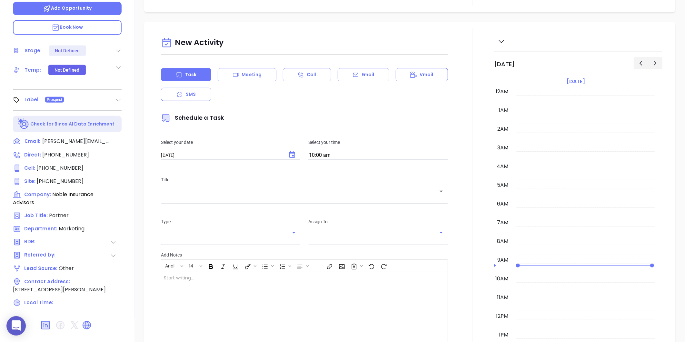
scroll to position [150, 0]
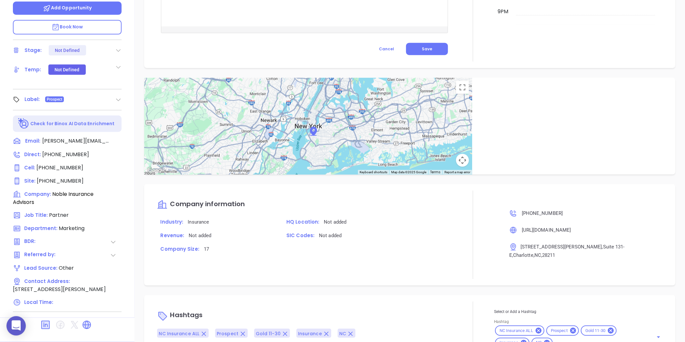
type input "[PERSON_NAME]"
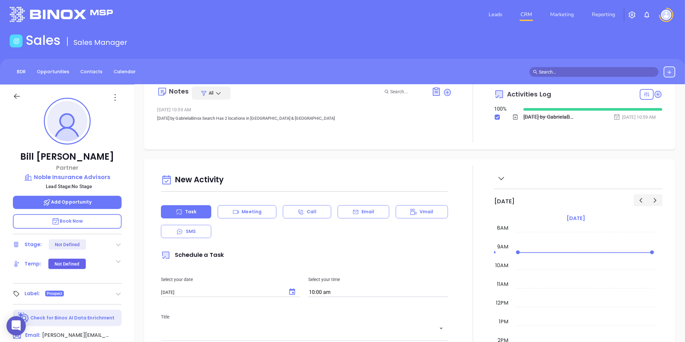
scroll to position [0, 0]
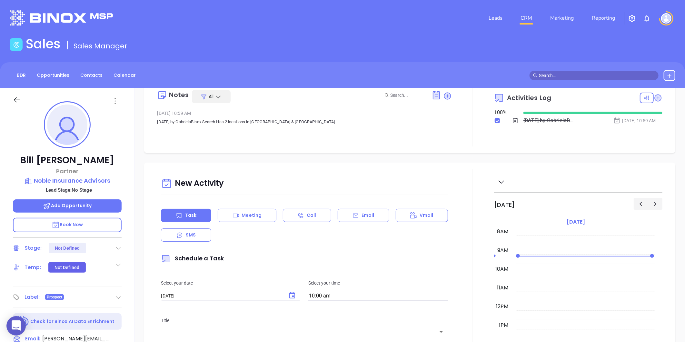
click at [76, 178] on p "Noble Insurance Advisors" at bounding box center [67, 180] width 109 height 9
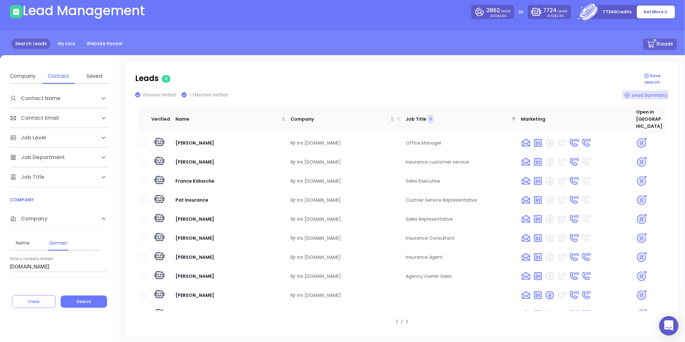
scroll to position [23, 0]
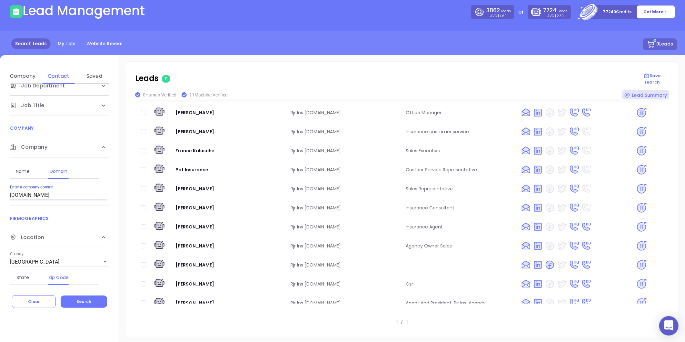
drag, startPoint x: 66, startPoint y: 194, endPoint x: 15, endPoint y: 204, distance: 52.9
click at [15, 204] on div "Name Domain Enter a company name Enter a company domain [DOMAIN_NAME]" at bounding box center [59, 182] width 99 height 48
type input "r"
paste input "[DOMAIN_NAME]"
type input "[DOMAIN_NAME]"
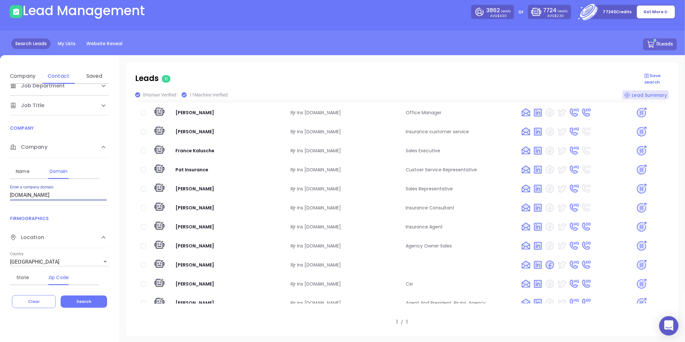
scroll to position [0, 0]
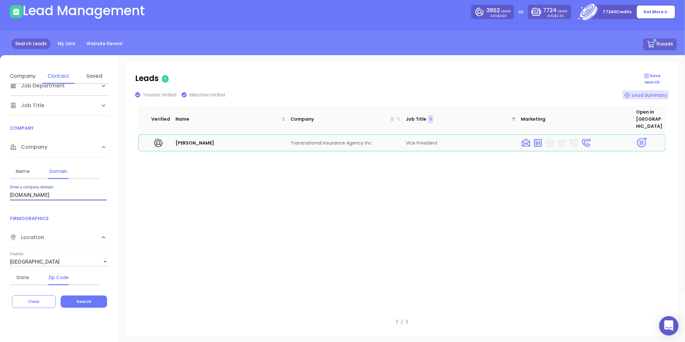
click at [638, 137] on img at bounding box center [641, 142] width 11 height 11
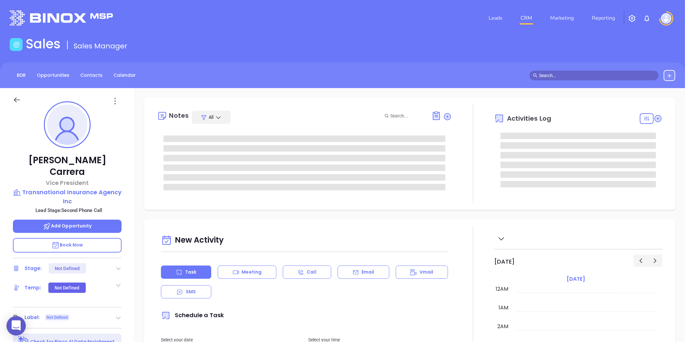
type input "[DATE]"
type input "[PERSON_NAME]"
click at [120, 263] on div "Stage: Second Phone Call" at bounding box center [67, 268] width 109 height 10
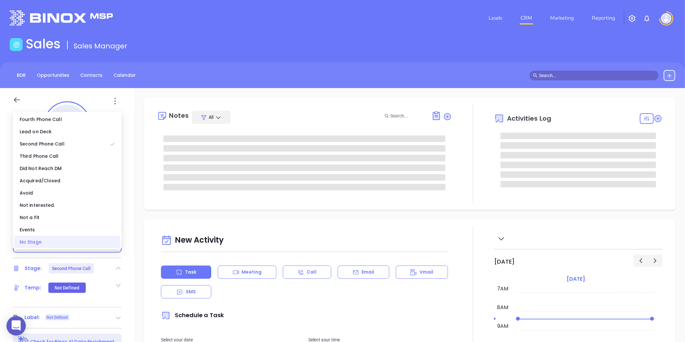
click at [60, 242] on div "No Stage" at bounding box center [67, 242] width 106 height 12
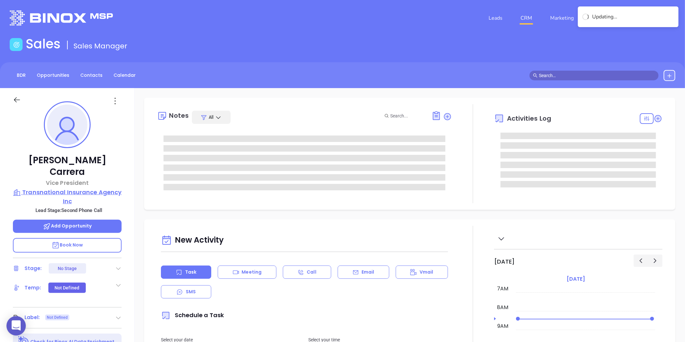
click at [60, 189] on p "Transnational Insurance Agency Inc" at bounding box center [67, 197] width 109 height 18
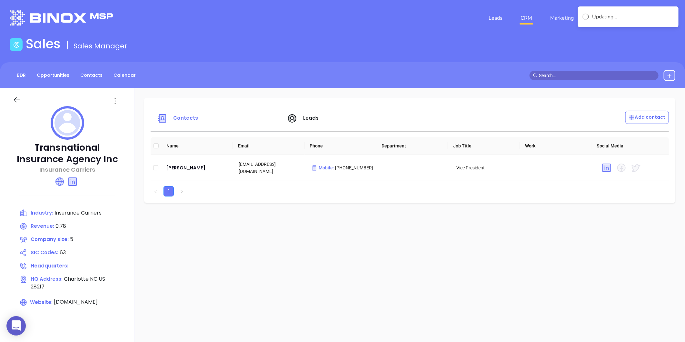
click at [121, 99] on div at bounding box center [115, 101] width 19 height 10
click at [118, 102] on icon at bounding box center [115, 101] width 10 height 10
click at [120, 112] on div "Edit" at bounding box center [144, 113] width 58 height 7
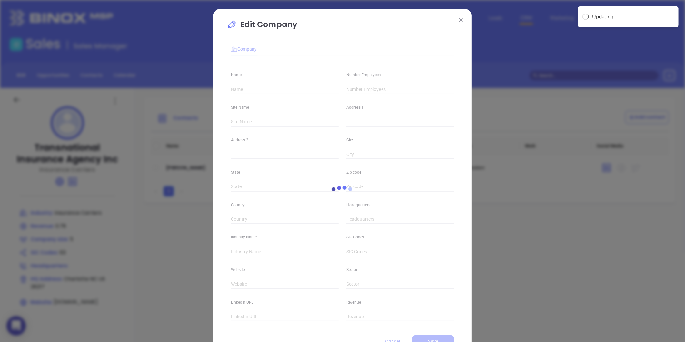
type input "Transnational Insurance Agency Inc"
type input "5"
type input "Insurance Carriers"
type input "63"
type input "[DOMAIN_NAME]"
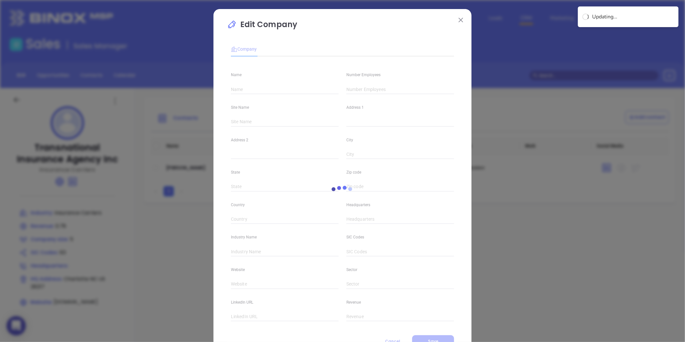
type input "Finance and Insurance"
type input "[DOMAIN_NAME][URL]"
type input "0.78"
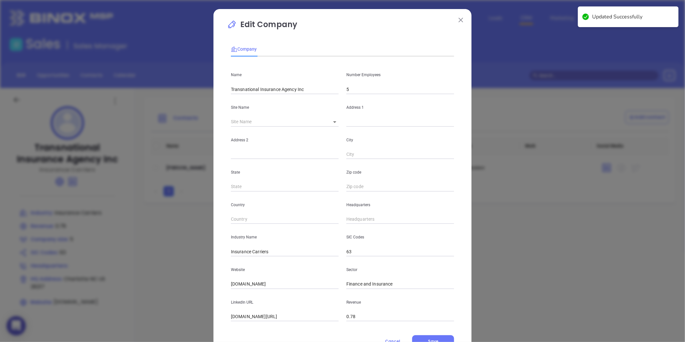
click at [349, 89] on input "5" at bounding box center [400, 89] width 108 height 10
type input "2"
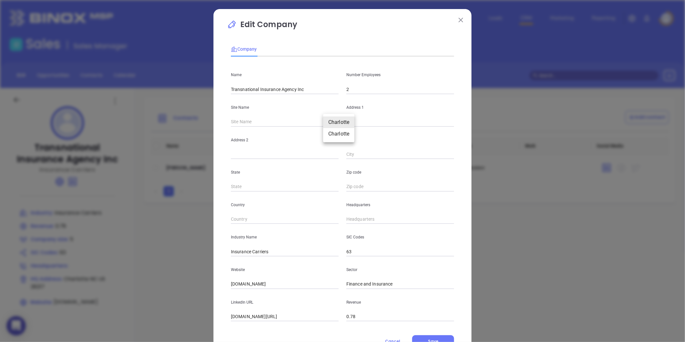
click at [328, 125] on body "0 Leads CRM Marketing Reporting Financial Leads Leads Sales Sales Manager BDR O…" at bounding box center [342, 171] width 685 height 342
click at [330, 126] on li "Charlotte" at bounding box center [338, 122] width 31 height 12
type input "Charlotte"
type input "NC"
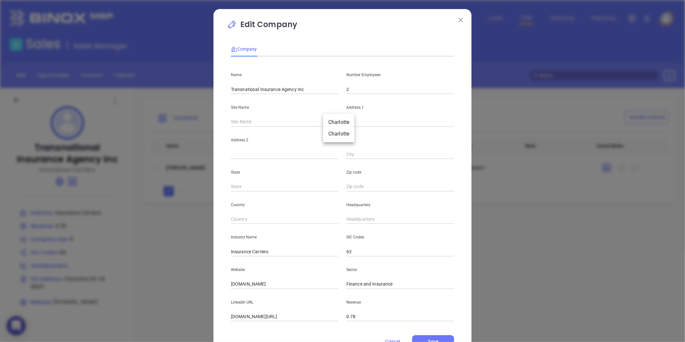
type input "28217"
type input "US"
type input "124970"
click at [324, 123] on body "0 Leads CRM Marketing Reporting Financial Leads Leads Sales Sales Manager BDR O…" at bounding box center [342, 171] width 685 height 342
click at [330, 130] on li "Charlotte" at bounding box center [325, 134] width 31 height 12
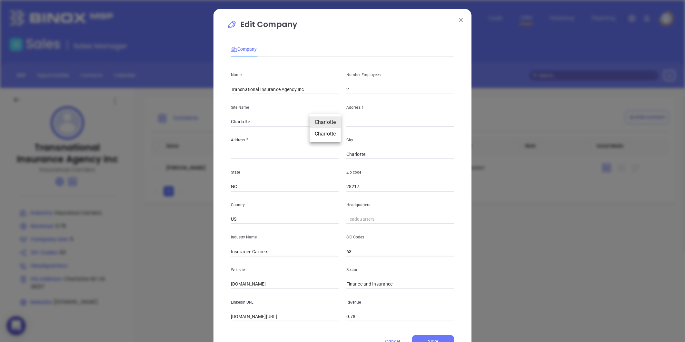
type input "[STREET_ADDRESS][PERSON_NAME]"
type input "2050"
type input "28217-5820"
type input "124971"
drag, startPoint x: 391, startPoint y: 123, endPoint x: 319, endPoint y: 136, distance: 73.4
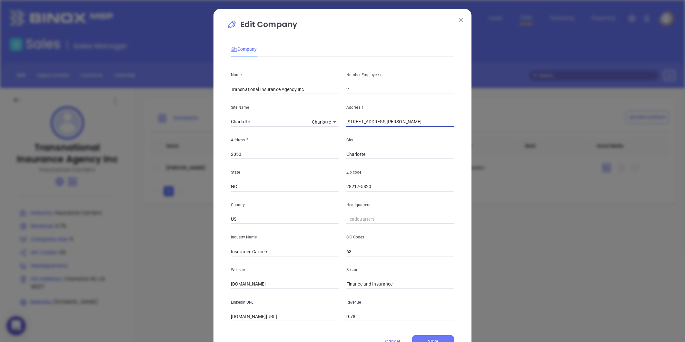
click at [319, 136] on div "Name Transnational Insurance Agency Inc Number Employees 2 Site Name [PERSON_NA…" at bounding box center [342, 192] width 223 height 260
drag, startPoint x: 373, startPoint y: 150, endPoint x: 301, endPoint y: 167, distance: 73.1
click at [301, 167] on div "Name Transnational Insurance Agency Inc Number Employees 2 Site Name [PERSON_NA…" at bounding box center [342, 192] width 223 height 260
click at [294, 169] on p "State" at bounding box center [285, 172] width 108 height 7
drag, startPoint x: 372, startPoint y: 189, endPoint x: 317, endPoint y: 200, distance: 55.6
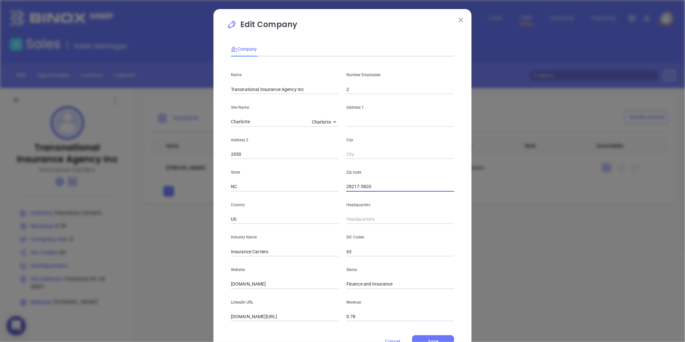
click at [317, 200] on div "Name Transnational Insurance Agency Inc Number Employees 2 Site Name [PERSON_NA…" at bounding box center [342, 192] width 223 height 260
drag, startPoint x: 238, startPoint y: 188, endPoint x: 205, endPoint y: 195, distance: 33.3
click at [206, 195] on div "Edit Company Company Name Transnational Insurance Agency Inc Number Employees 2…" at bounding box center [342, 171] width 685 height 342
click at [330, 117] on body "0 Leads CRM Marketing Reporting Financial Leads Leads Sales Sales Manager BDR O…" at bounding box center [342, 171] width 685 height 342
click at [324, 111] on li "Charlotte" at bounding box center [325, 111] width 31 height 12
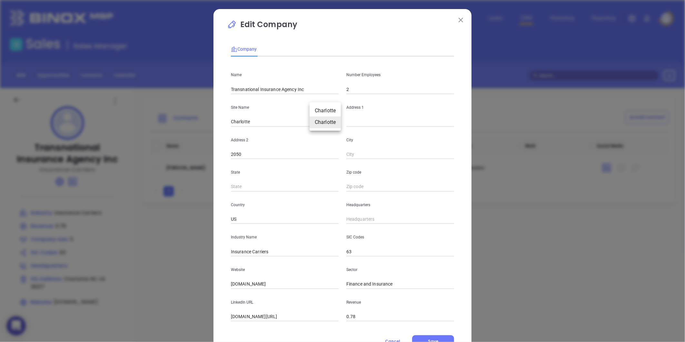
type input "Charlotte"
type input "NC"
type input "28217"
type input "124970"
drag, startPoint x: 371, startPoint y: 152, endPoint x: 323, endPoint y: 159, distance: 49.0
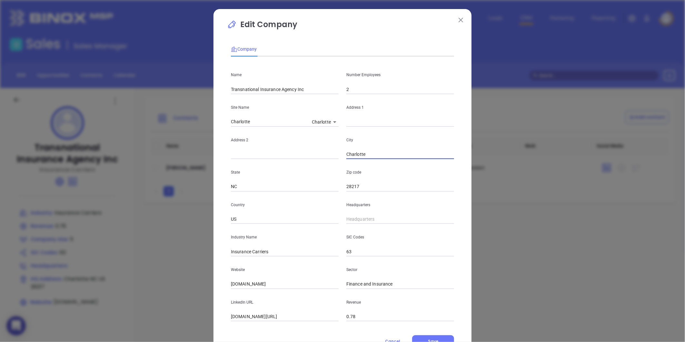
click at [323, 159] on div "Name Transnational Insurance Agency Inc Number Employees 2 Site Name [PERSON_NA…" at bounding box center [342, 192] width 223 height 260
drag, startPoint x: 362, startPoint y: 184, endPoint x: 308, endPoint y: 192, distance: 55.2
click at [308, 192] on div "Name Transnational Insurance Agency Inc Number Employees 2 Site Name [PERSON_NA…" at bounding box center [342, 192] width 223 height 260
drag, startPoint x: 246, startPoint y: 186, endPoint x: 194, endPoint y: 200, distance: 54.4
click at [202, 199] on div "Edit Company Company Name Transnational Insurance Agency Inc Number Employees 2…" at bounding box center [342, 171] width 685 height 342
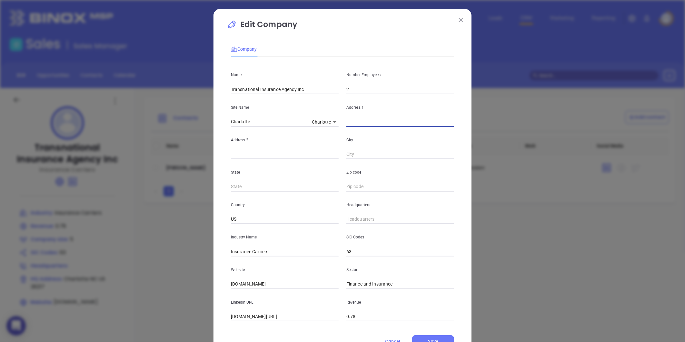
click at [356, 117] on input "text" at bounding box center [400, 122] width 108 height 10
paste input "[STREET_ADDRESS][PERSON_NAME]"
drag, startPoint x: 423, startPoint y: 124, endPoint x: 438, endPoint y: 126, distance: 14.3
click at [438, 126] on input "[STREET_ADDRESS][PERSON_NAME]" at bounding box center [400, 122] width 108 height 10
type input "[STREET_ADDRESS][PERSON_NAME]"
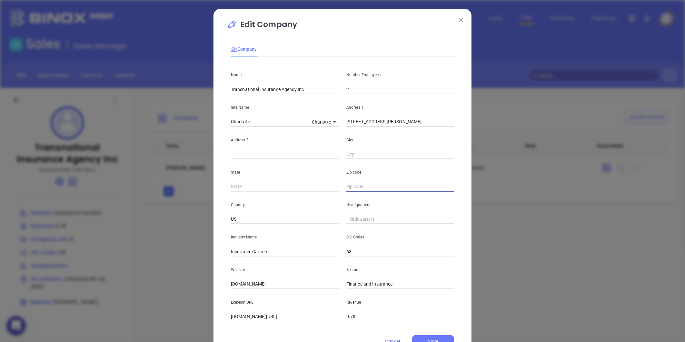
click at [353, 189] on input "text" at bounding box center [400, 187] width 108 height 10
paste input "28217"
type input "28217"
click at [278, 185] on input "text" at bounding box center [285, 187] width 108 height 10
type input "NC"
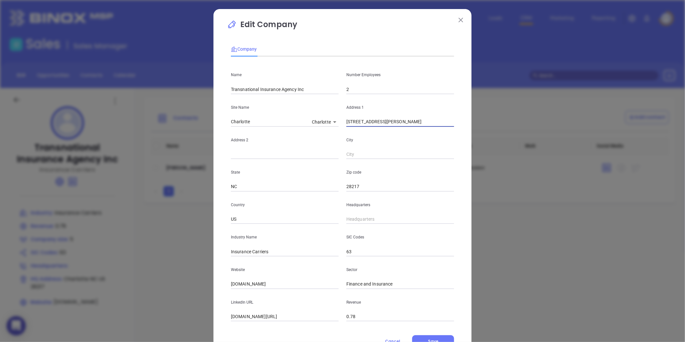
drag, startPoint x: 397, startPoint y: 123, endPoint x: 411, endPoint y: 135, distance: 19.2
click at [414, 128] on div "Name Transnational Insurance Agency Inc Number Employees 2 Site Name [PERSON_NA…" at bounding box center [342, 192] width 223 height 260
click at [379, 159] on input "text" at bounding box center [400, 155] width 108 height 10
paste input "Charlotte"
type input "Charlotte"
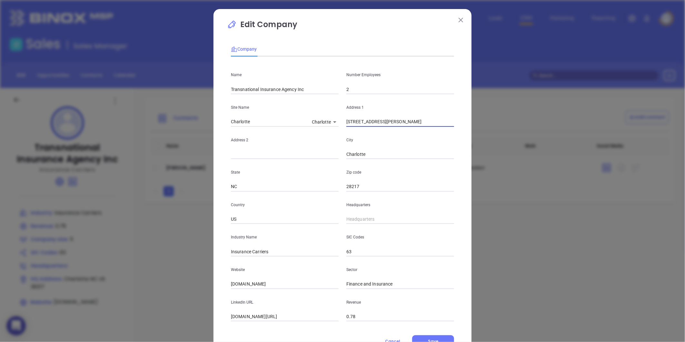
drag, startPoint x: 396, startPoint y: 126, endPoint x: 437, endPoint y: 128, distance: 41.6
click at [437, 128] on div "Name Transnational Insurance Agency Inc Number Employees 2 Site Name [PERSON_NA…" at bounding box center [342, 192] width 223 height 260
type input "[STREET_ADDRESS][PERSON_NAME]"
type input "( ) -"
click at [373, 214] on input "( ) -" at bounding box center [400, 219] width 108 height 10
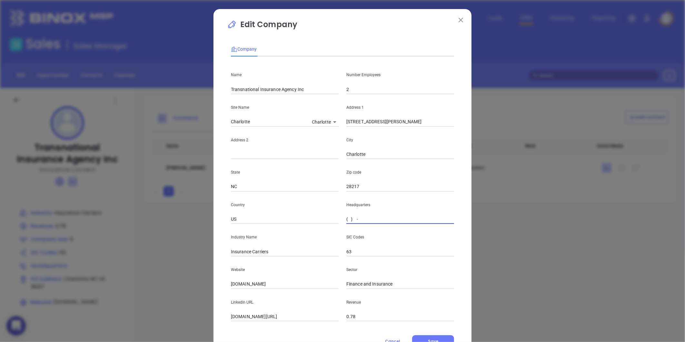
paste input "704) 322-7675"
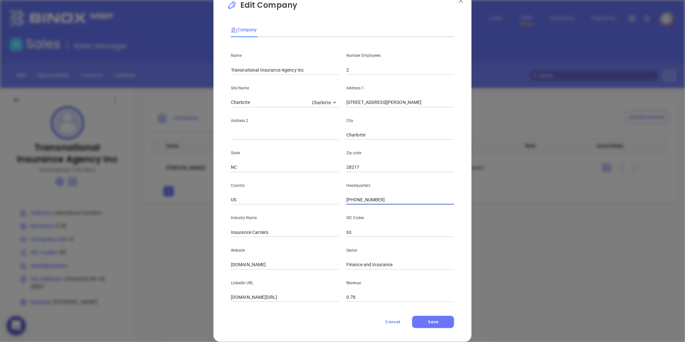
scroll to position [28, 0]
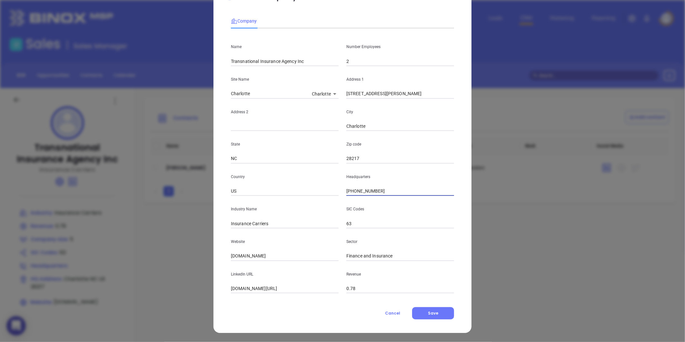
type input "[PHONE_NUMBER]"
drag, startPoint x: 278, startPoint y: 224, endPoint x: 248, endPoint y: 233, distance: 30.8
click at [248, 233] on div "Name Transnational Insurance Agency Inc Number Employees 2 Site Name [PERSON_NA…" at bounding box center [342, 164] width 223 height 260
type input "Insurance"
click at [217, 255] on div "Edit Company Company Name Transnational Insurance Agency Inc Number Employees 2…" at bounding box center [342, 157] width 258 height 352
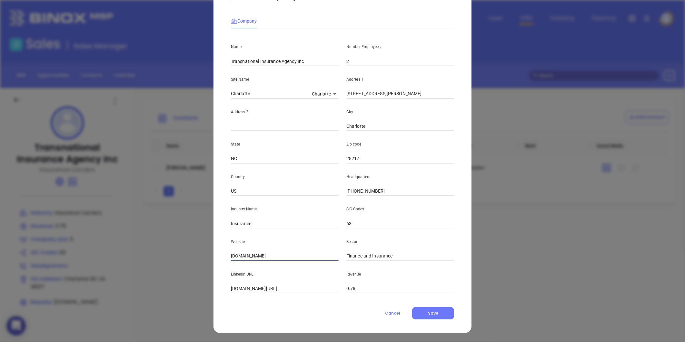
drag, startPoint x: 294, startPoint y: 259, endPoint x: 198, endPoint y: 271, distance: 96.5
click at [198, 271] on div "Edit Company Company Name Transnational Insurance Agency Inc Number Employees 2…" at bounding box center [342, 171] width 685 height 342
paste input "[URL][DOMAIN_NAME]"
type input "[URL][DOMAIN_NAME]"
click at [421, 308] on button "Save" at bounding box center [433, 313] width 42 height 12
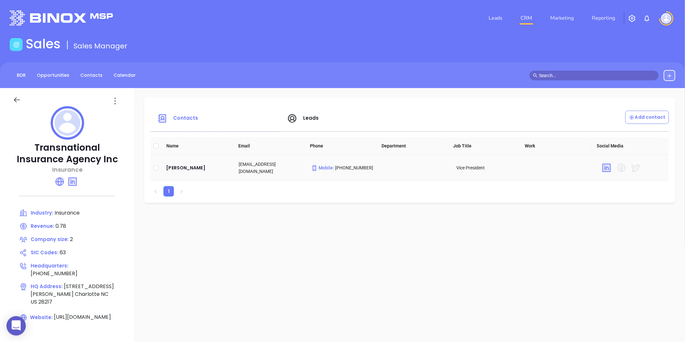
click at [211, 161] on td "[PERSON_NAME]" at bounding box center [197, 168] width 73 height 26
click at [202, 169] on div "[PERSON_NAME]" at bounding box center [197, 168] width 62 height 8
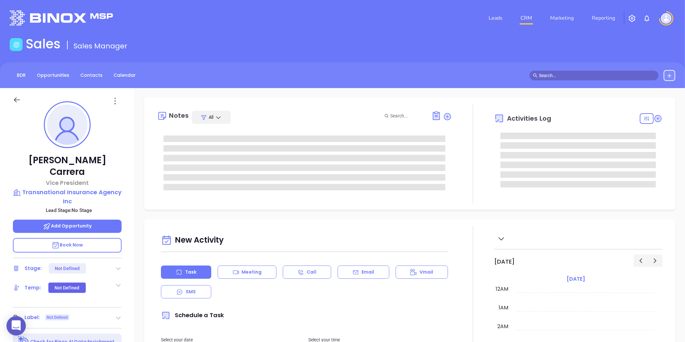
type input "[DATE]"
click at [117, 317] on icon at bounding box center [118, 318] width 5 height 3
type input "[PERSON_NAME]"
click at [78, 330] on div "Prospect" at bounding box center [89, 335] width 37 height 10
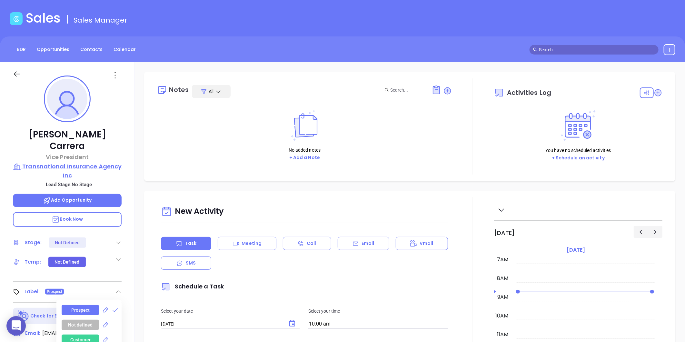
scroll to position [0, 0]
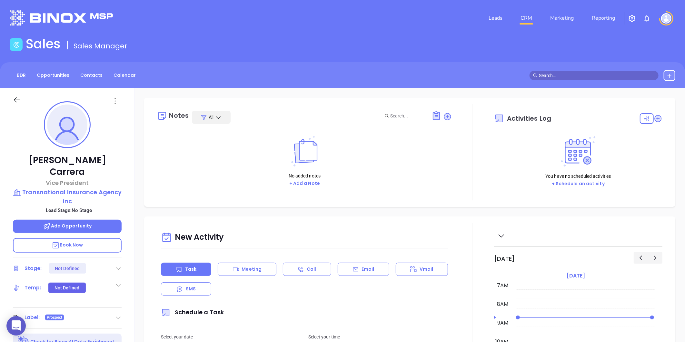
click at [121, 99] on div at bounding box center [115, 101] width 19 height 10
click at [110, 103] on icon at bounding box center [115, 101] width 10 height 10
click at [17, 148] on div "[PERSON_NAME] Vice President Transnational Insurance Agency Inc Lead Stage: No …" at bounding box center [67, 301] width 134 height 427
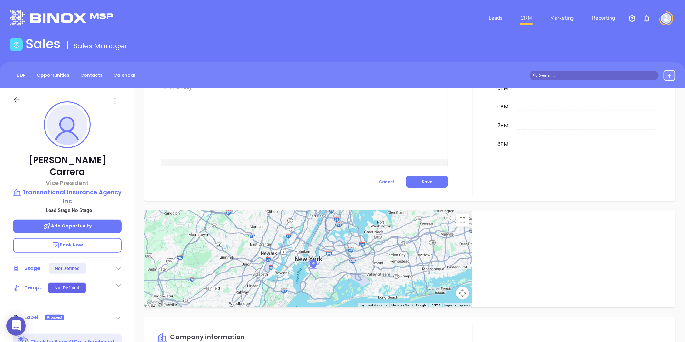
click at [113, 103] on icon at bounding box center [115, 101] width 10 height 10
click at [136, 171] on div "Edit" at bounding box center [146, 169] width 63 height 7
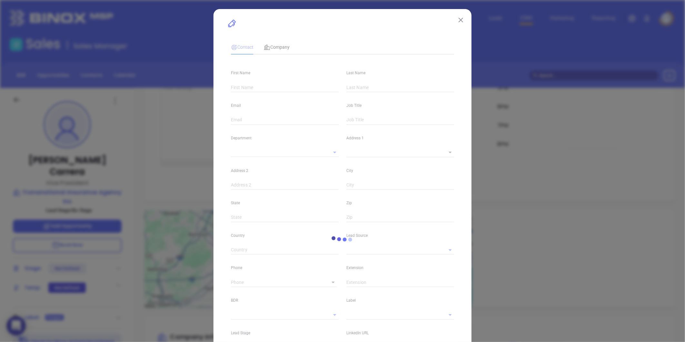
type input "[PERSON_NAME]"
type input "Carrera"
type input "[EMAIL_ADDRESS][DOMAIN_NAME]"
type input "Vice President"
type input "1"
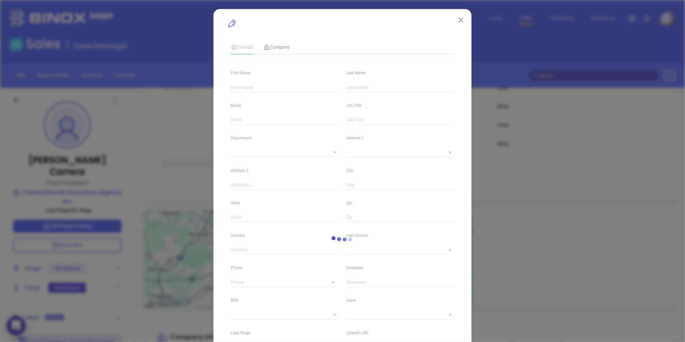
type input "[DOMAIN_NAME][URL]"
type input "Marketing"
type input "Website Reveal"
type input "undefined undefined"
type input "[PHONE_NUMBER]"
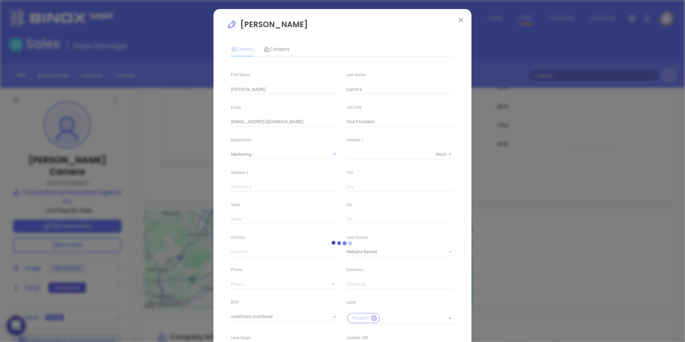
type input "1"
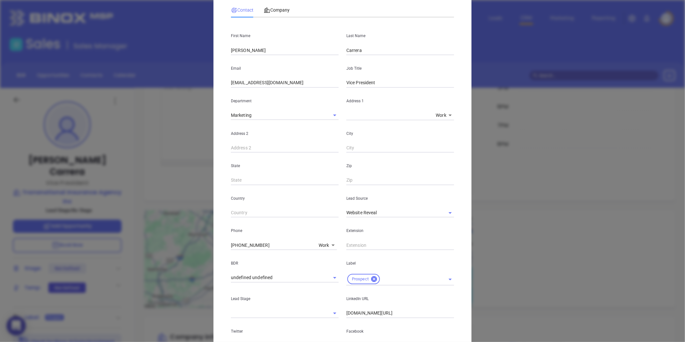
scroll to position [107, 0]
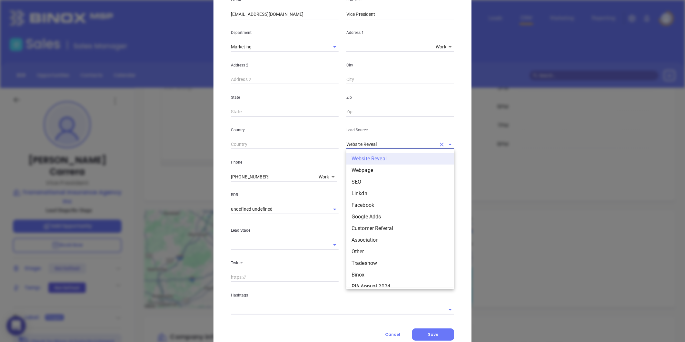
drag, startPoint x: 379, startPoint y: 145, endPoint x: 306, endPoint y: 153, distance: 73.2
click at [306, 153] on div "First Name [PERSON_NAME] Last Name Carrera Email [EMAIL_ADDRESS][DOMAIN_NAME] J…" at bounding box center [342, 134] width 223 height 360
click at [366, 248] on li "Other" at bounding box center [400, 252] width 108 height 12
type input "Other"
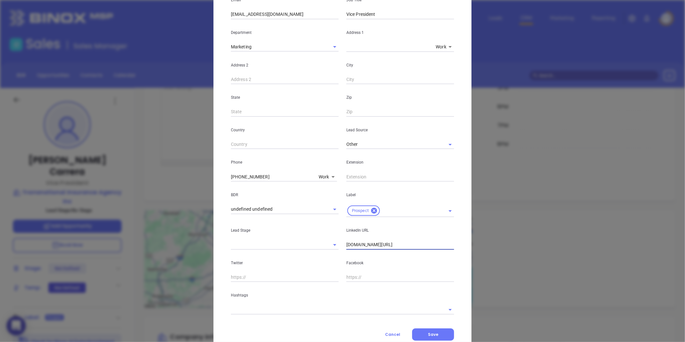
click at [346, 248] on input "[DOMAIN_NAME][URL]" at bounding box center [400, 245] width 108 height 10
type input "[DOMAIN_NAME][URL]"
click at [245, 310] on input "text" at bounding box center [333, 309] width 205 height 9
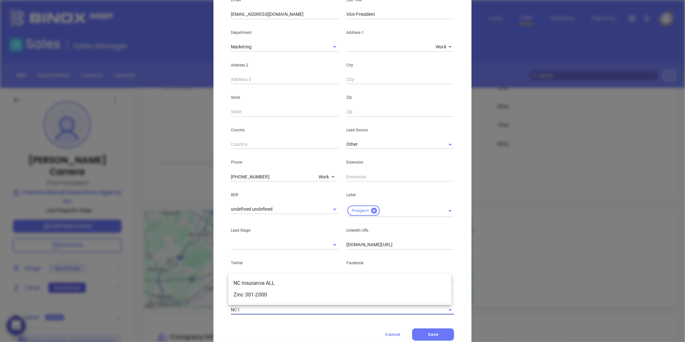
type input "NC IN"
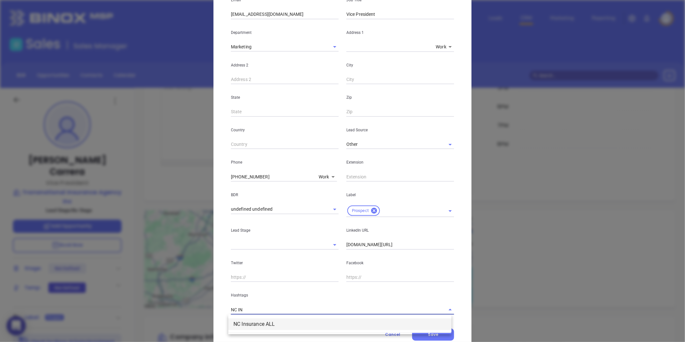
click at [250, 319] on li "NC Insurance ALL" at bounding box center [339, 324] width 223 height 12
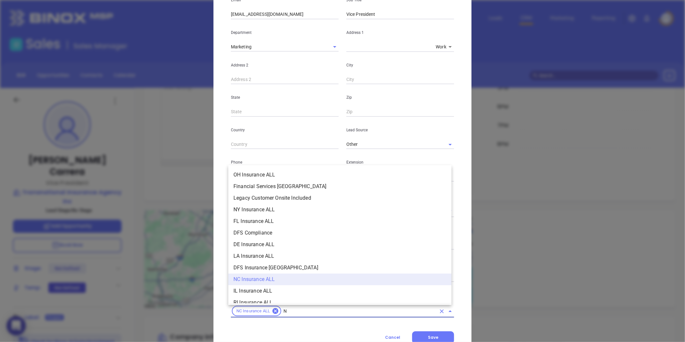
type input "NC"
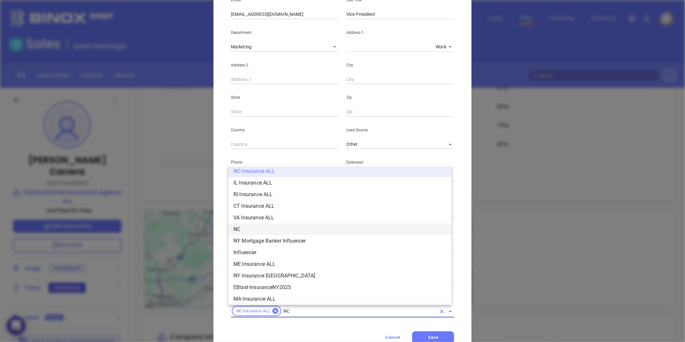
click at [241, 230] on li "NC" at bounding box center [339, 229] width 223 height 12
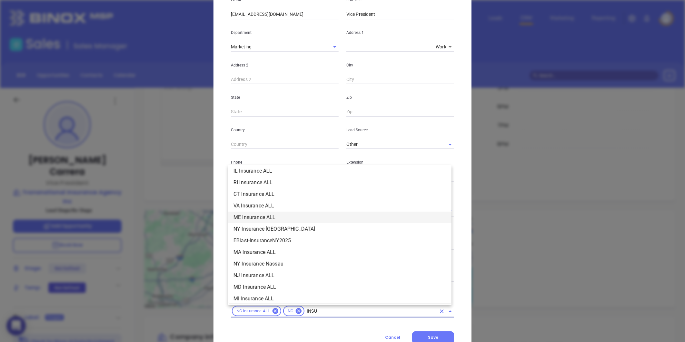
scroll to position [73, 0]
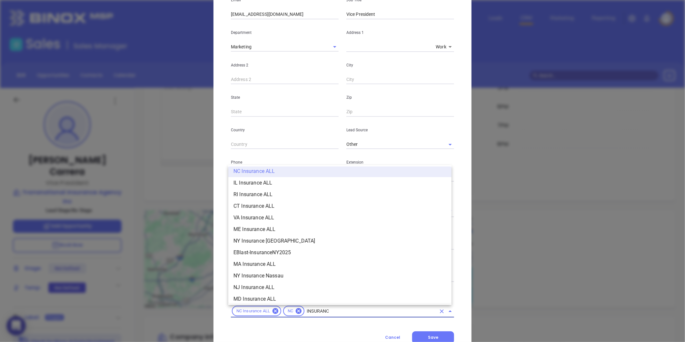
type input "INSURANCE"
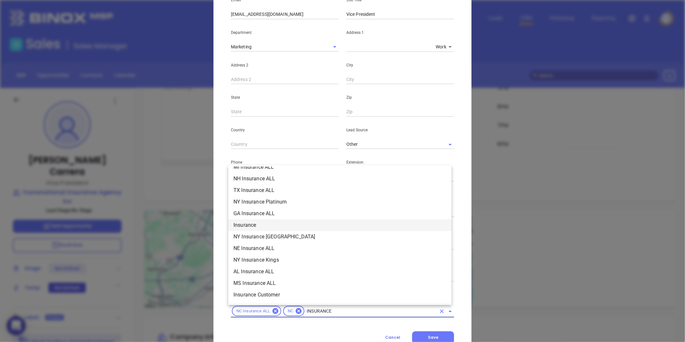
click at [244, 225] on li "Insurance" at bounding box center [339, 225] width 223 height 12
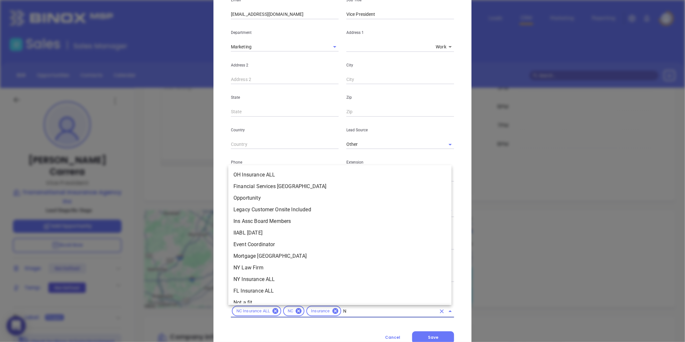
scroll to position [0, 0]
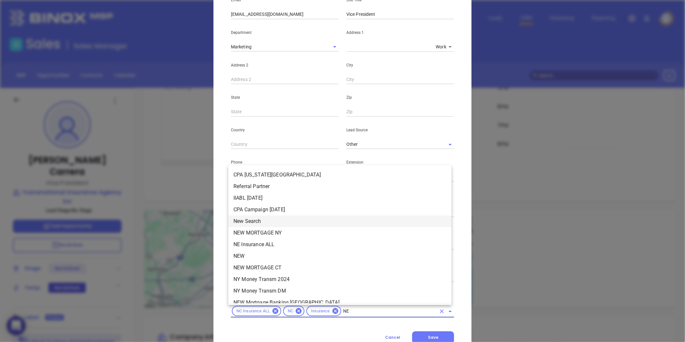
type input "NEW"
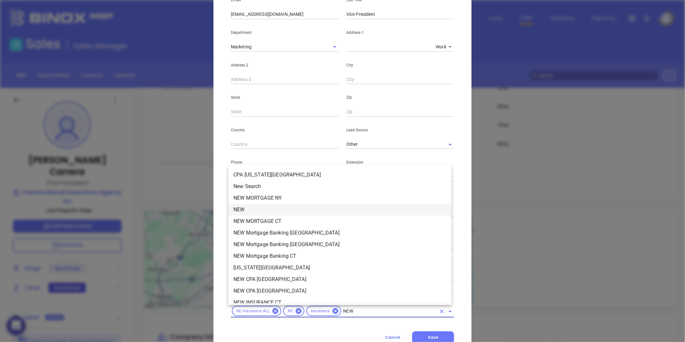
click at [247, 204] on li "NEW" at bounding box center [339, 210] width 223 height 12
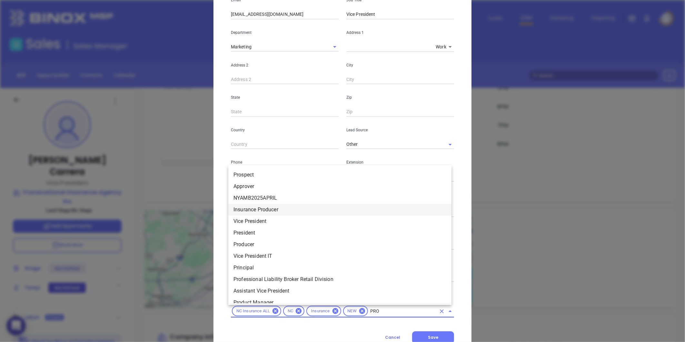
type input "PROS"
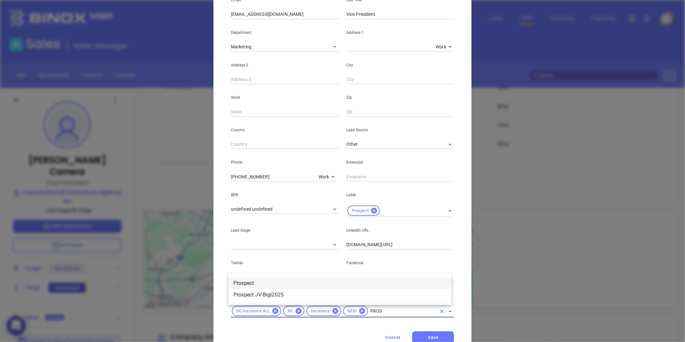
click at [260, 285] on li "Prospect" at bounding box center [339, 283] width 223 height 12
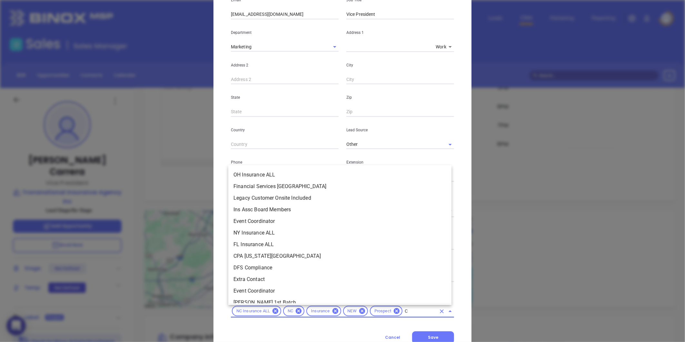
scroll to position [192, 0]
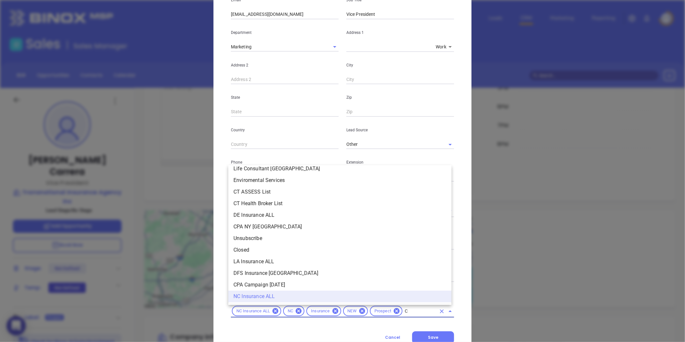
type input "CO"
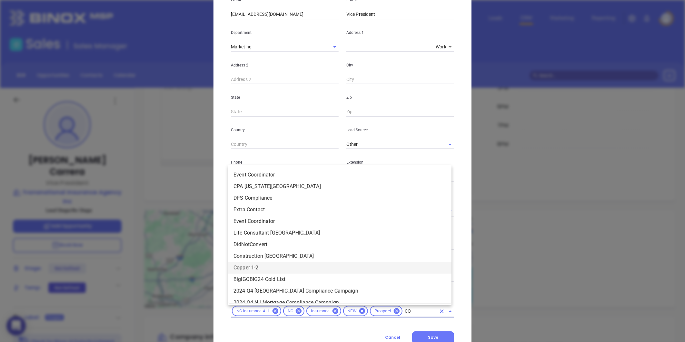
click at [301, 270] on li "Copper 1-2" at bounding box center [339, 268] width 223 height 12
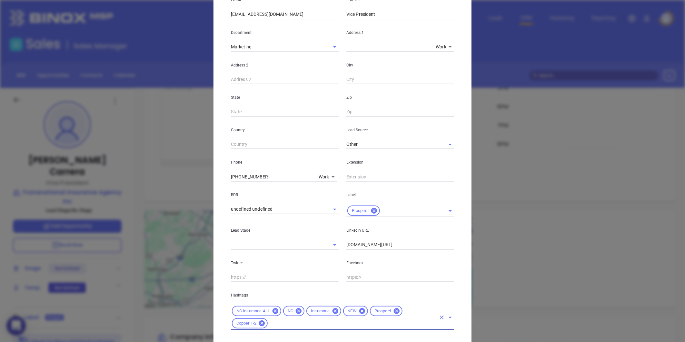
scroll to position [144, 0]
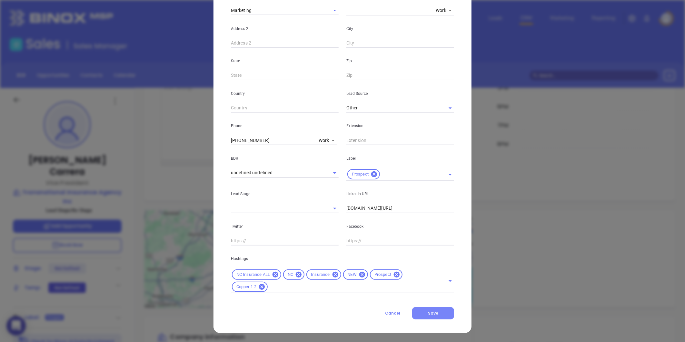
click at [430, 313] on span "Save" at bounding box center [433, 312] width 10 height 5
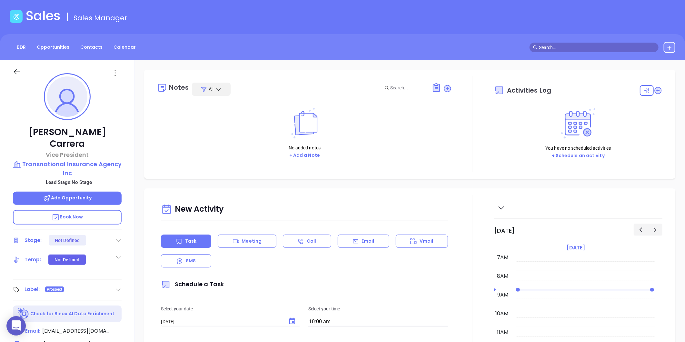
scroll to position [18, 0]
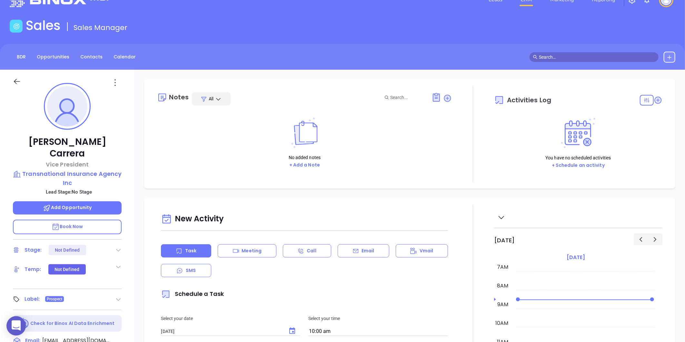
click at [444, 91] on div "Notes All No added notes + Add a Note" at bounding box center [304, 134] width 295 height 96
click at [445, 95] on icon at bounding box center [447, 98] width 6 height 6
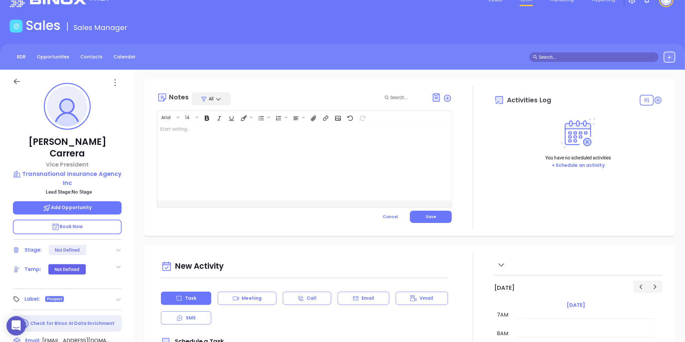
click at [342, 144] on div at bounding box center [293, 161] width 273 height 77
click at [417, 217] on button "Save" at bounding box center [431, 217] width 42 height 12
